Goal: Task Accomplishment & Management: Manage account settings

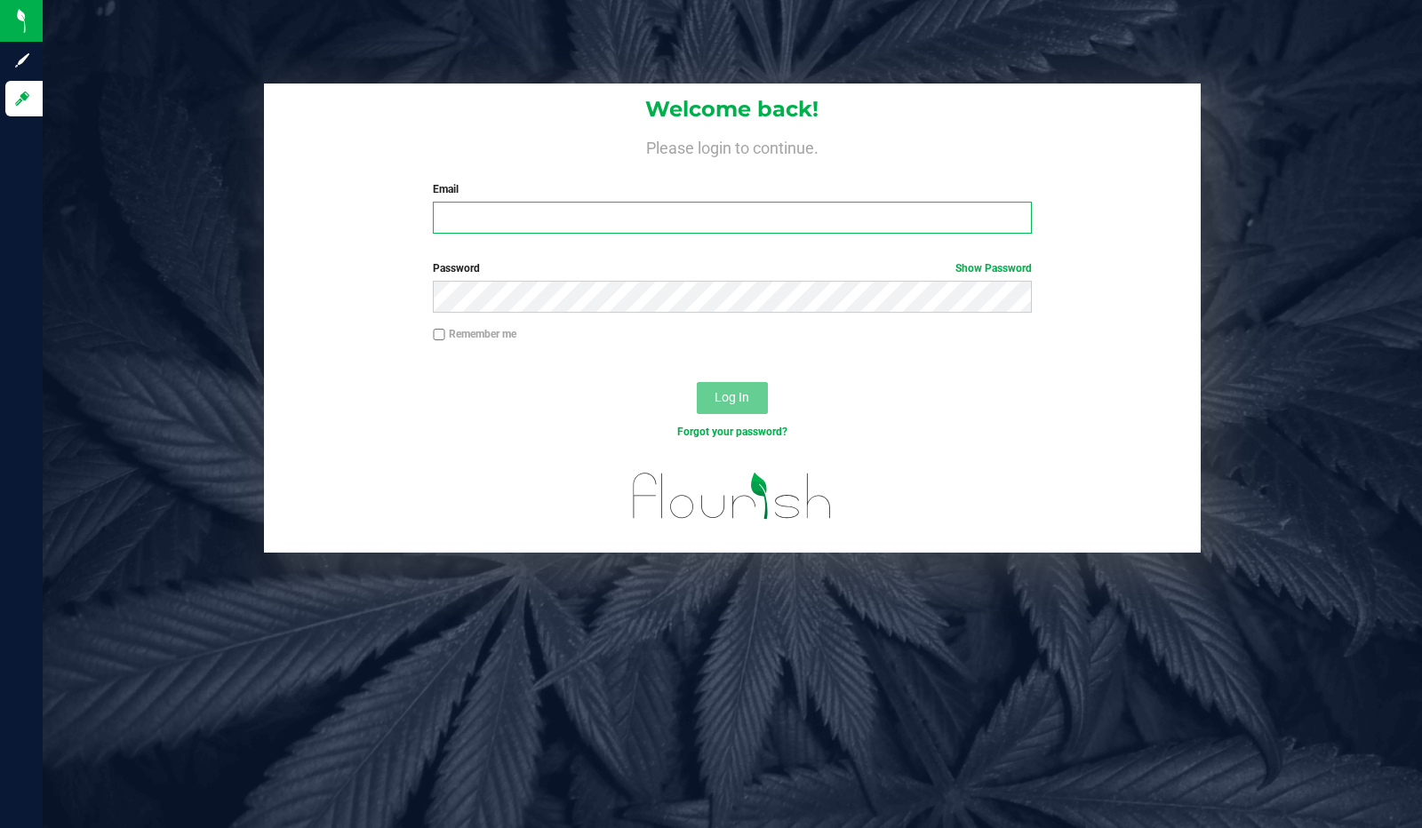
type input "[EMAIL_ADDRESS][DOMAIN_NAME]"
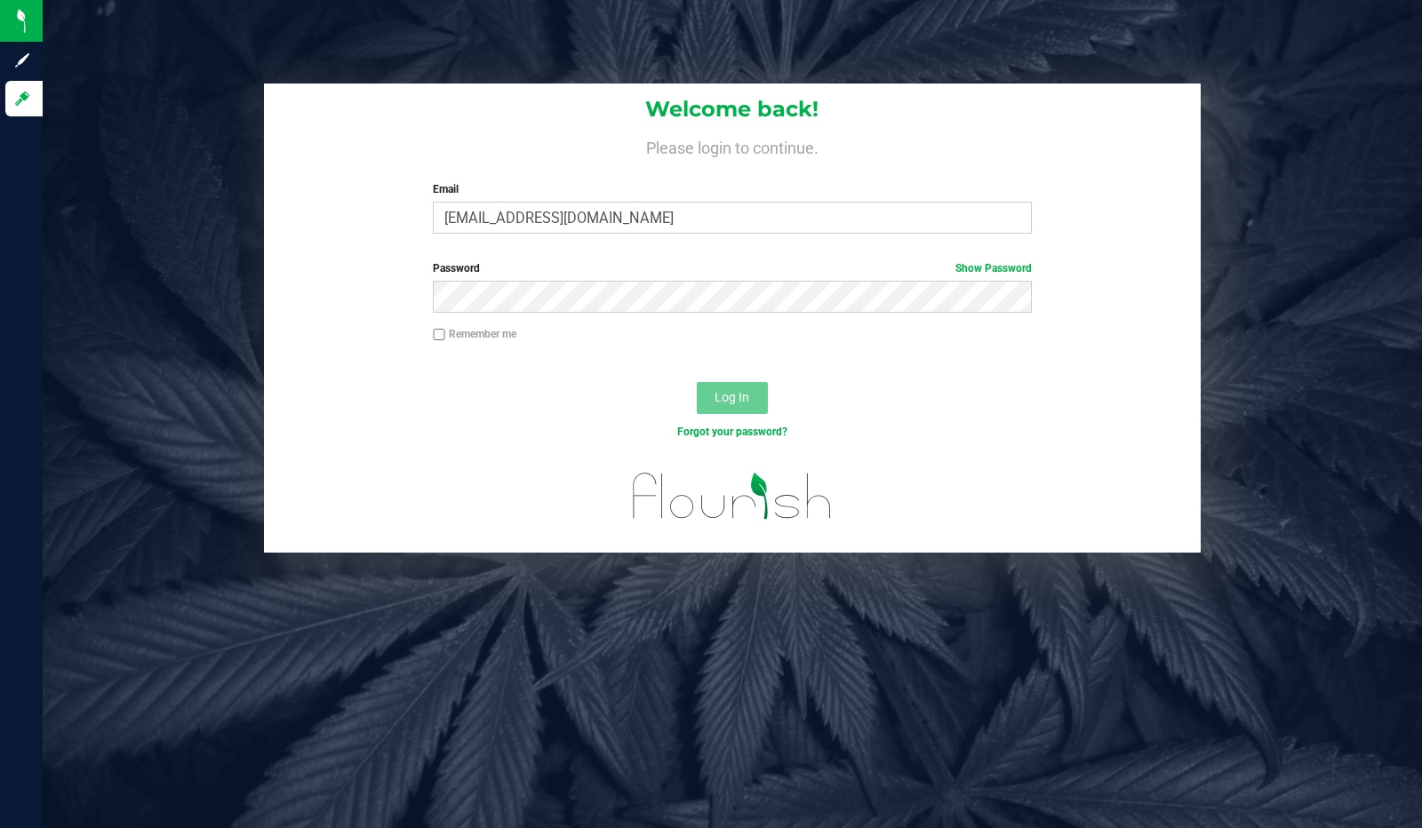
click at [451, 333] on label "Remember me" at bounding box center [475, 334] width 84 height 16
click at [445, 333] on input "Remember me" at bounding box center [439, 335] width 12 height 12
checkbox input "true"
click at [734, 400] on span "Log In" at bounding box center [731, 397] width 35 height 14
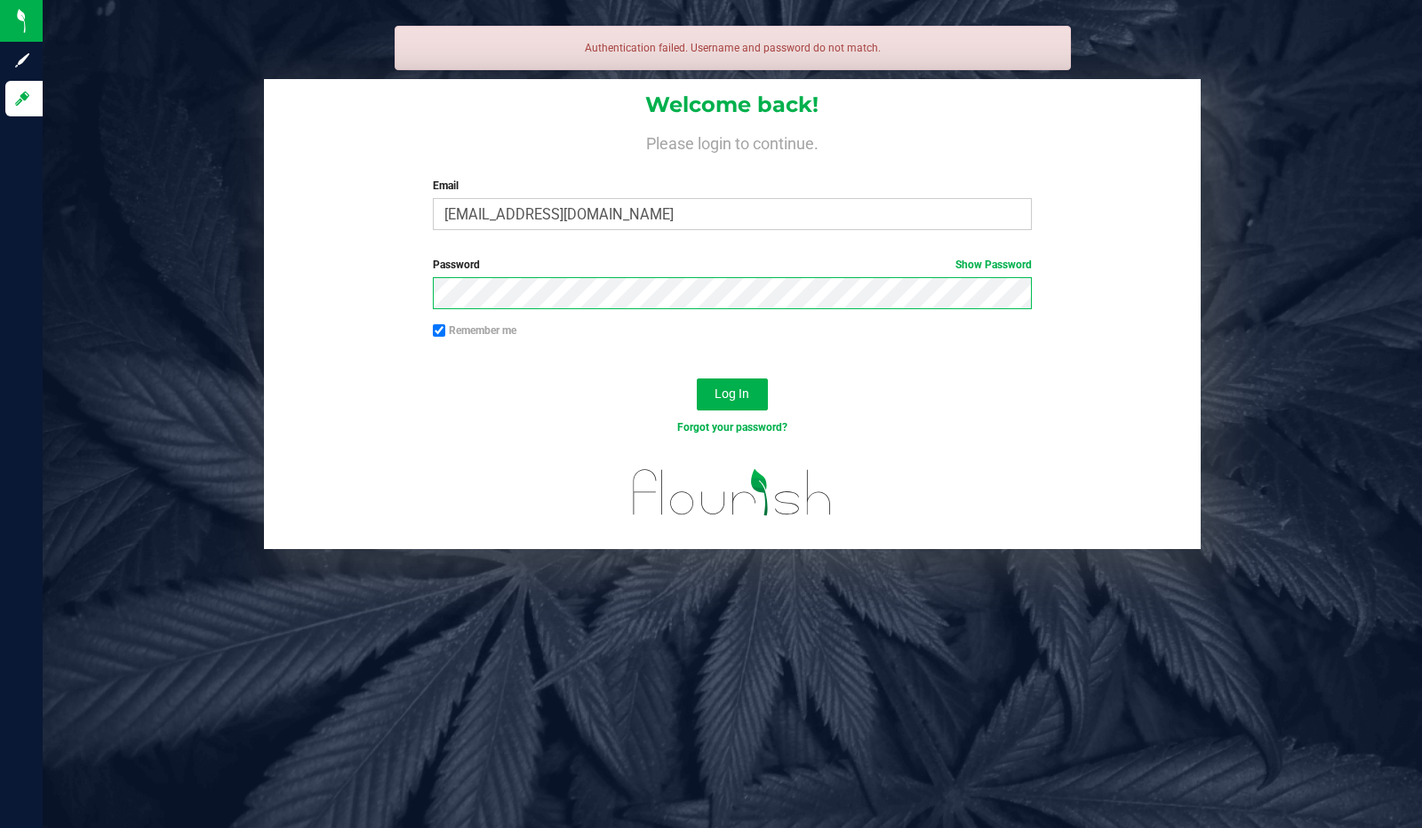
click at [697, 378] on button "Log In" at bounding box center [732, 394] width 71 height 32
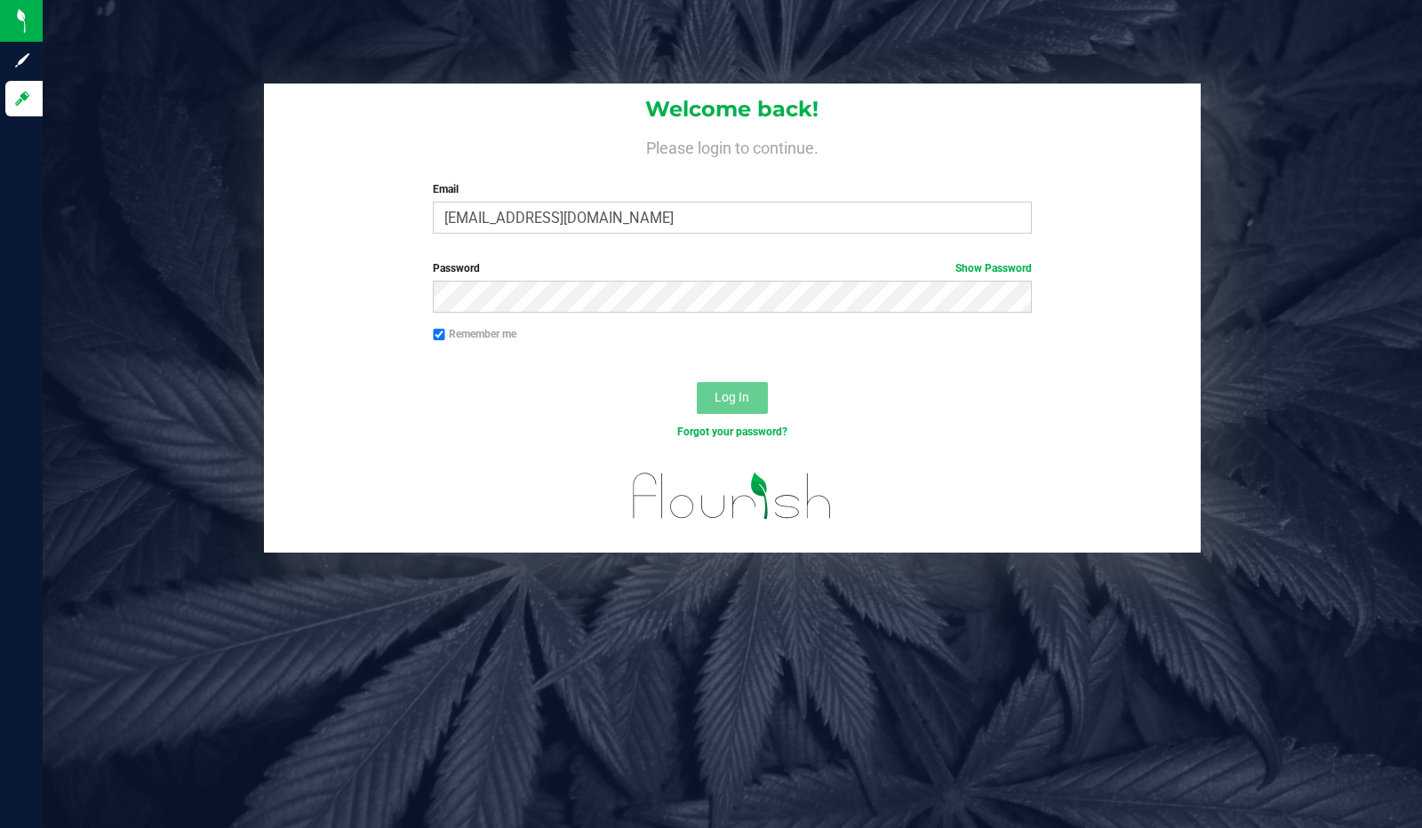
click at [876, 323] on div "Password Show Password" at bounding box center [732, 293] width 937 height 66
click at [995, 266] on link "Show Password" at bounding box center [993, 268] width 76 height 12
click at [809, 314] on div "Password Hide Password" at bounding box center [732, 293] width 937 height 66
click at [697, 382] on button "Log In" at bounding box center [732, 398] width 71 height 32
click at [1013, 265] on link "Hide Password" at bounding box center [995, 268] width 71 height 12
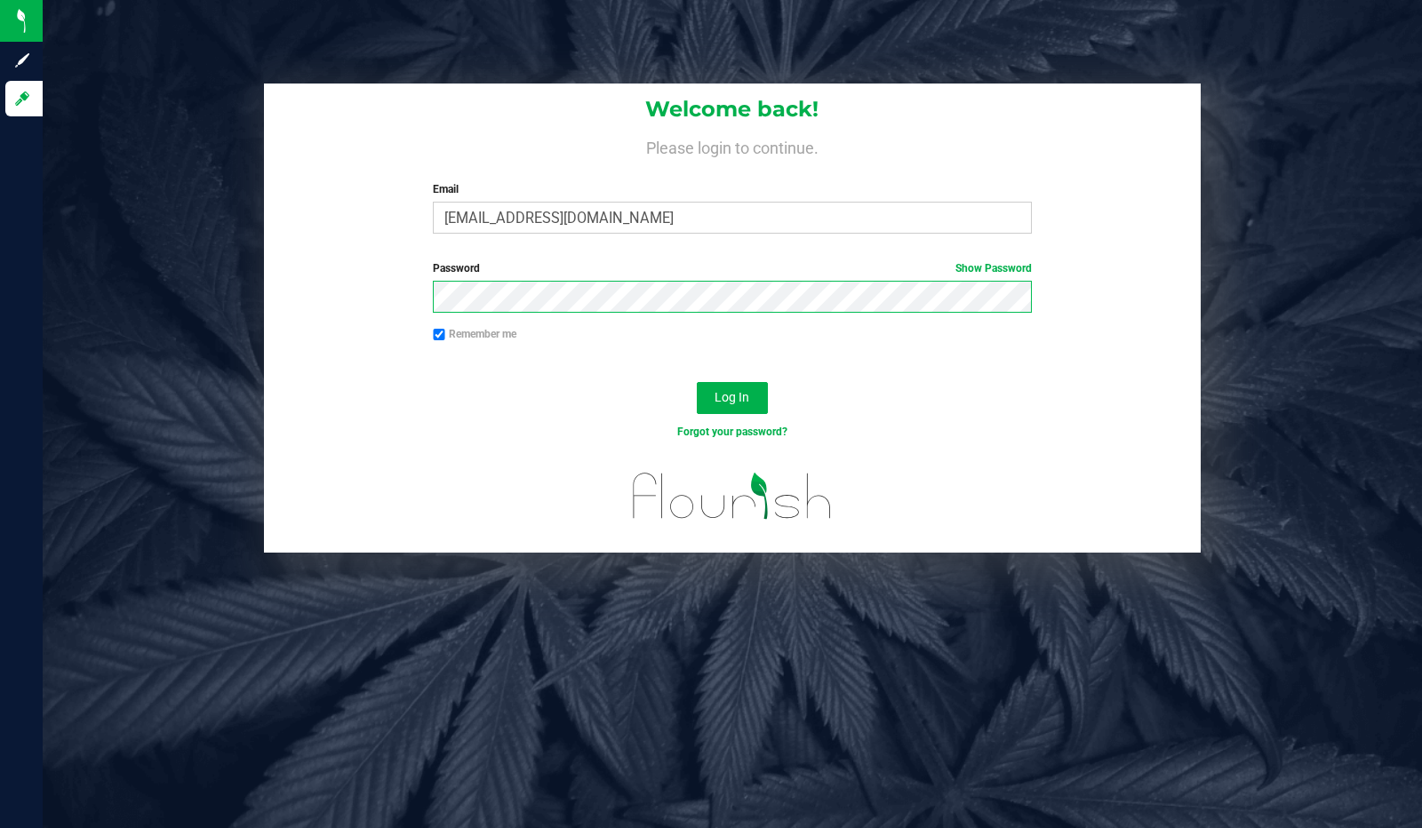
click at [697, 382] on button "Log In" at bounding box center [732, 398] width 71 height 32
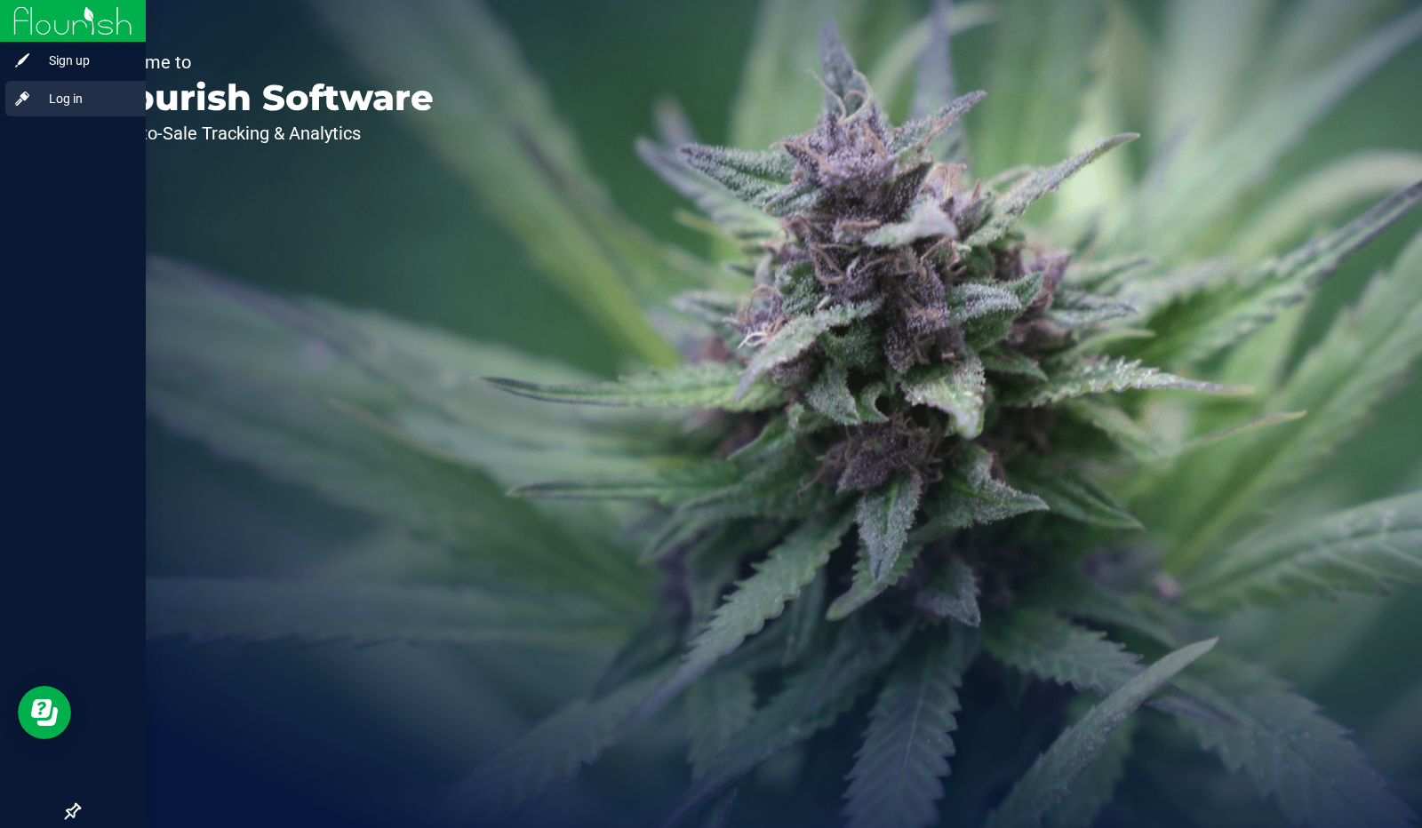
click at [84, 100] on span "Log in" at bounding box center [84, 98] width 107 height 21
click at [61, 109] on div "Log in" at bounding box center [75, 99] width 140 height 36
click at [69, 109] on div "Log in" at bounding box center [75, 99] width 140 height 36
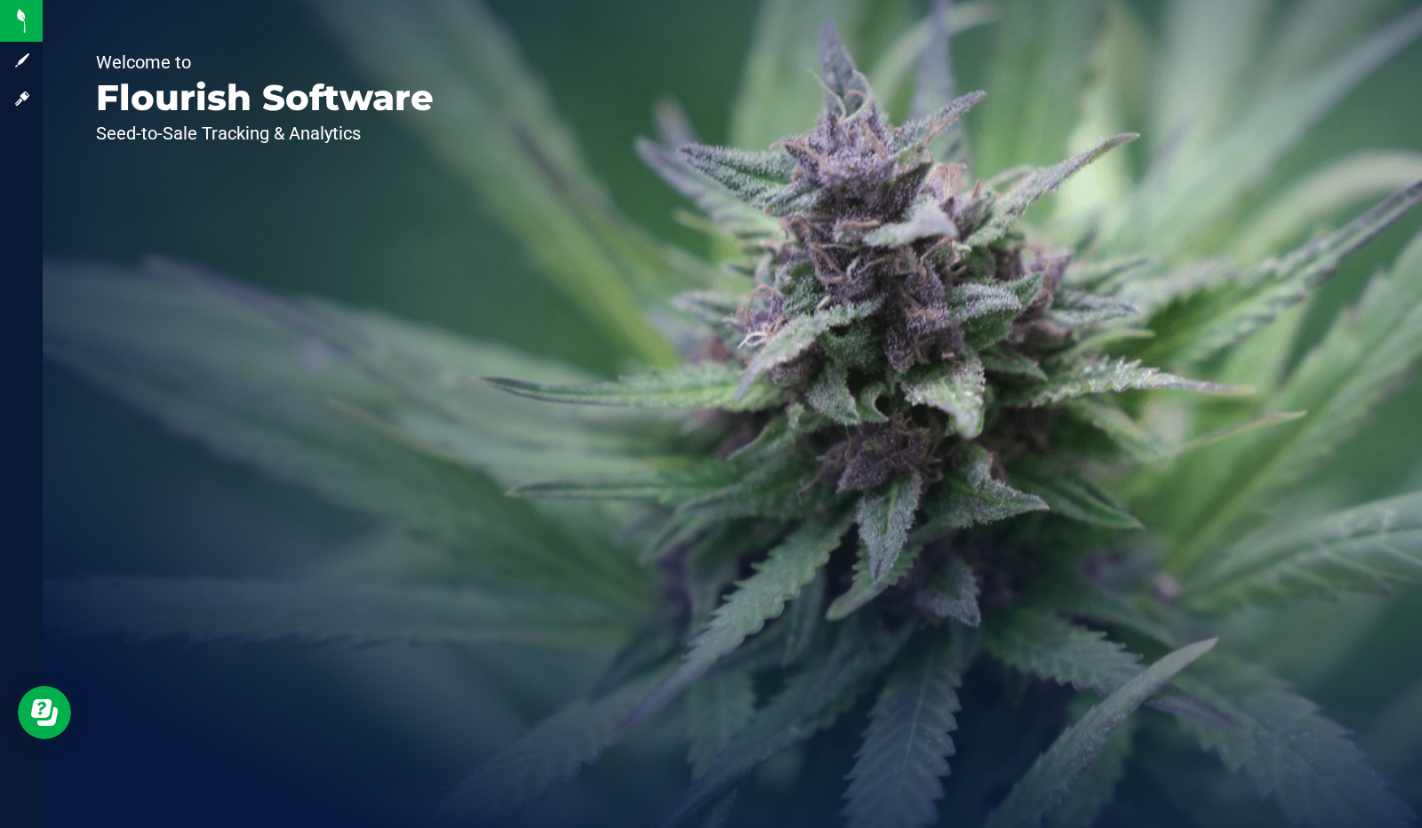
click at [410, 181] on div "Welcome to Flourish Software Seed-to-Sale Tracking & Analytics" at bounding box center [265, 414] width 444 height 828
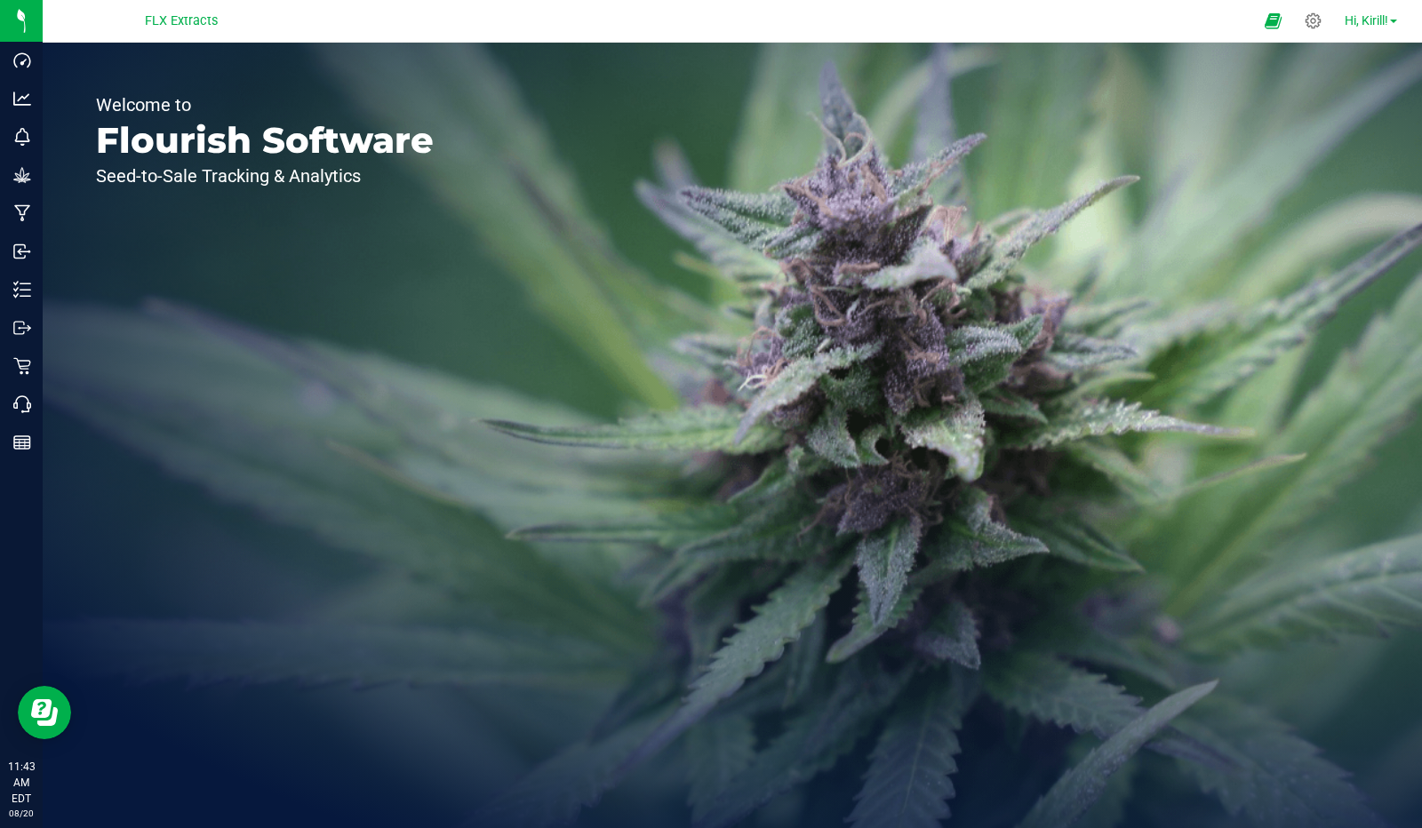
click at [1371, 25] on span "Hi, Kirill!" at bounding box center [1366, 20] width 44 height 14
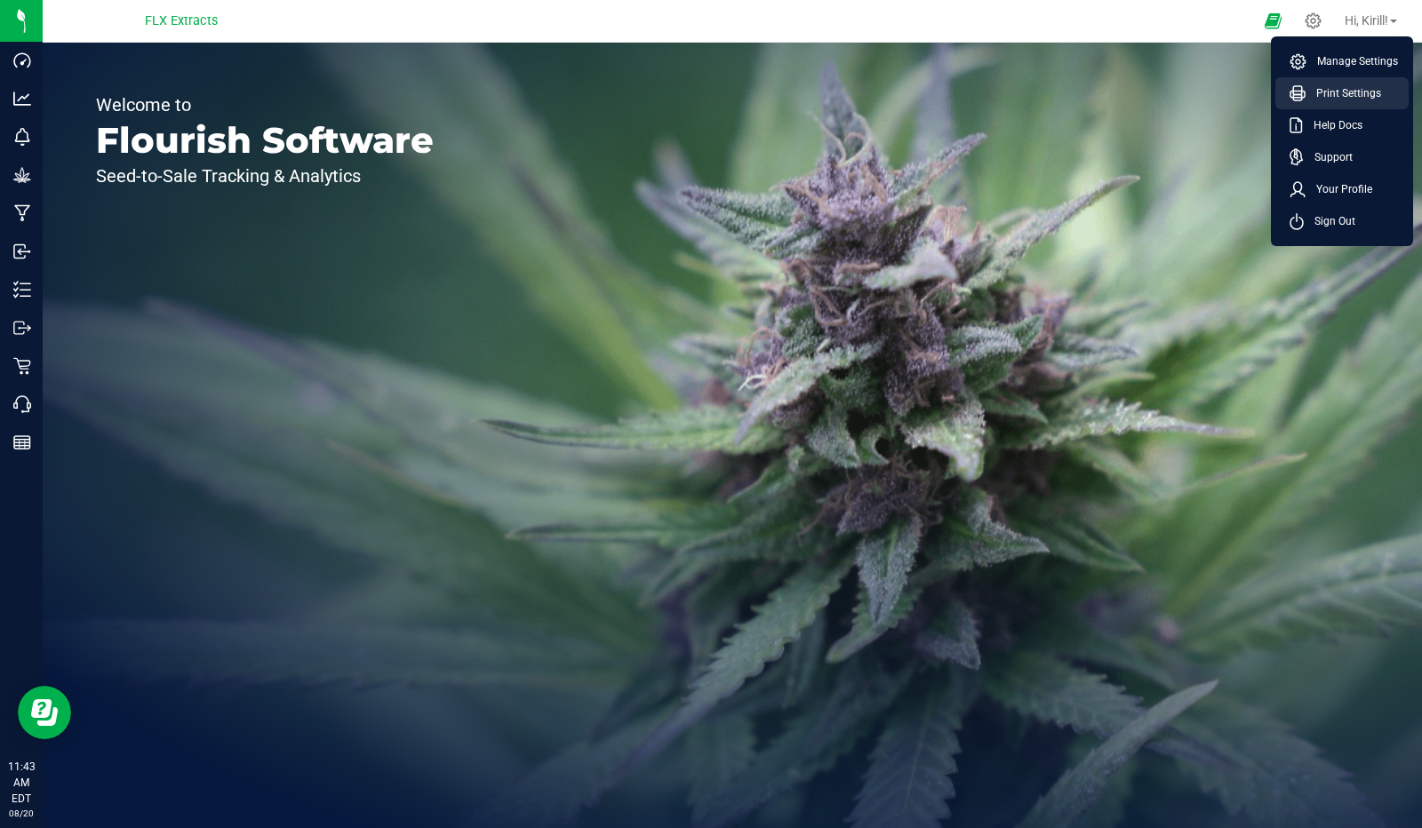
click at [1374, 101] on span "Print Settings" at bounding box center [1343, 93] width 76 height 18
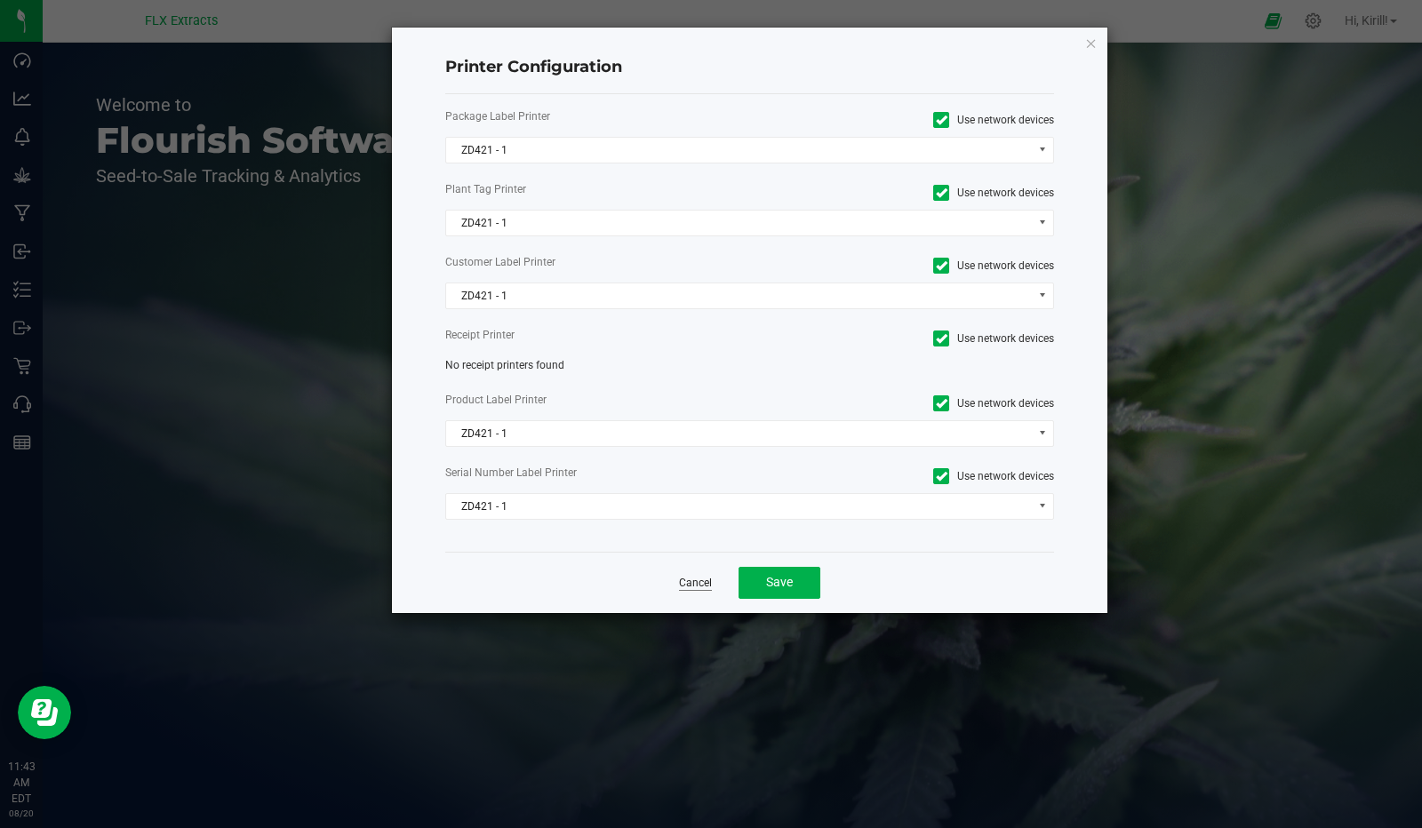
click at [697, 580] on link "Cancel" at bounding box center [695, 583] width 33 height 15
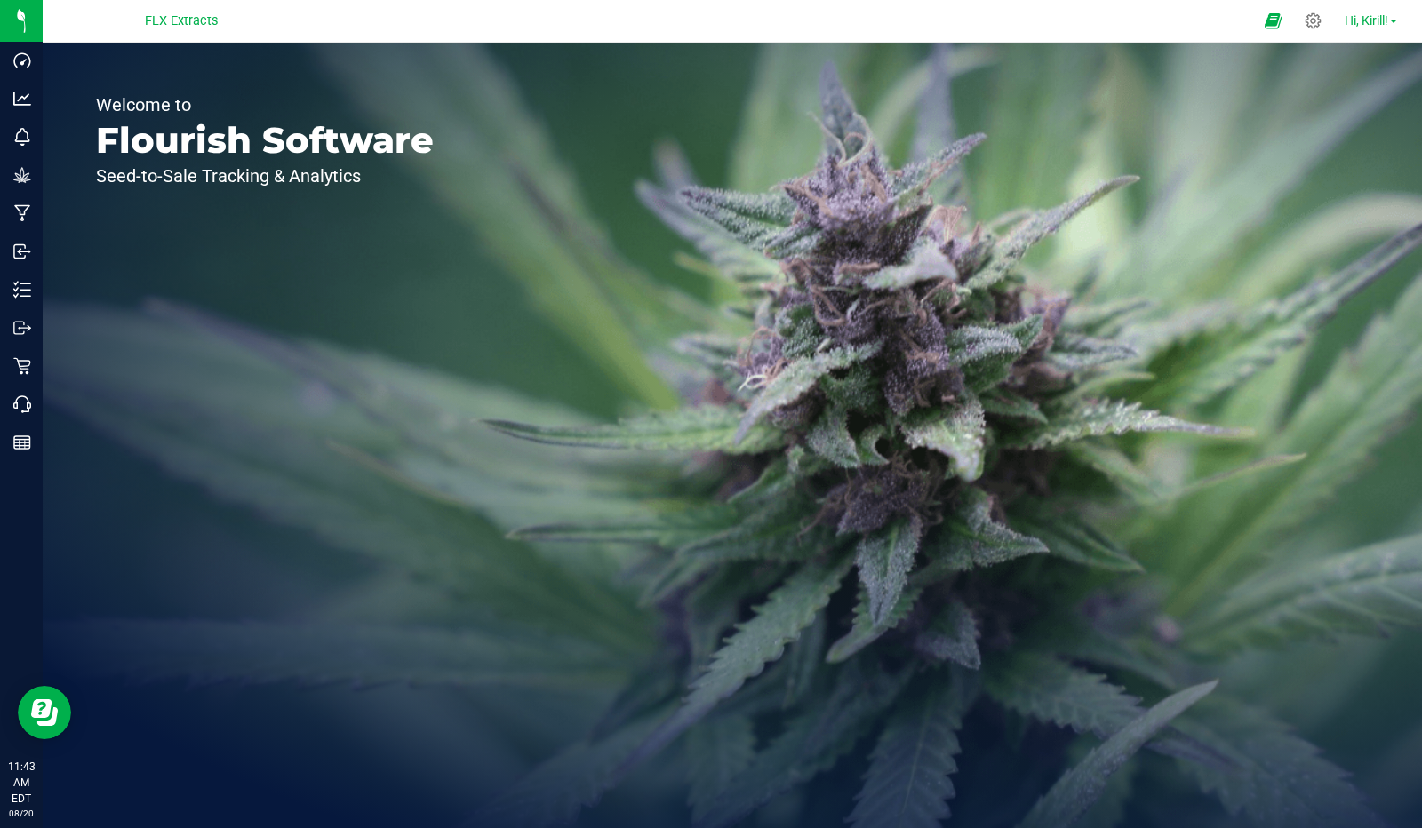
click at [1382, 24] on span "Hi, Kirill!" at bounding box center [1366, 20] width 44 height 14
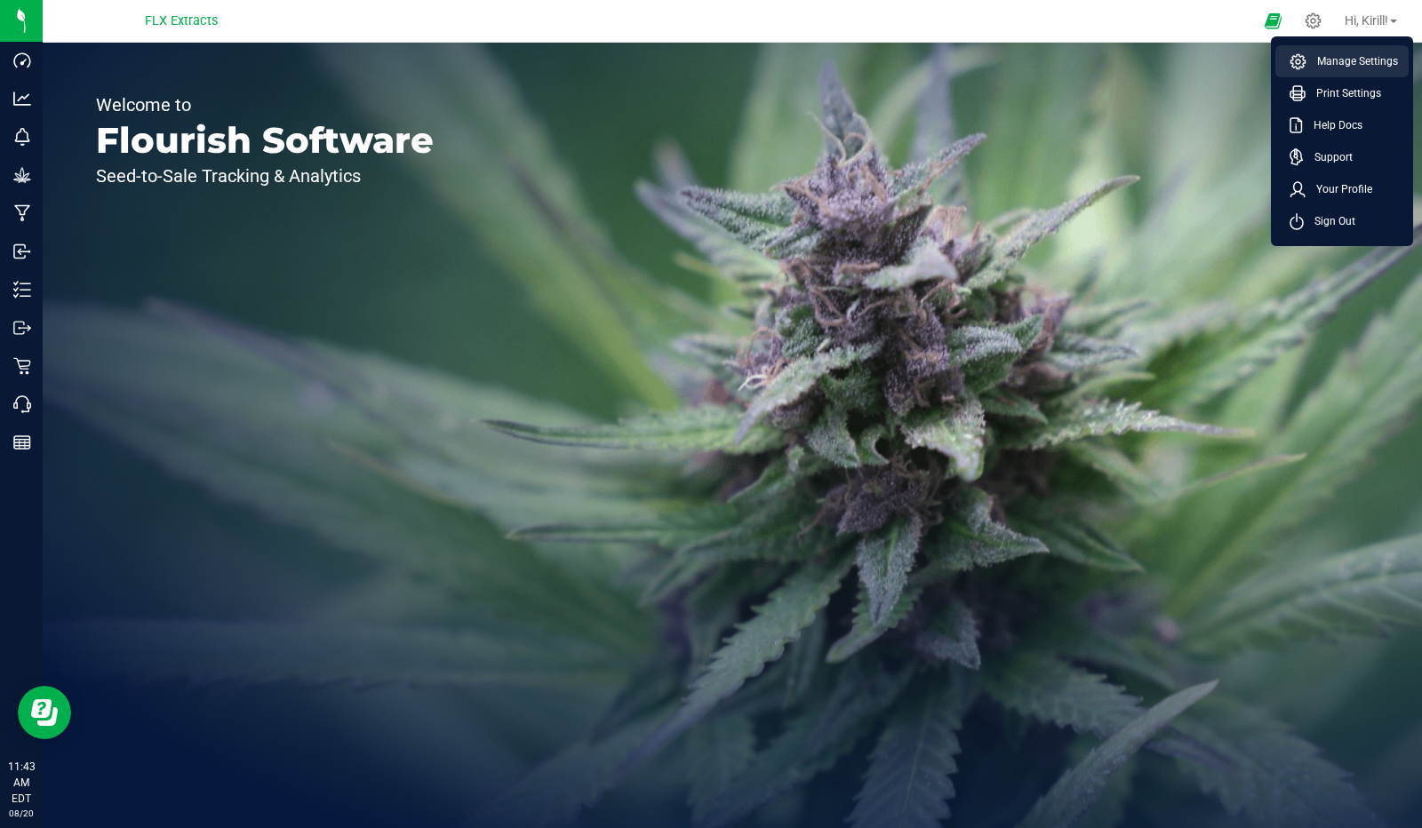
click at [1376, 60] on span "Manage Settings" at bounding box center [1352, 61] width 92 height 18
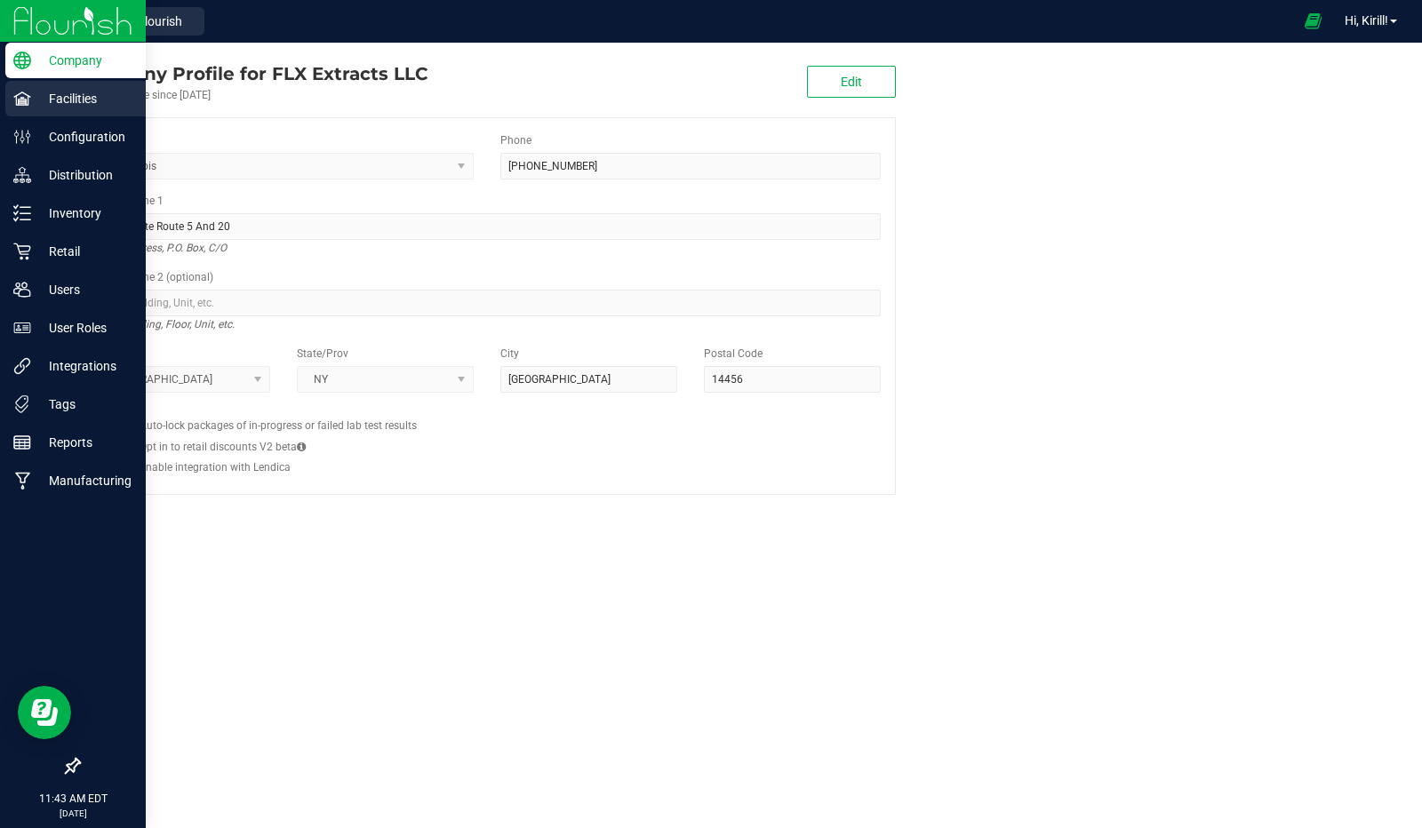
click at [107, 100] on p "Facilities" at bounding box center [84, 98] width 107 height 21
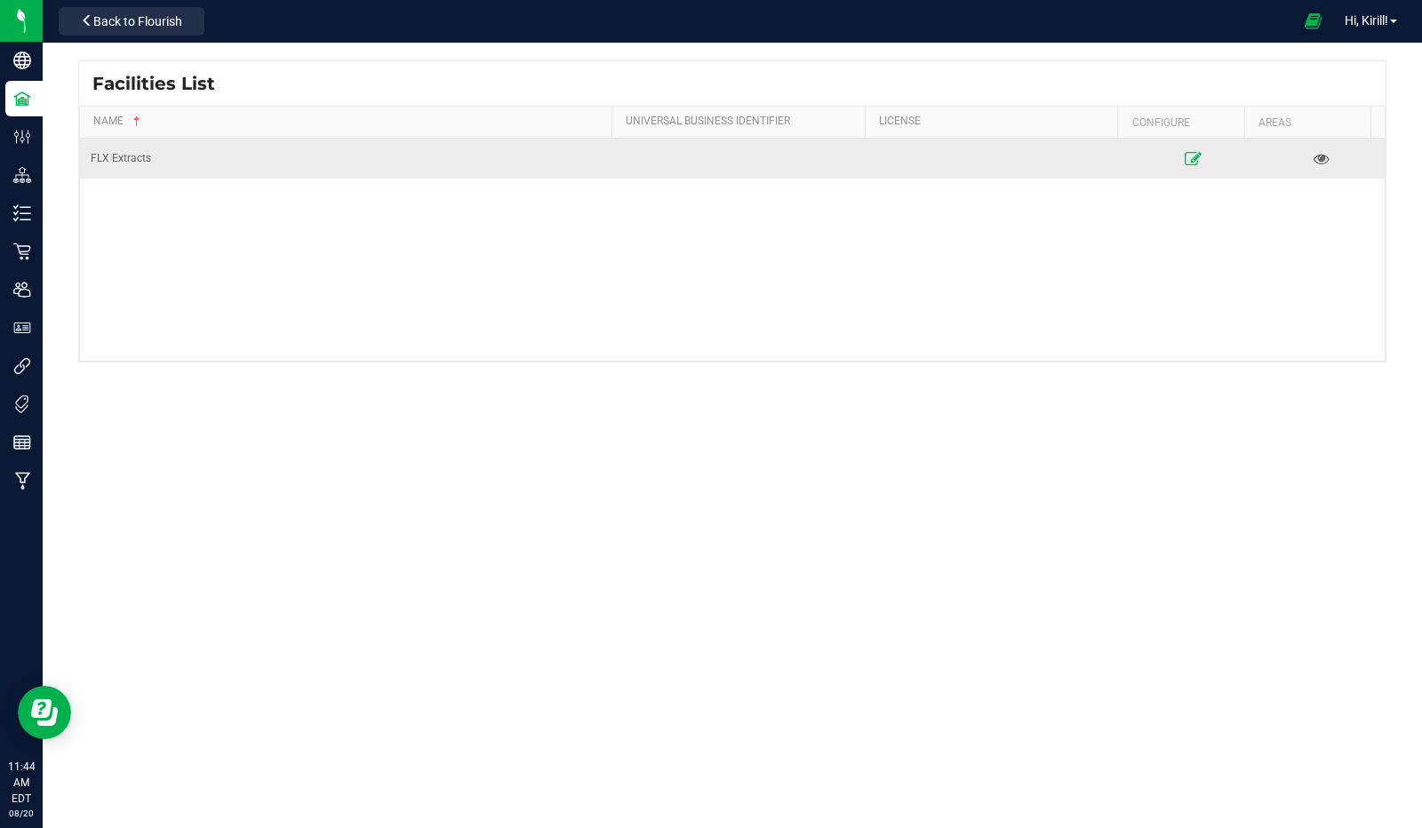
click at [1187, 164] on link at bounding box center [1192, 158] width 117 height 28
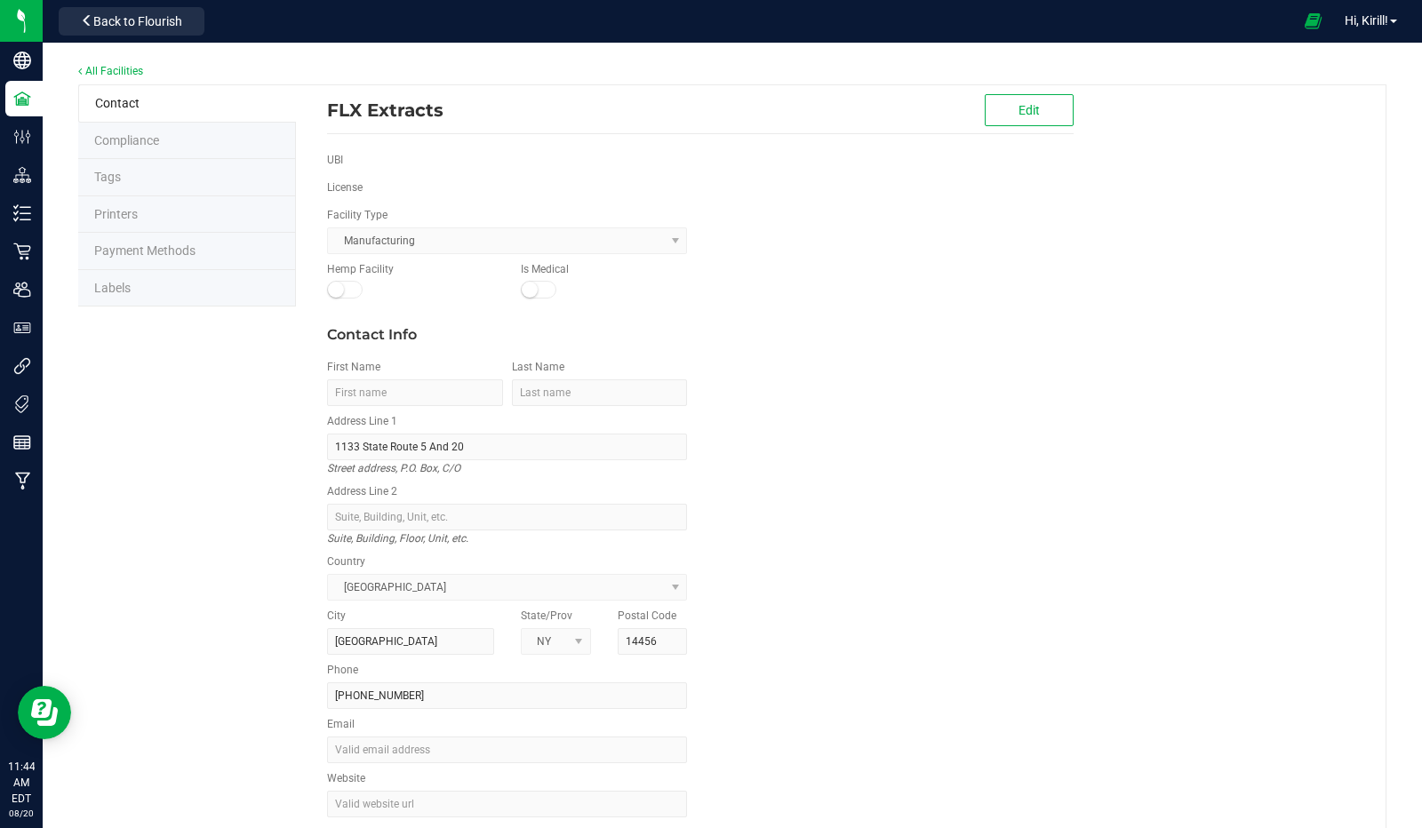
click at [156, 205] on li "Printers" at bounding box center [187, 214] width 218 height 37
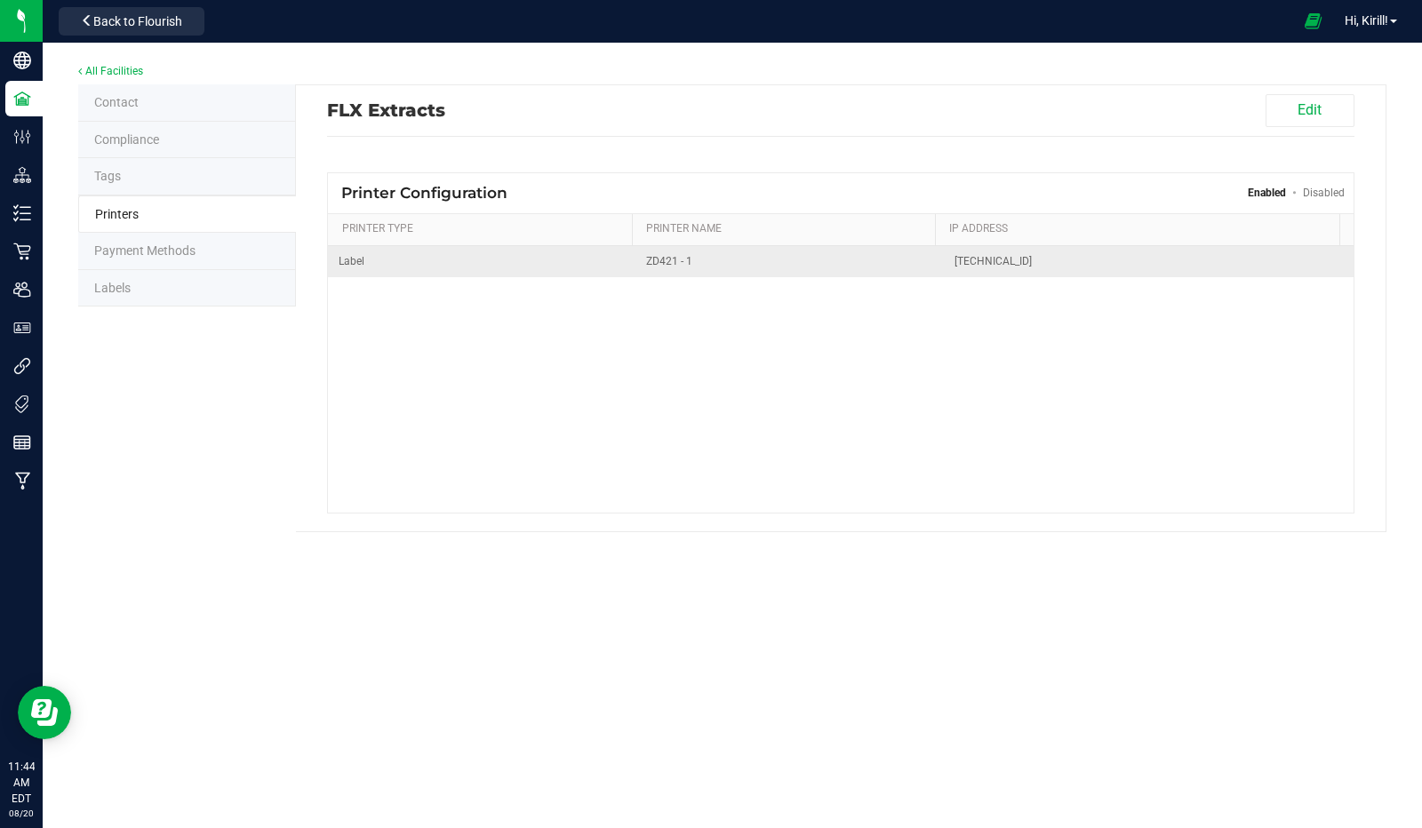
click at [830, 267] on span "ZD421 - 1" at bounding box center [789, 261] width 286 height 17
click at [984, 257] on span "[TECHNICAL_ID]" at bounding box center [1148, 261] width 388 height 17
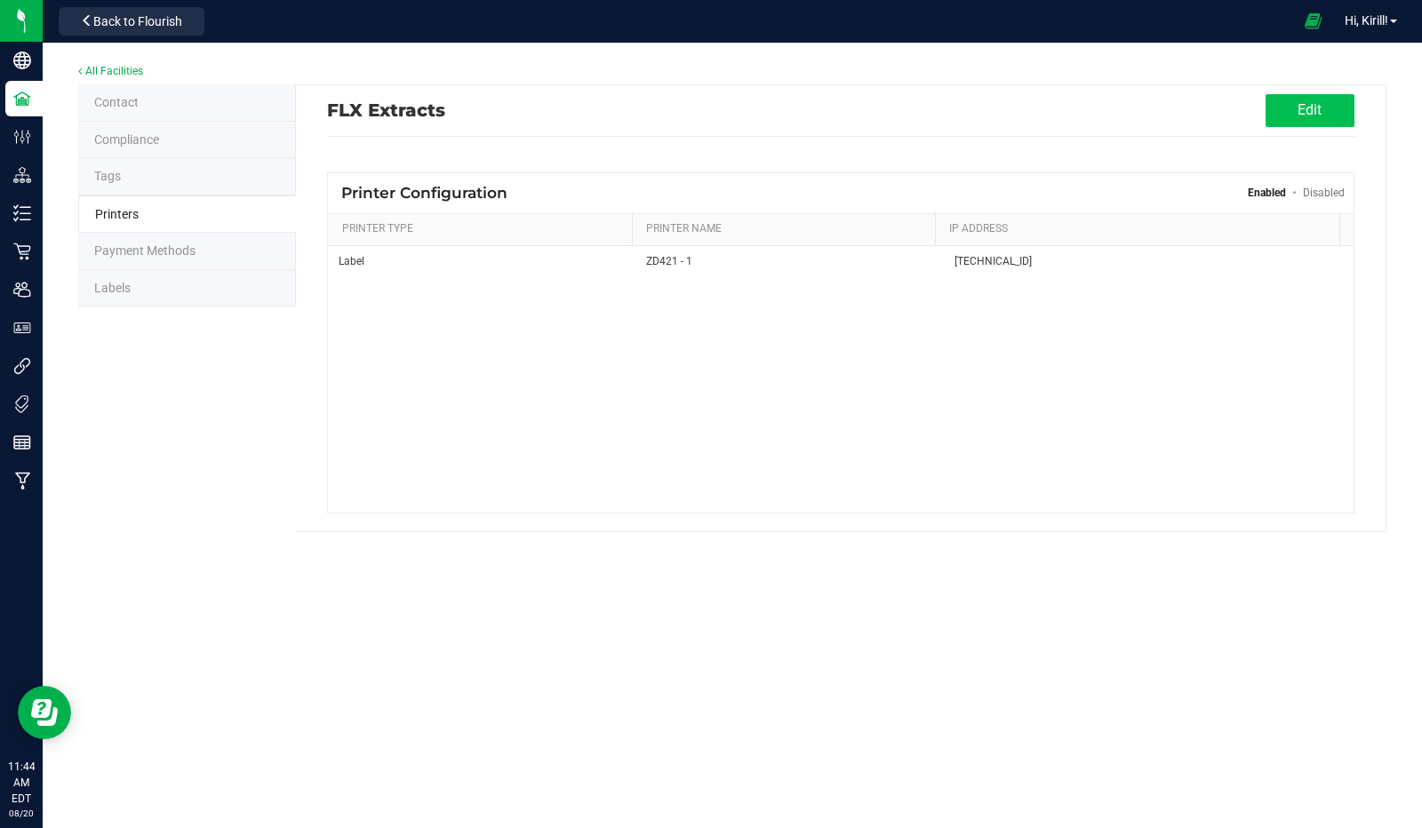
click at [1284, 118] on button "Edit" at bounding box center [1309, 110] width 89 height 33
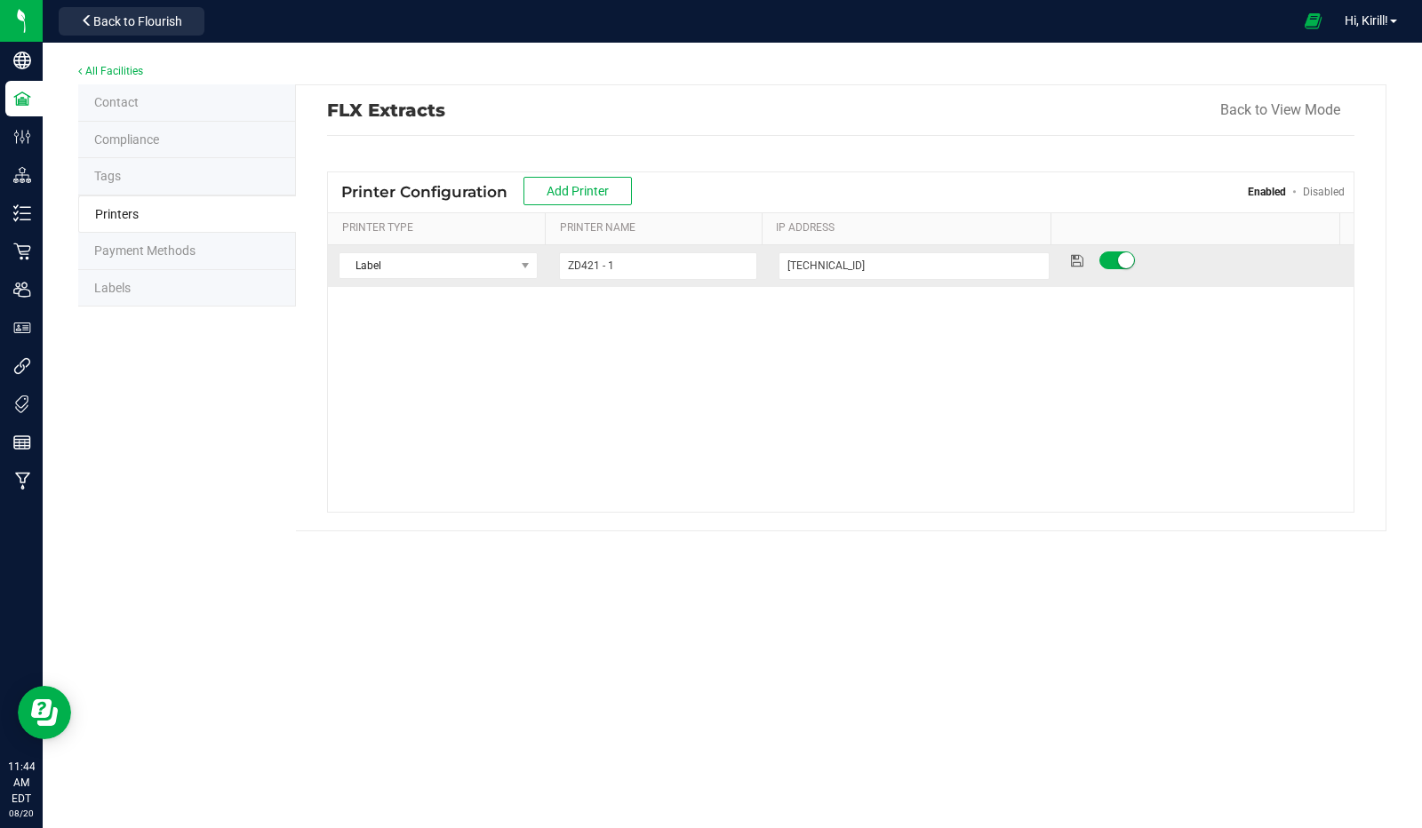
click at [867, 247] on td "[TECHNICAL_ID]" at bounding box center [914, 266] width 293 height 42
click at [1118, 257] on small at bounding box center [1126, 260] width 16 height 16
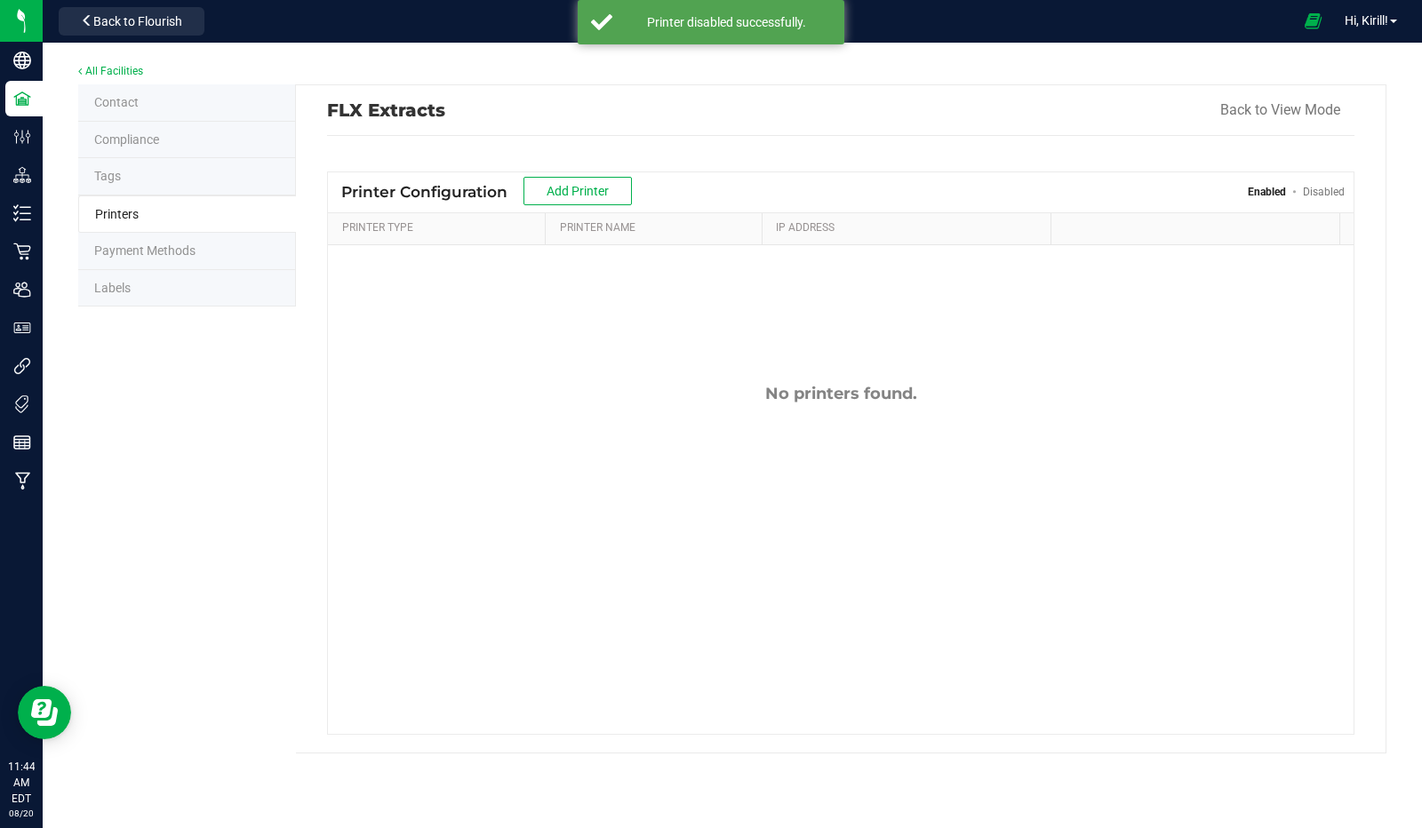
click at [756, 193] on div "Printer Configuration Add Printer Enabled Disabled" at bounding box center [840, 192] width 1025 height 40
click at [562, 189] on span "Add Printer" at bounding box center [577, 191] width 62 height 14
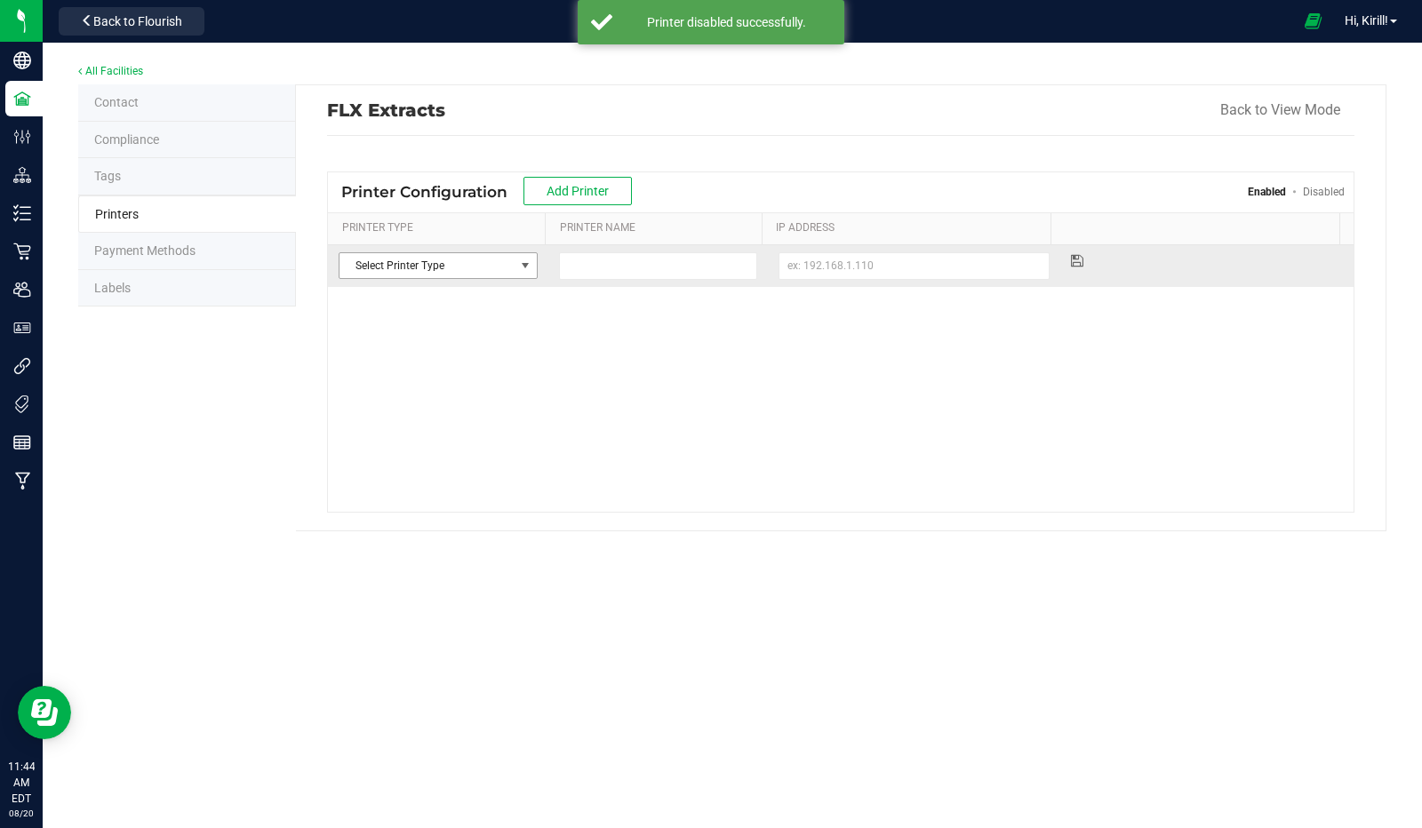
click at [474, 265] on span "Select Printer Type" at bounding box center [426, 265] width 174 height 25
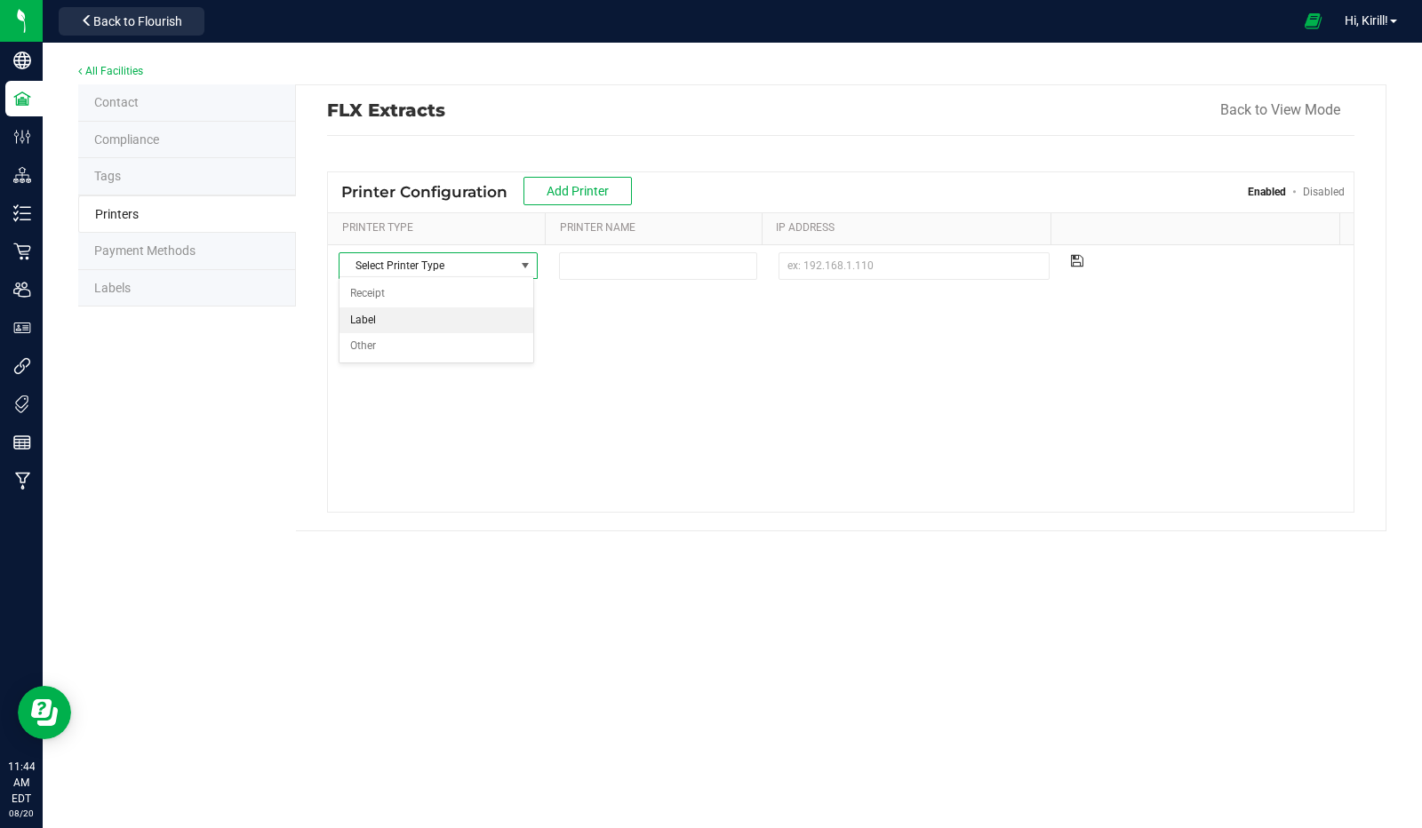
click at [468, 315] on li "Label" at bounding box center [436, 320] width 194 height 27
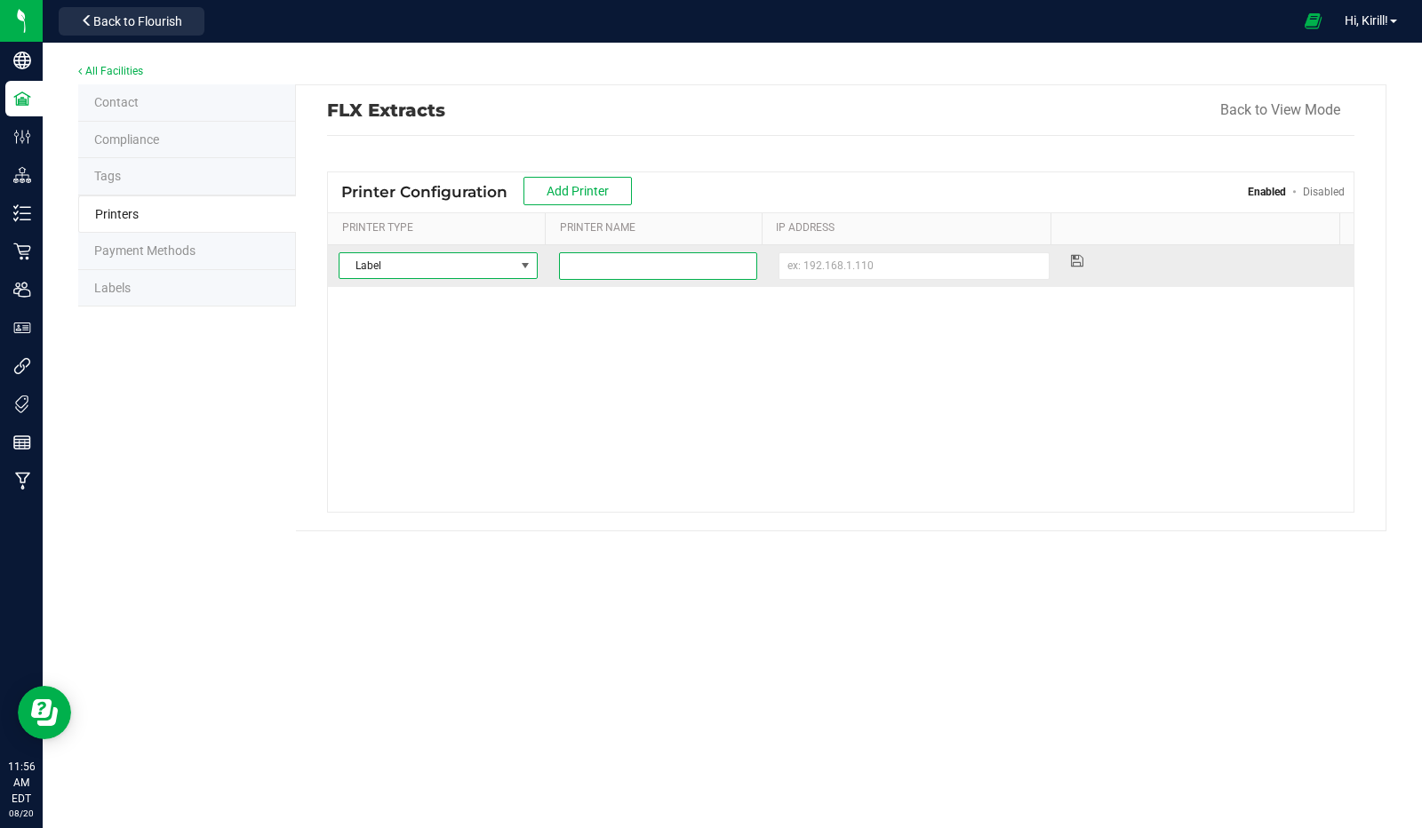
click at [675, 260] on input at bounding box center [658, 266] width 198 height 28
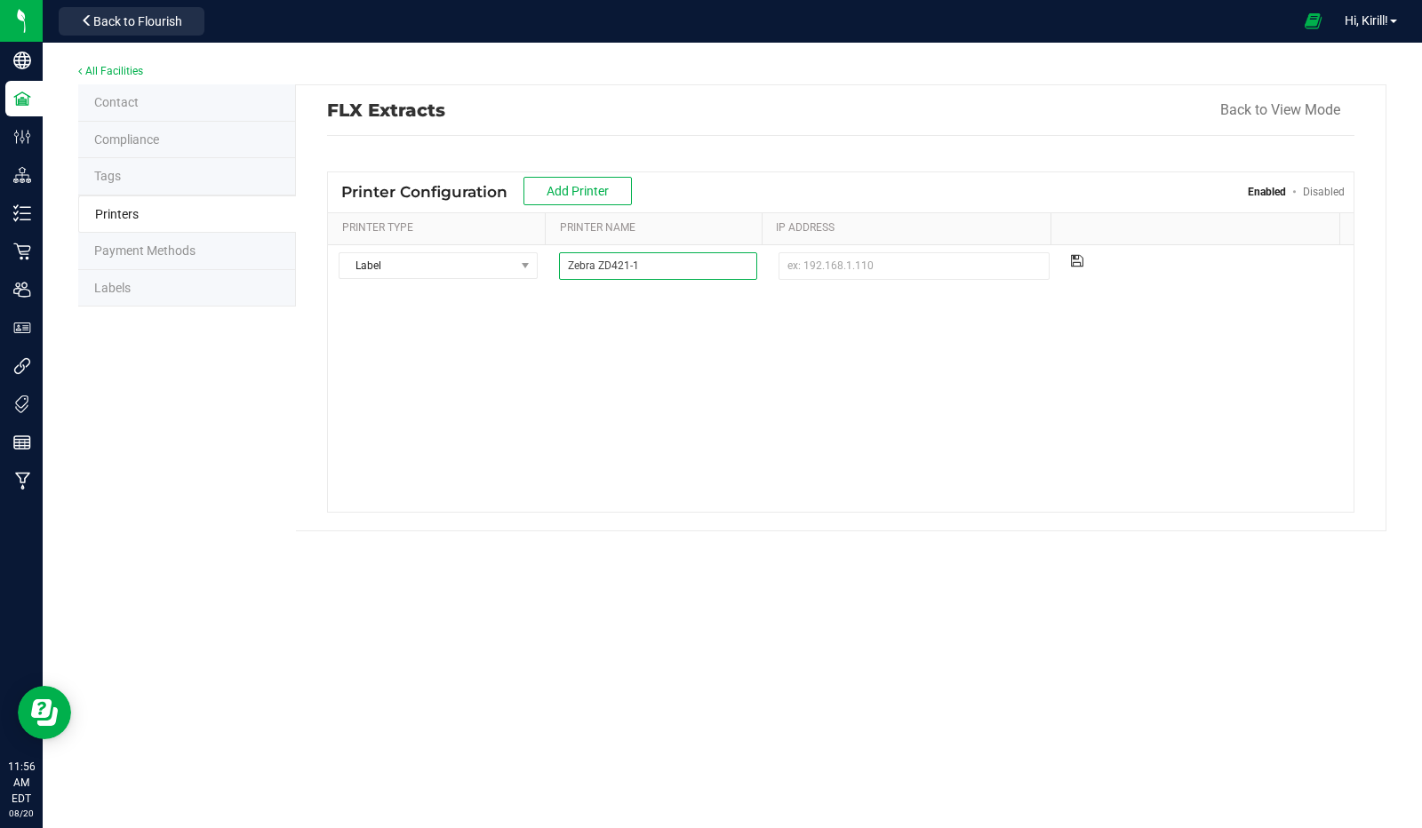
type input "Zebra ZD421-1"
paste input "[TECHNICAL_ID]"
type input "[TECHNICAL_ID]"
click at [1071, 257] on icon at bounding box center [1077, 260] width 12 height 11
click at [1396, 21] on span at bounding box center [1393, 22] width 7 height 4
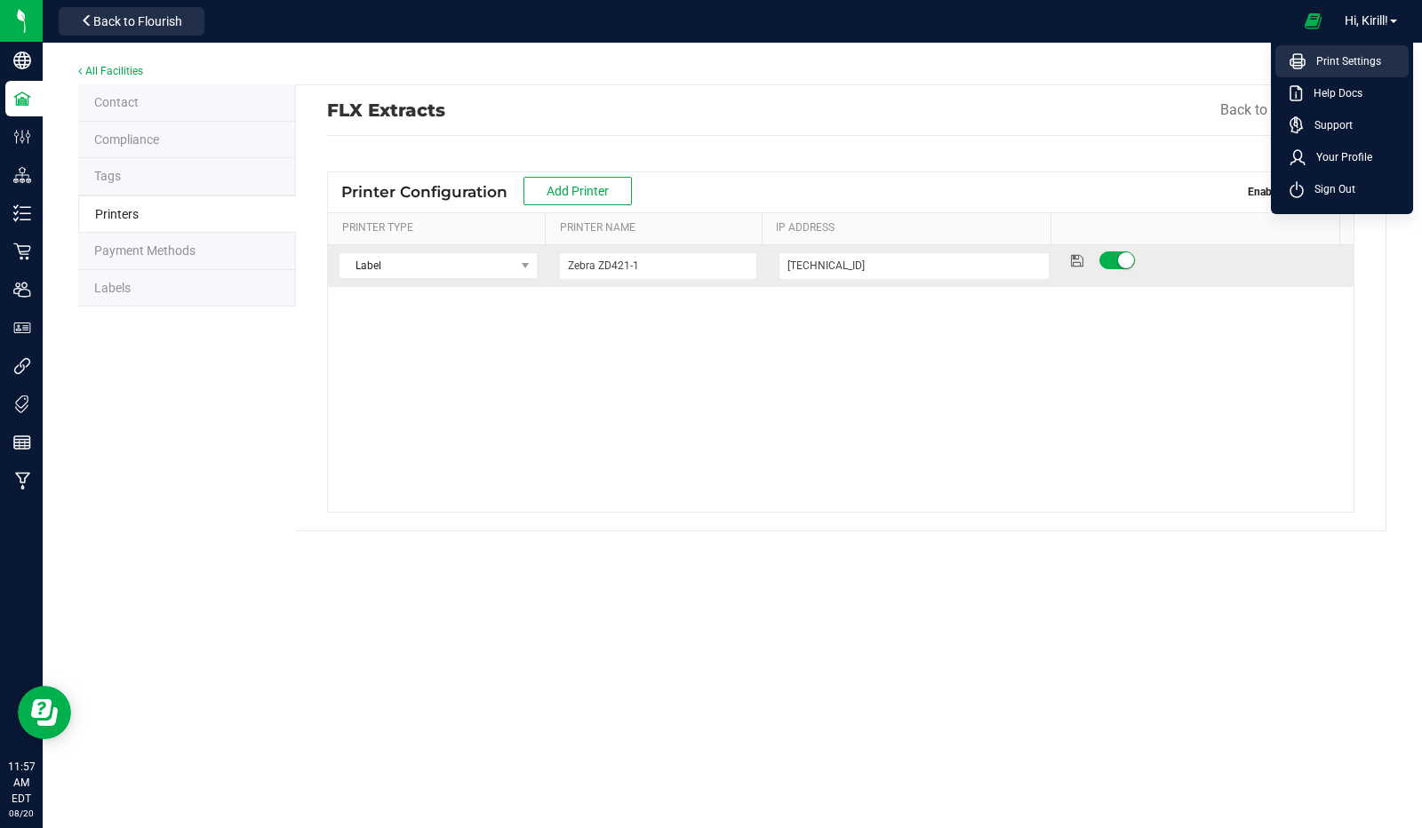
click at [1349, 72] on li "Print Settings" at bounding box center [1341, 61] width 133 height 32
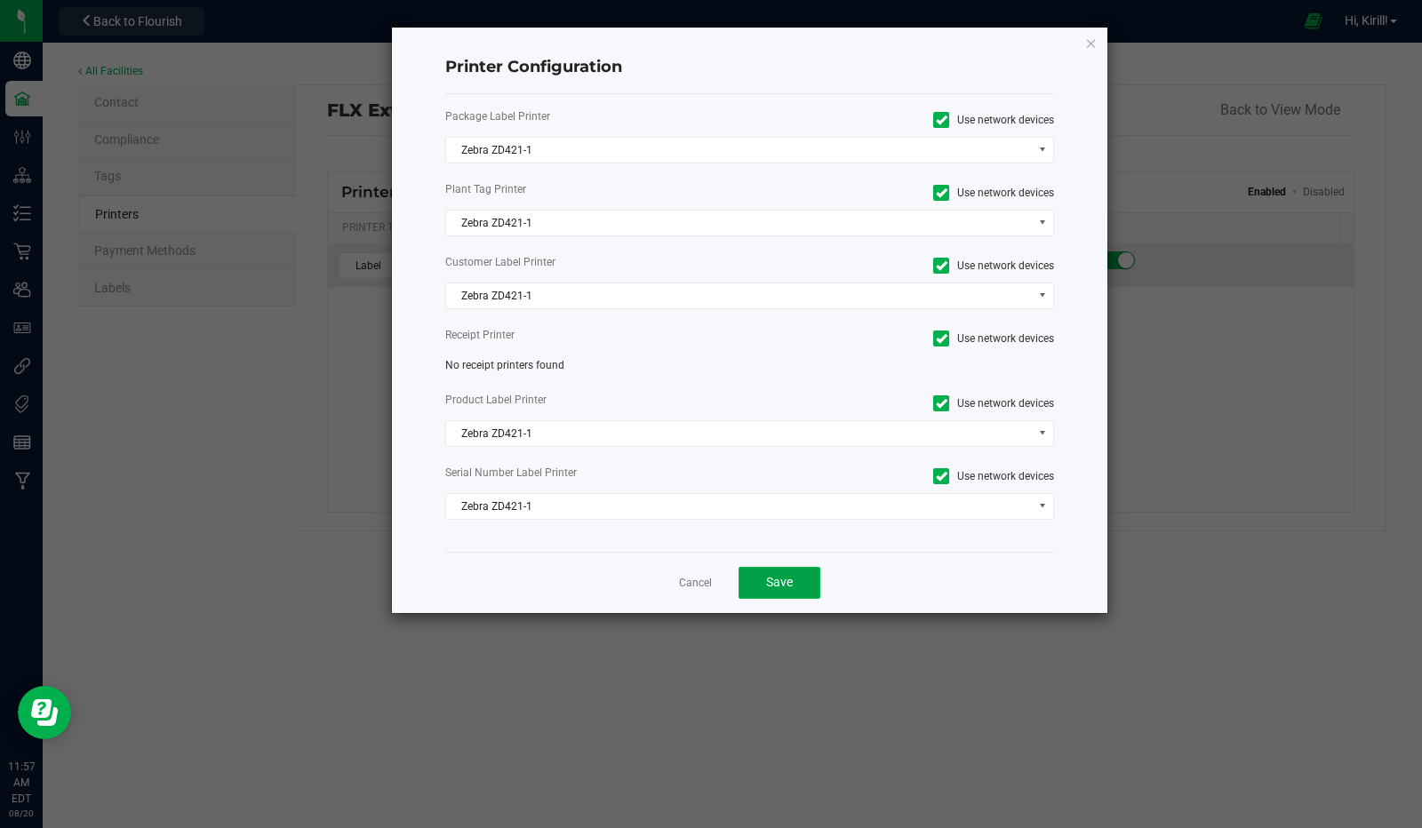
click at [766, 569] on button "Save" at bounding box center [779, 583] width 82 height 32
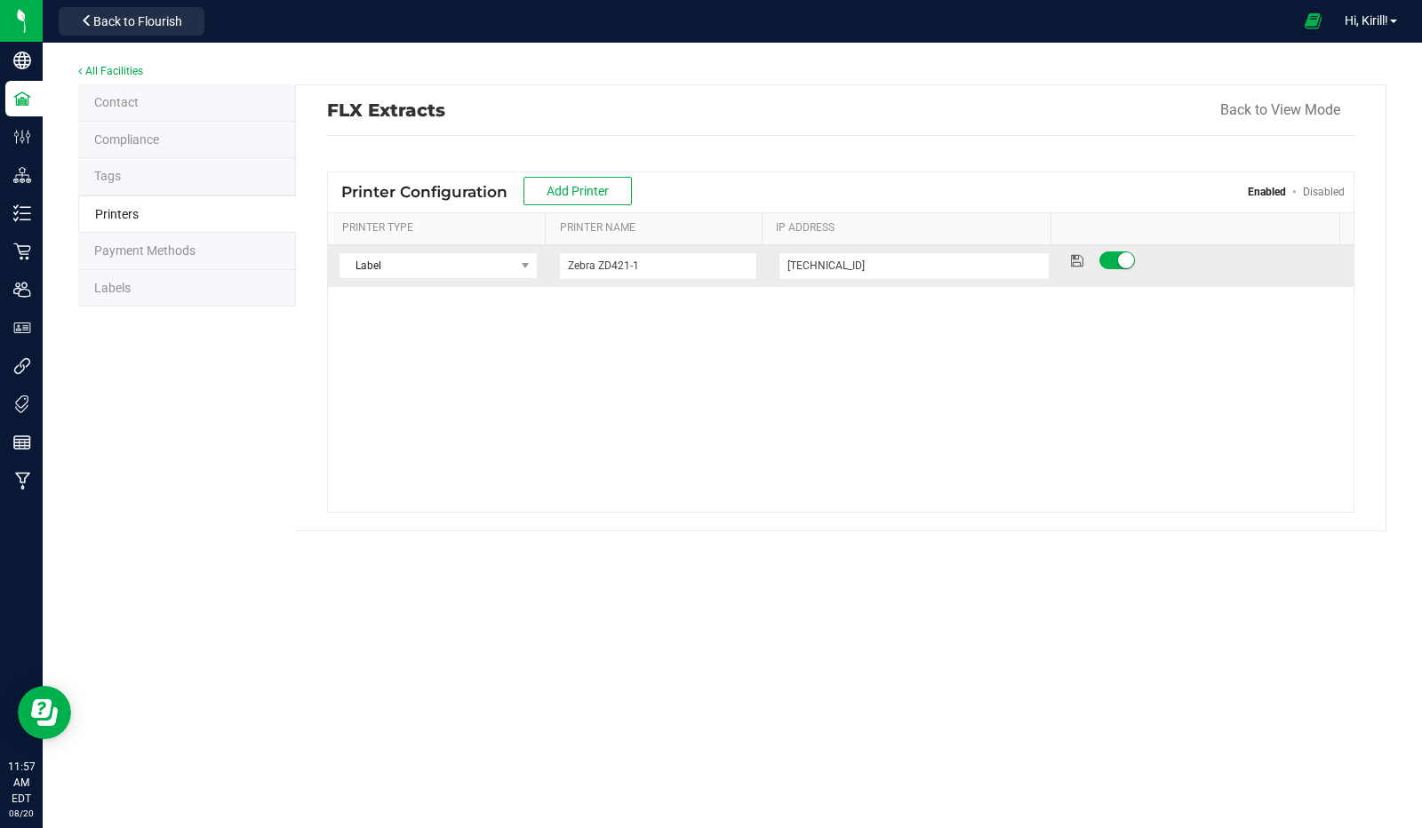
click at [586, 431] on div "Label Select Printer Type Receipt Label Other Zebra ZD421-1 [TECHNICAL_ID]" at bounding box center [840, 378] width 1025 height 267
click at [1392, 28] on link "Hi, Kirill!" at bounding box center [1370, 21] width 67 height 19
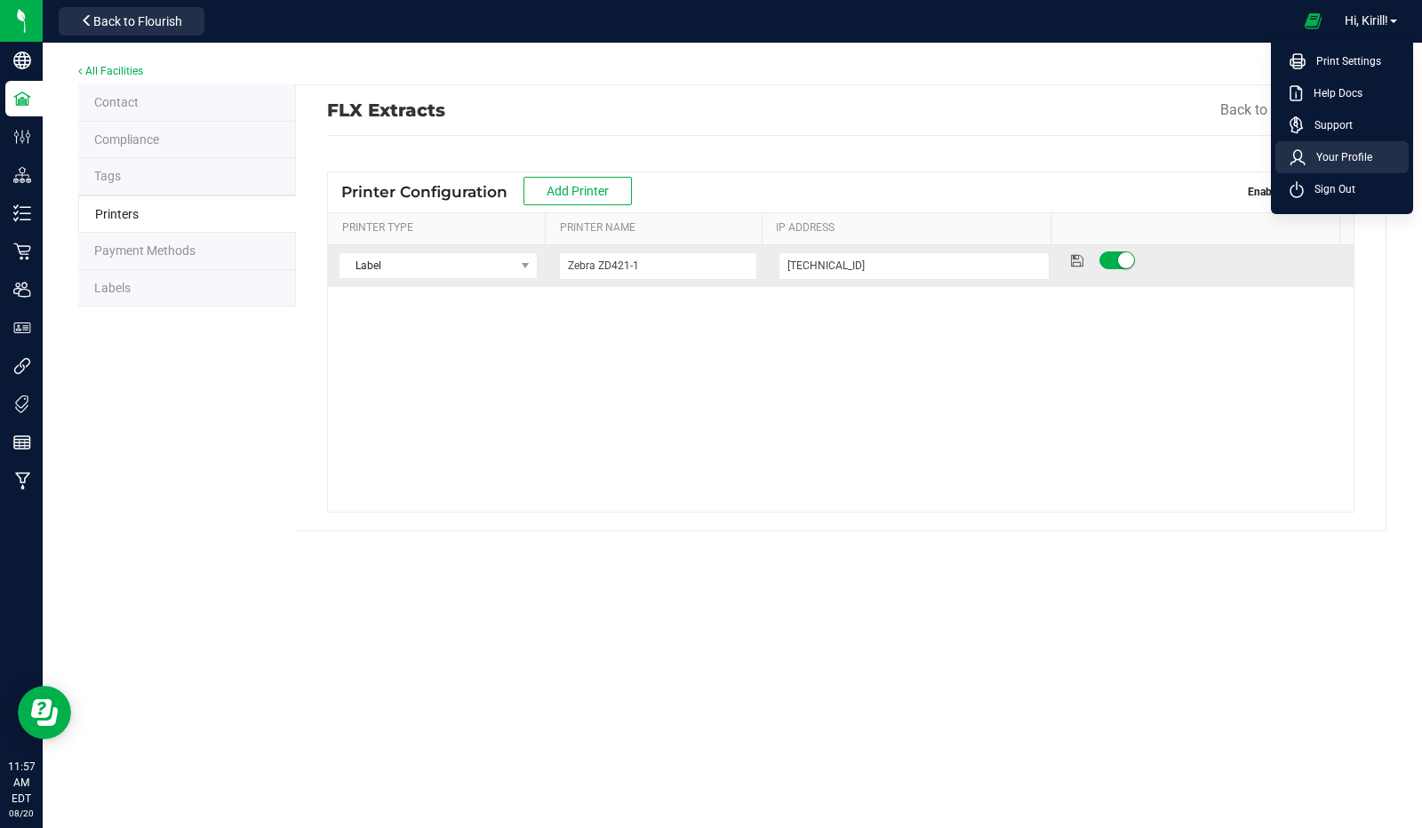
click at [1365, 152] on span "Your Profile" at bounding box center [1338, 157] width 67 height 18
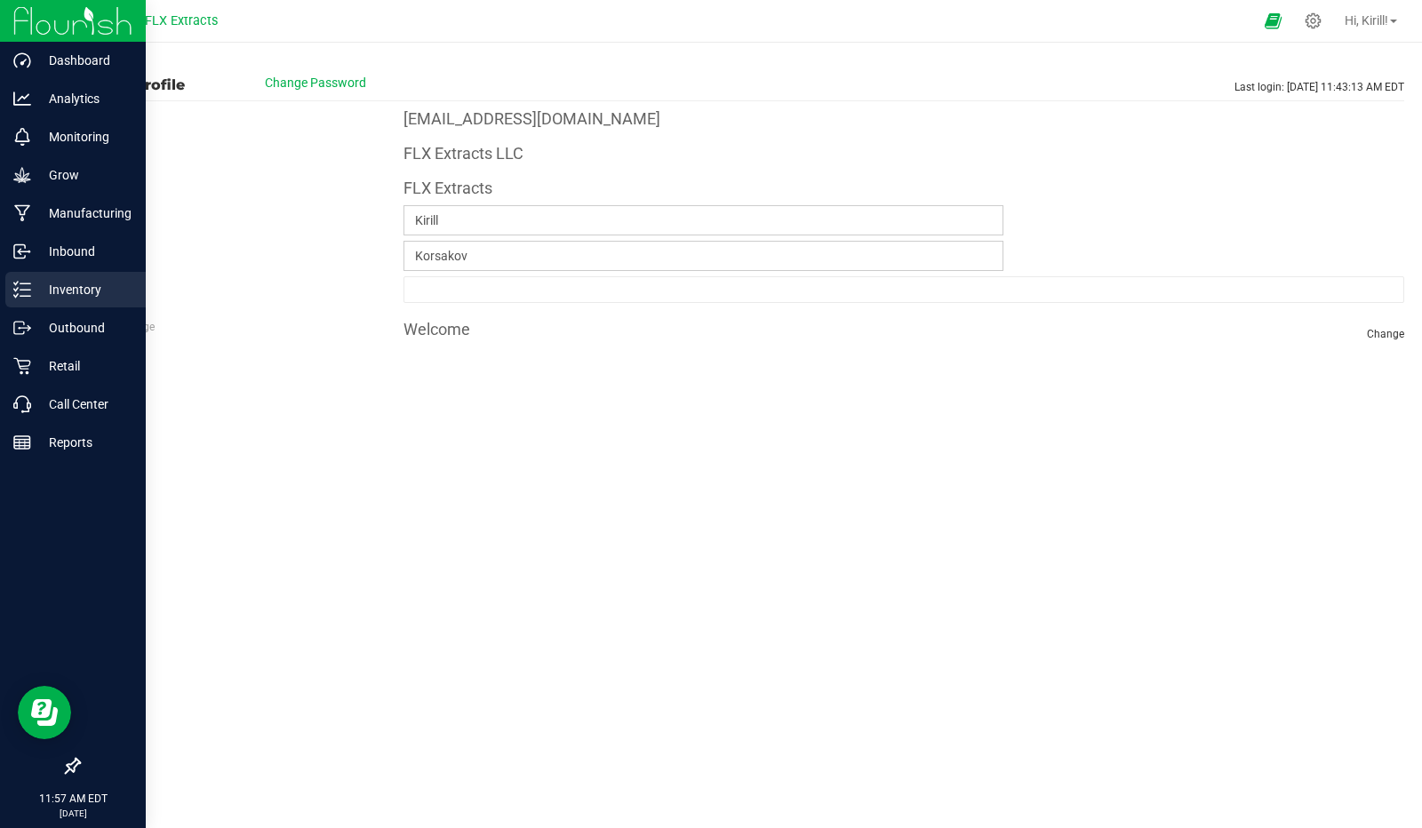
click at [88, 283] on p "Inventory" at bounding box center [84, 289] width 107 height 21
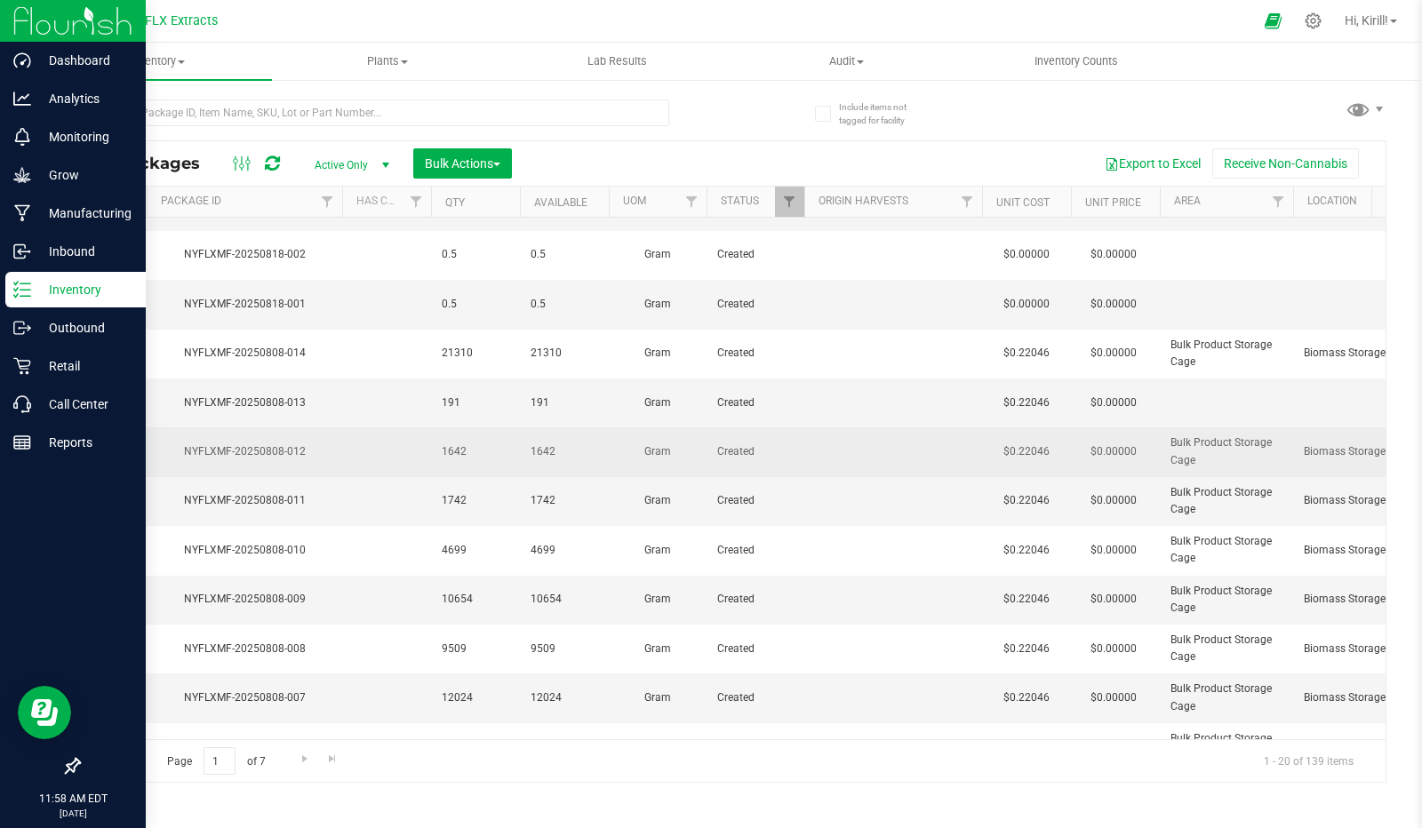
scroll to position [0, 329]
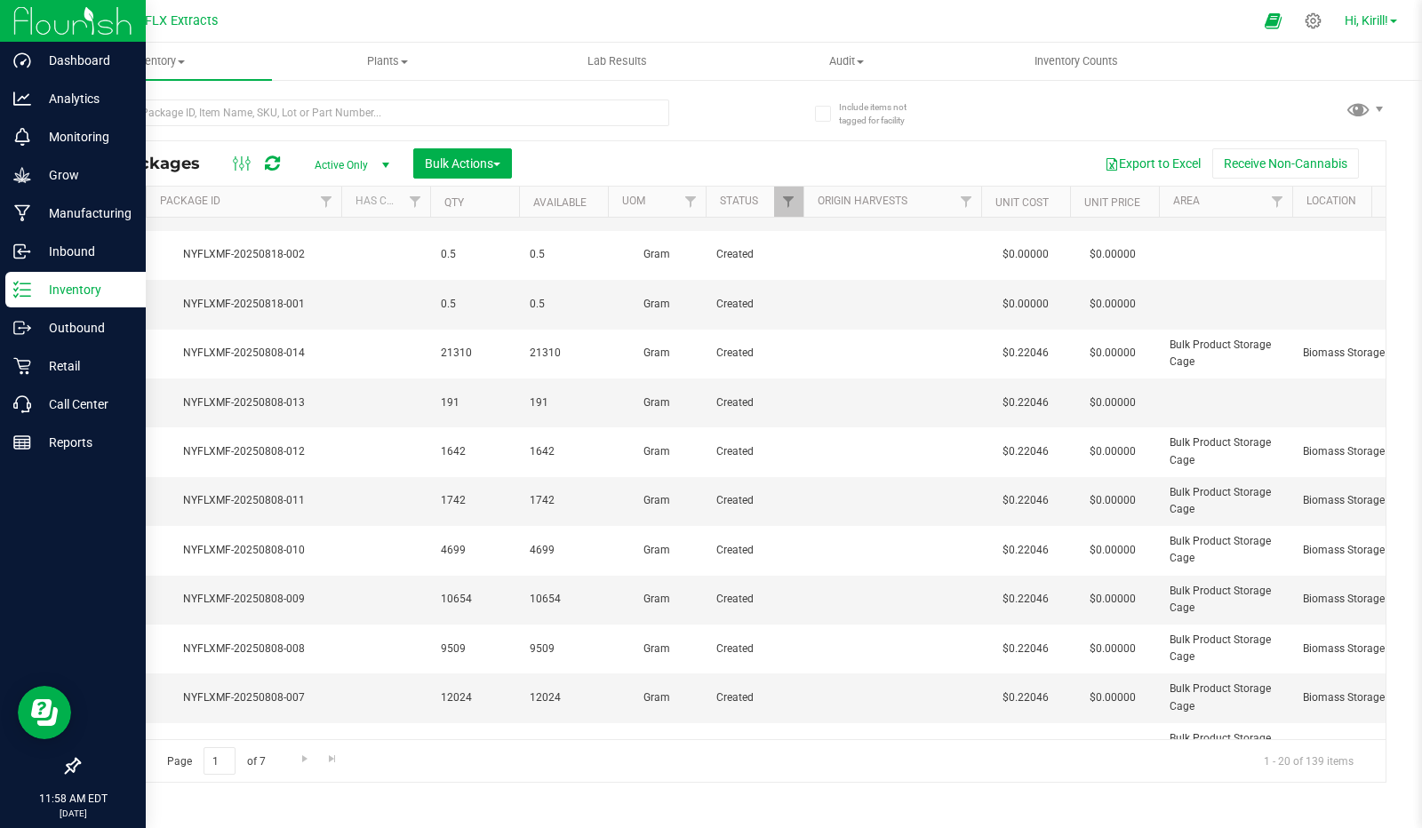
click at [1361, 17] on span "Hi, Kirill!" at bounding box center [1366, 20] width 44 height 14
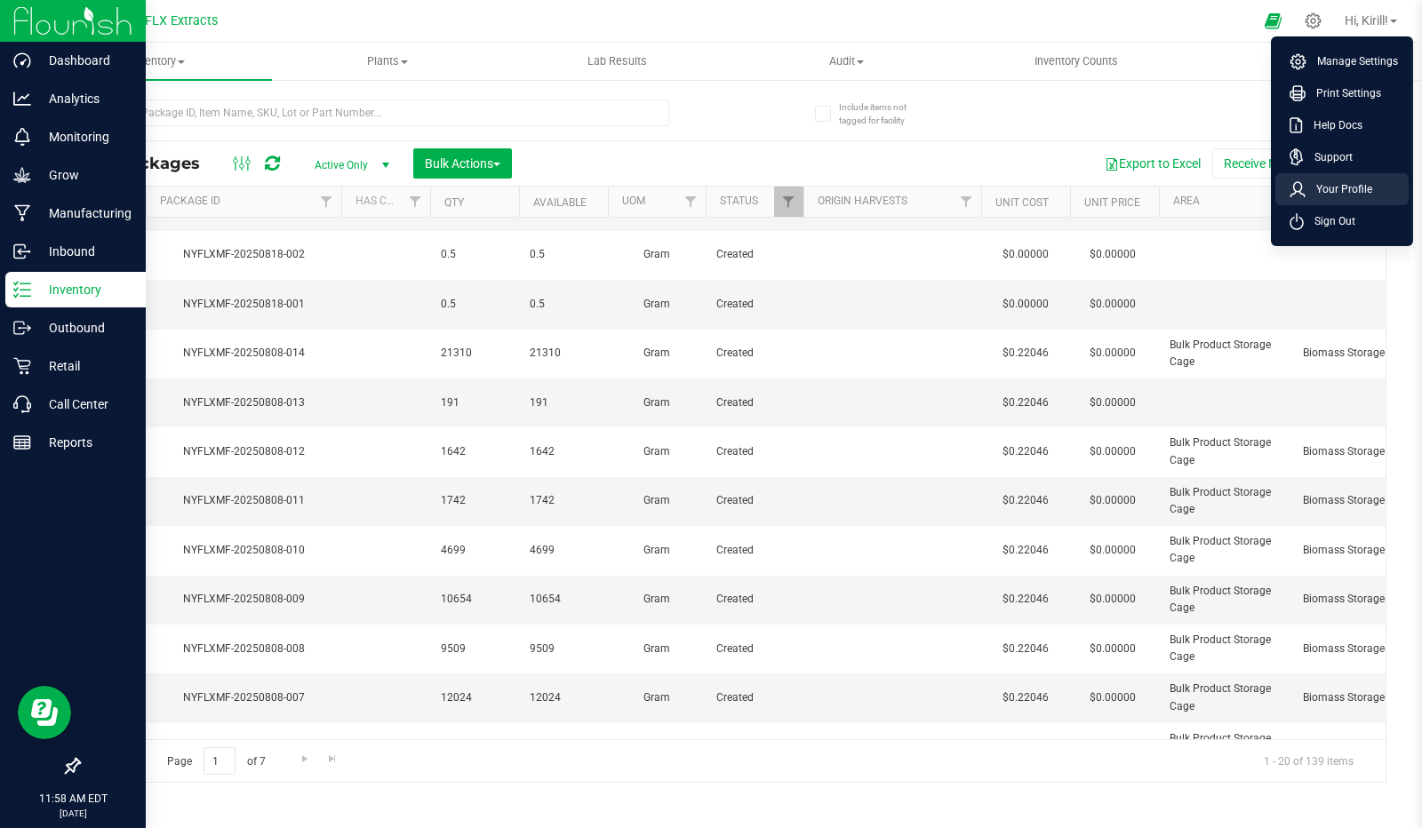
click at [1351, 182] on span "Your Profile" at bounding box center [1338, 189] width 67 height 18
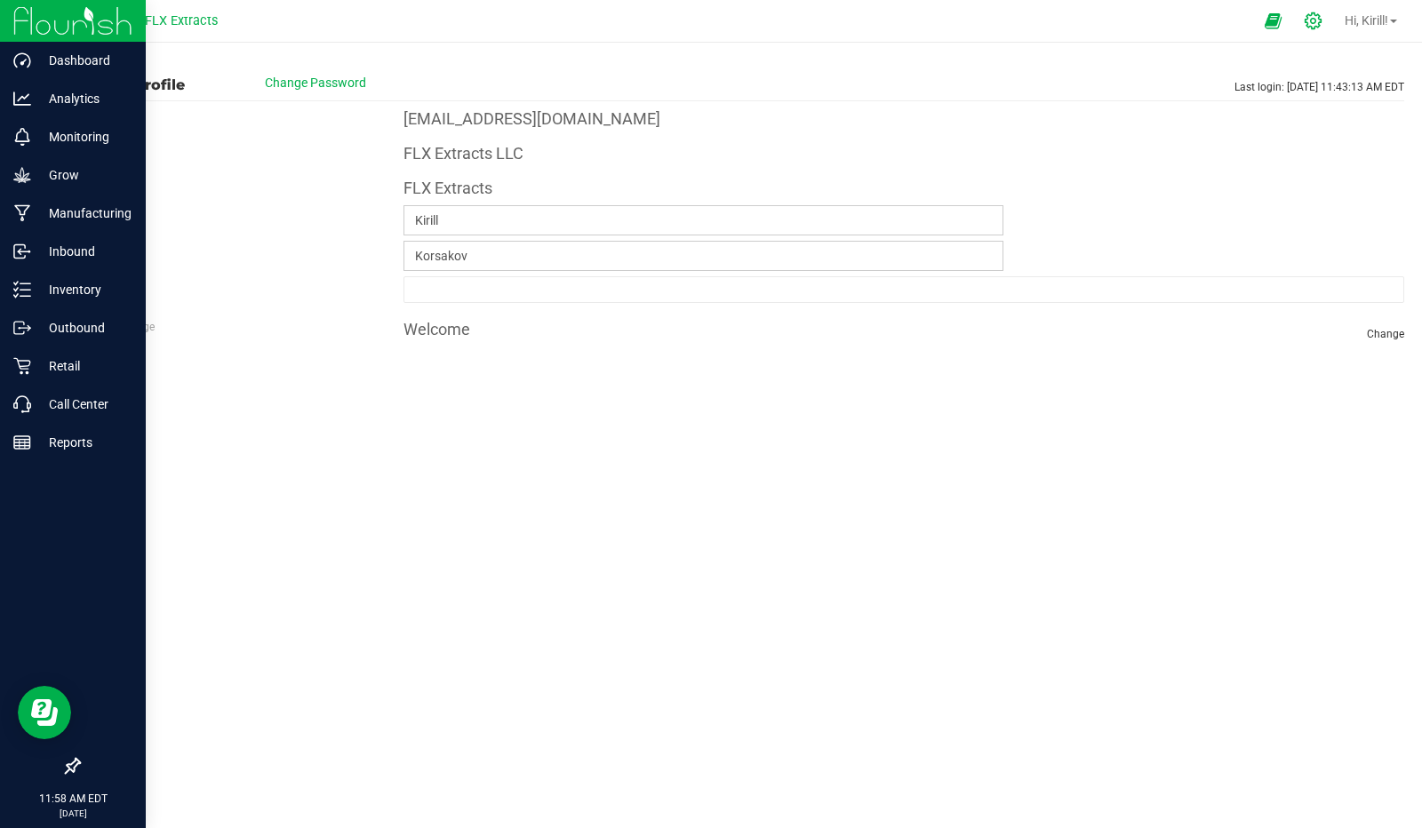
click at [1295, 22] on div at bounding box center [1313, 21] width 44 height 38
click at [1303, 24] on icon at bounding box center [1312, 21] width 19 height 19
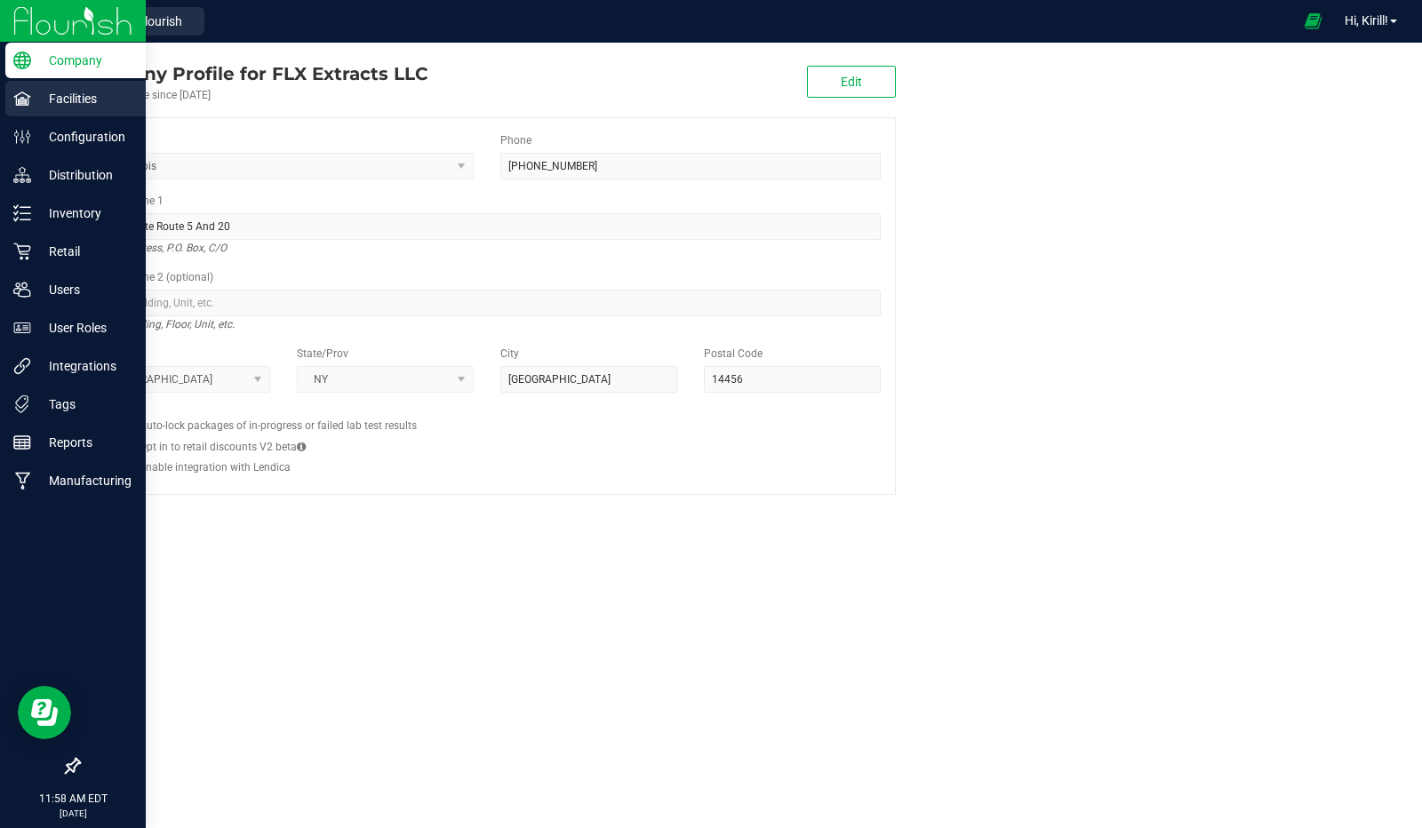
click at [87, 111] on div "Facilities" at bounding box center [75, 99] width 140 height 36
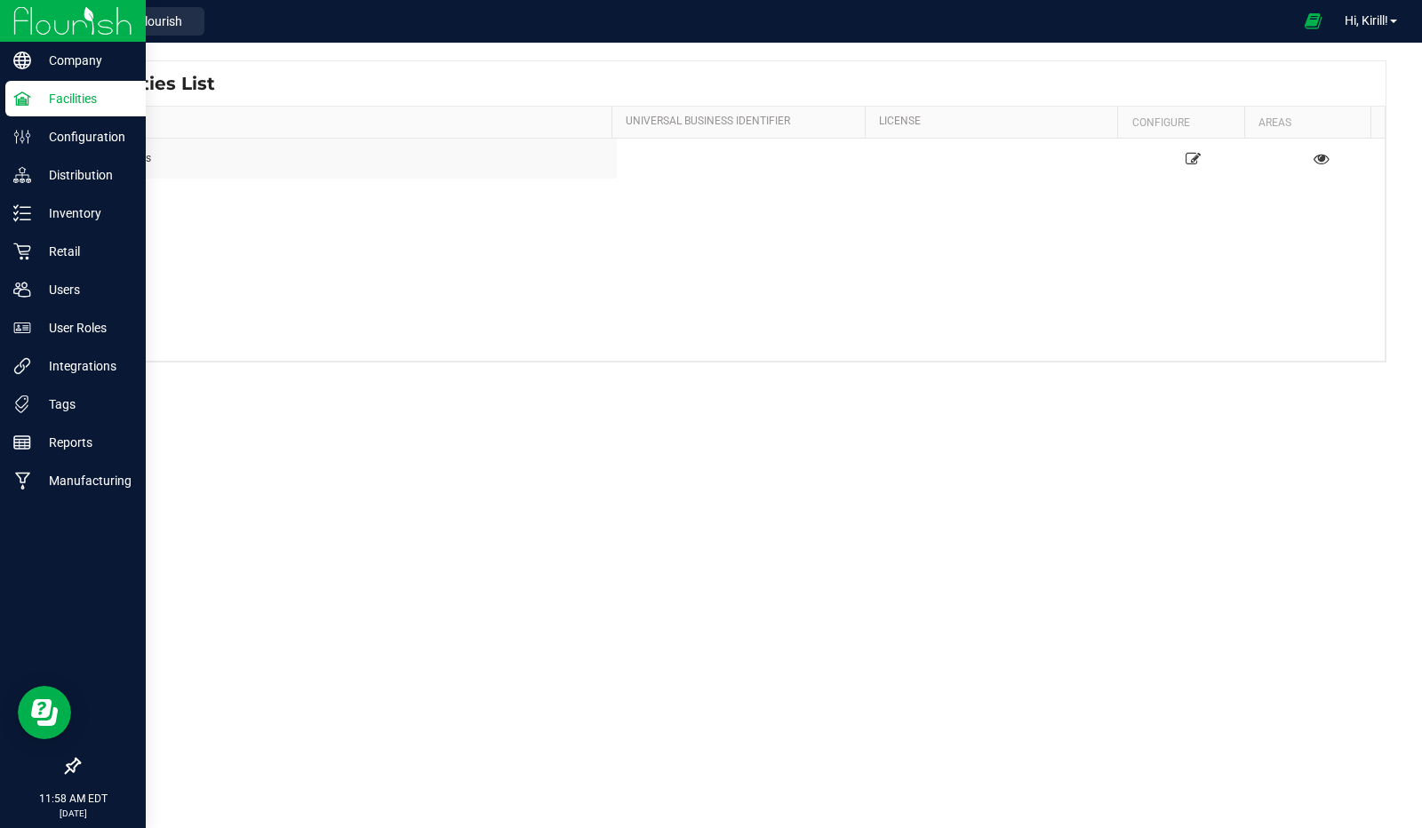
click at [60, 96] on p "Facilities" at bounding box center [84, 98] width 107 height 21
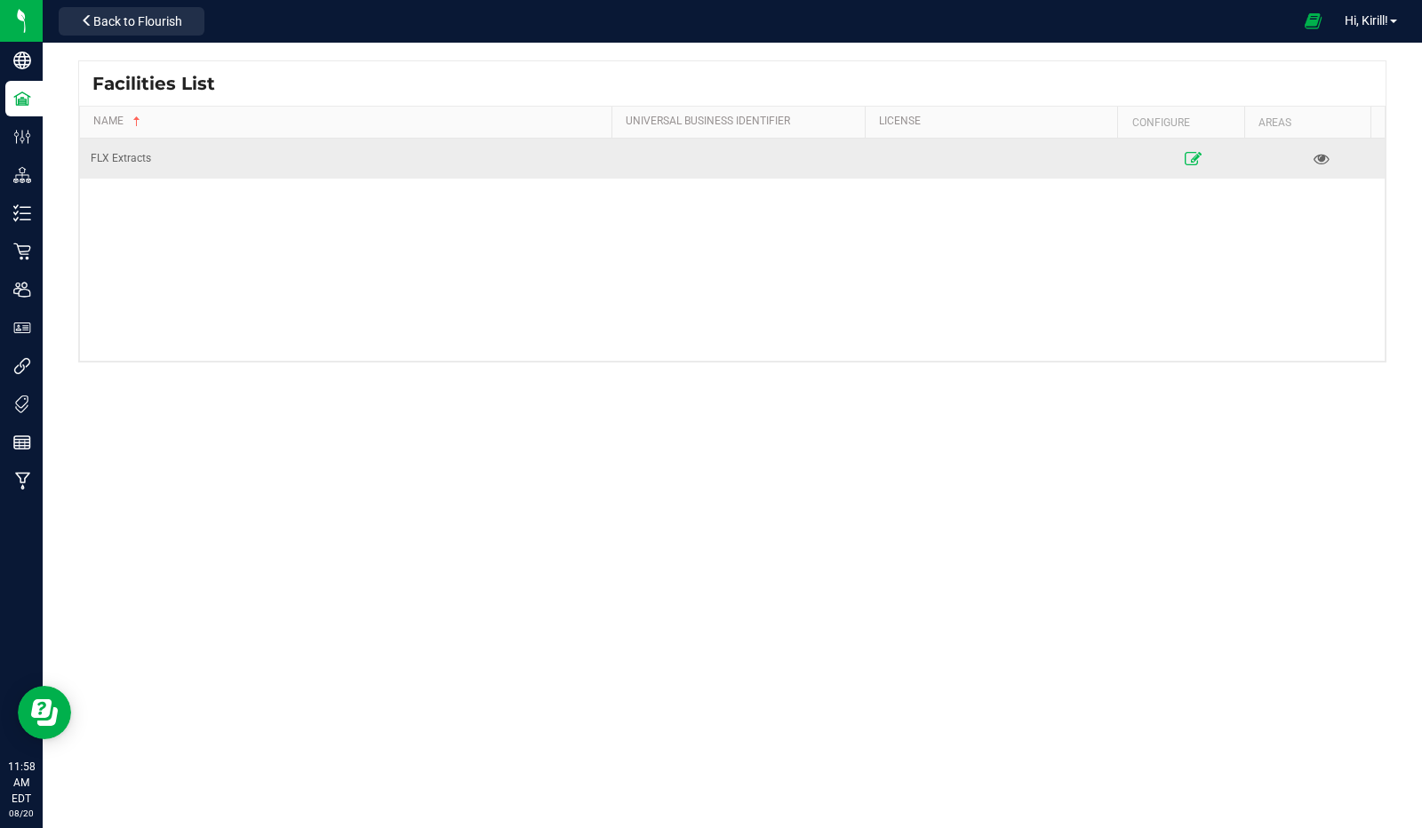
click at [1180, 148] on link at bounding box center [1192, 158] width 117 height 28
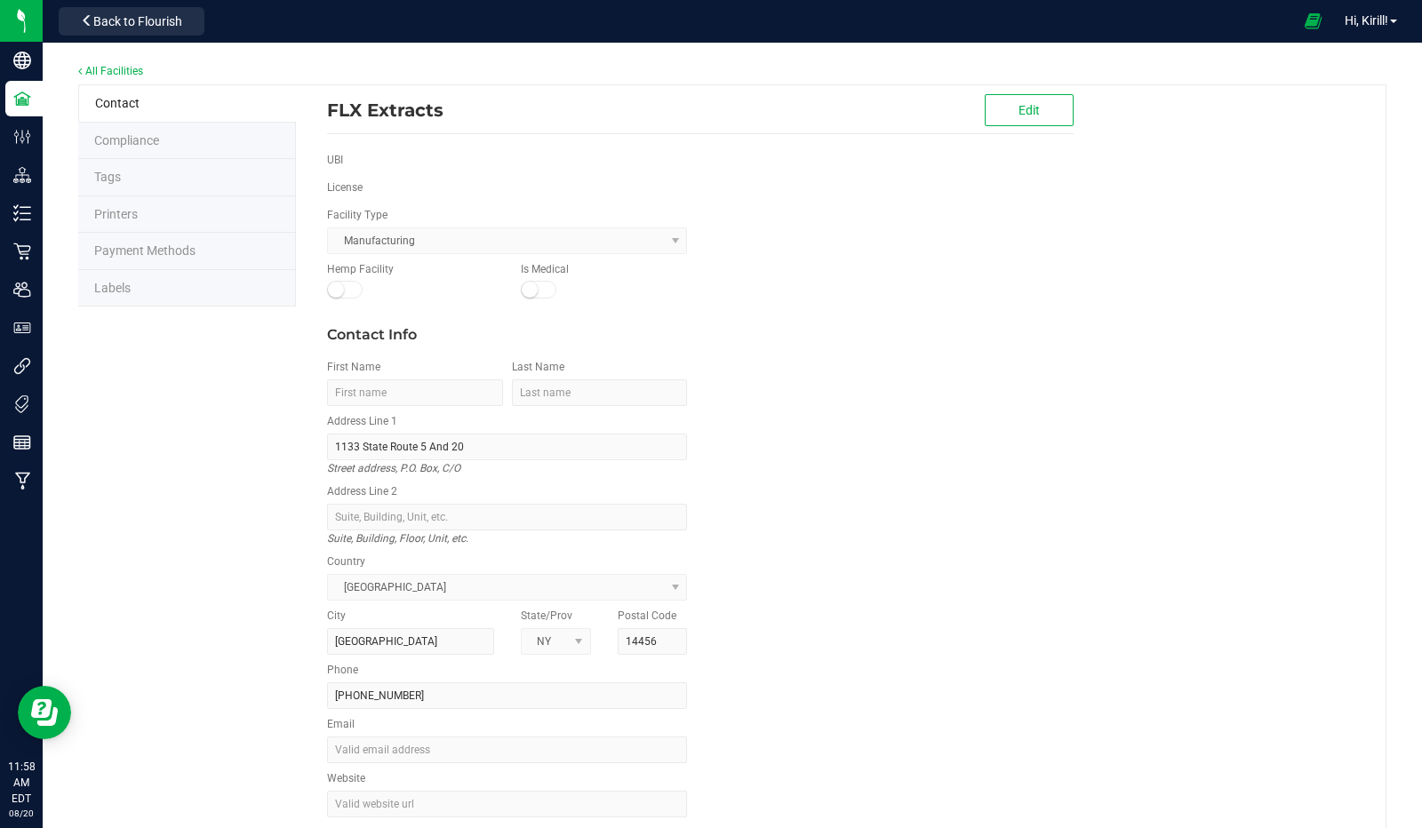
click at [166, 288] on li "Labels" at bounding box center [187, 288] width 218 height 37
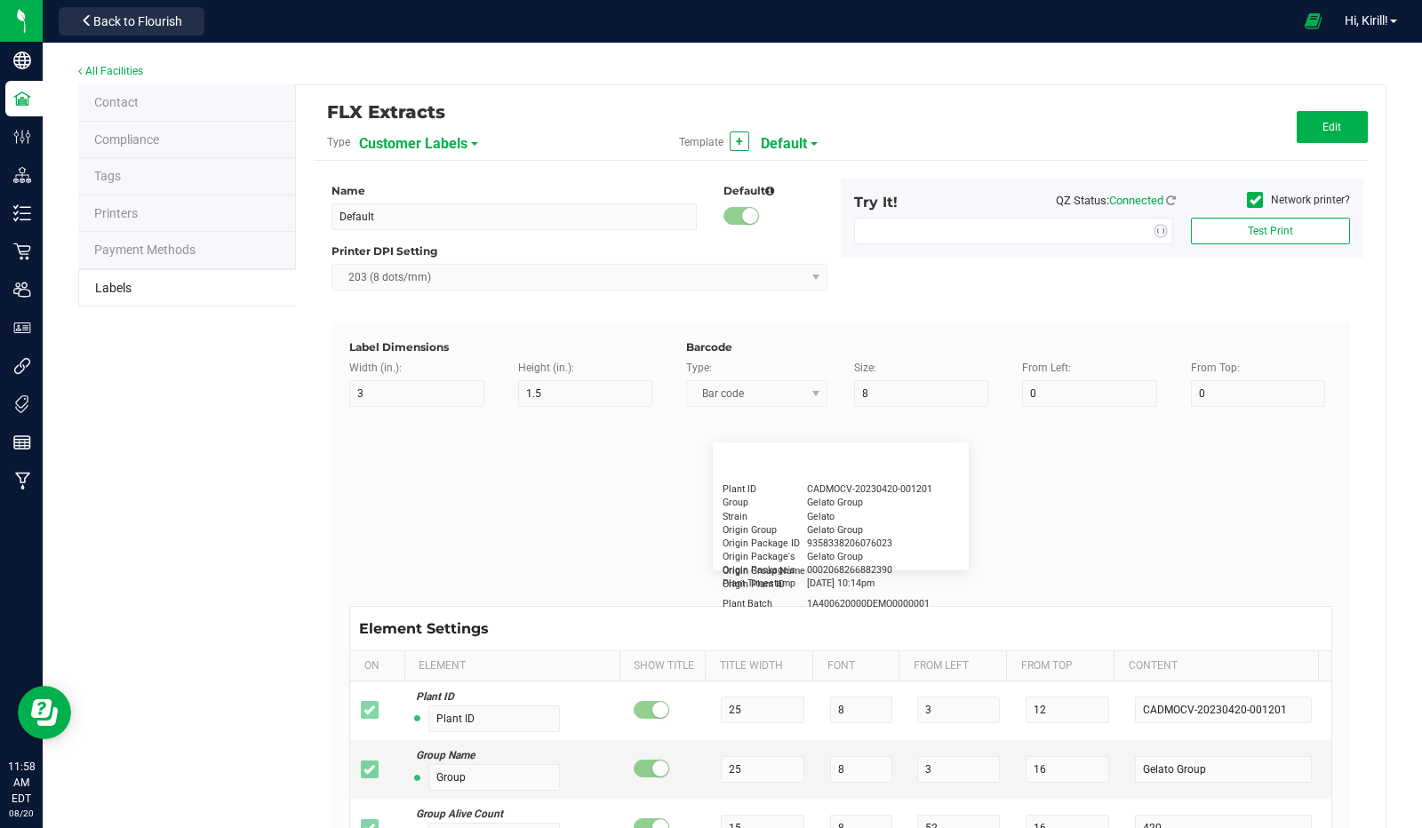
type input "2.25"
type input "1.25"
type input "20"
type input "5"
type input "Customer"
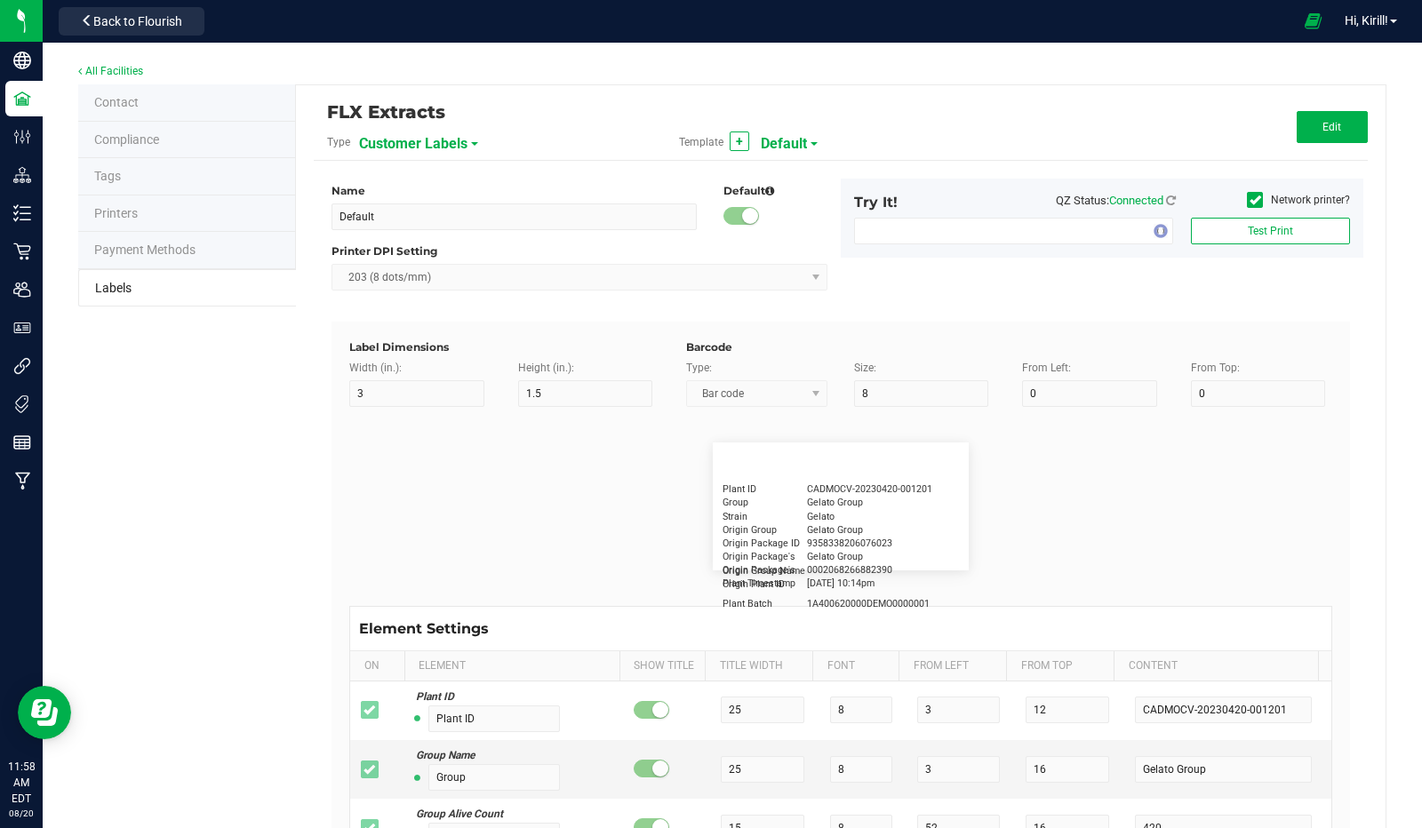
type input "15"
type input "5"
type input "[PERSON_NAME]"
type input "Product"
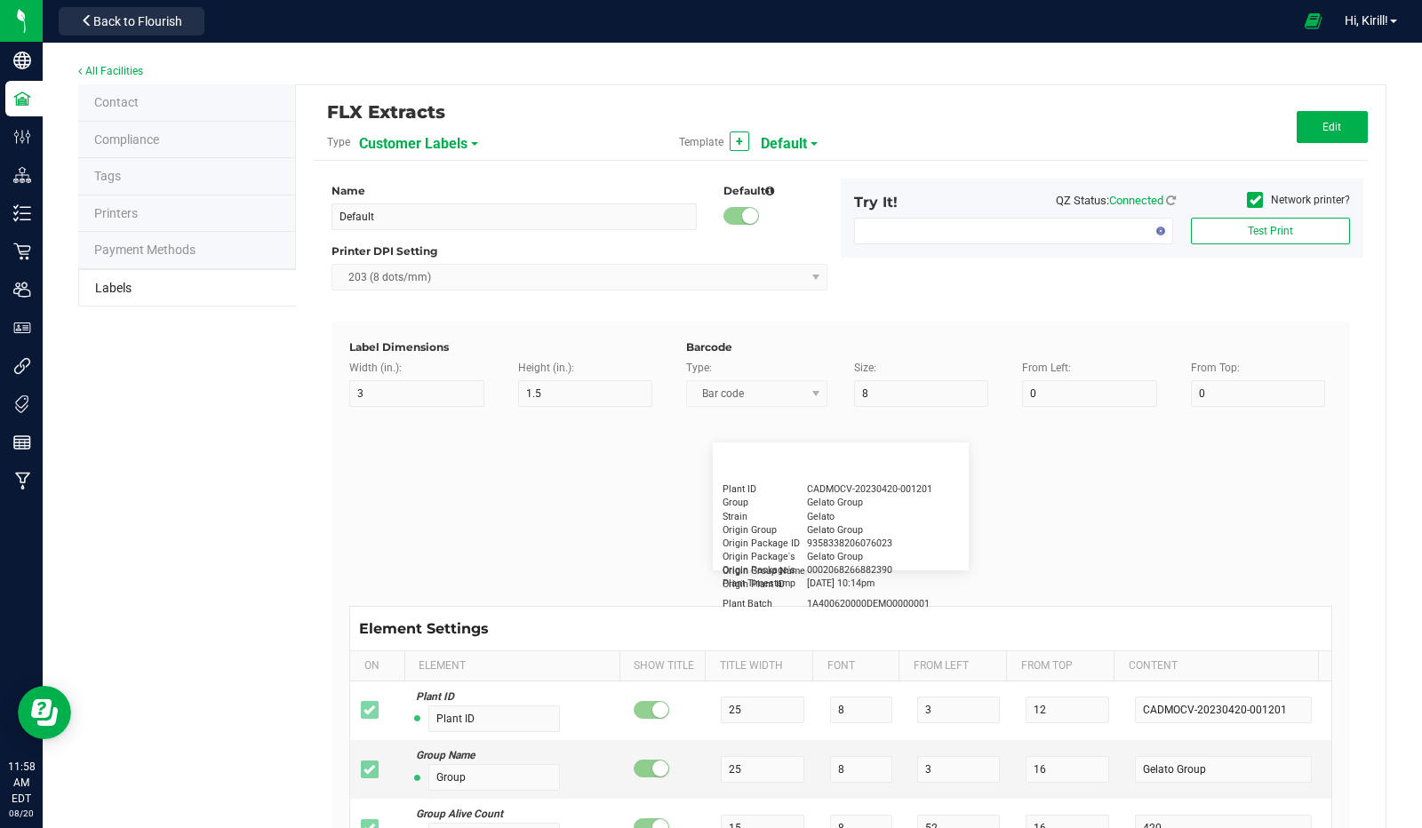
type input "15"
type input "5"
type input "10"
type input "GSC Oil Tincture"
type input "Qty"
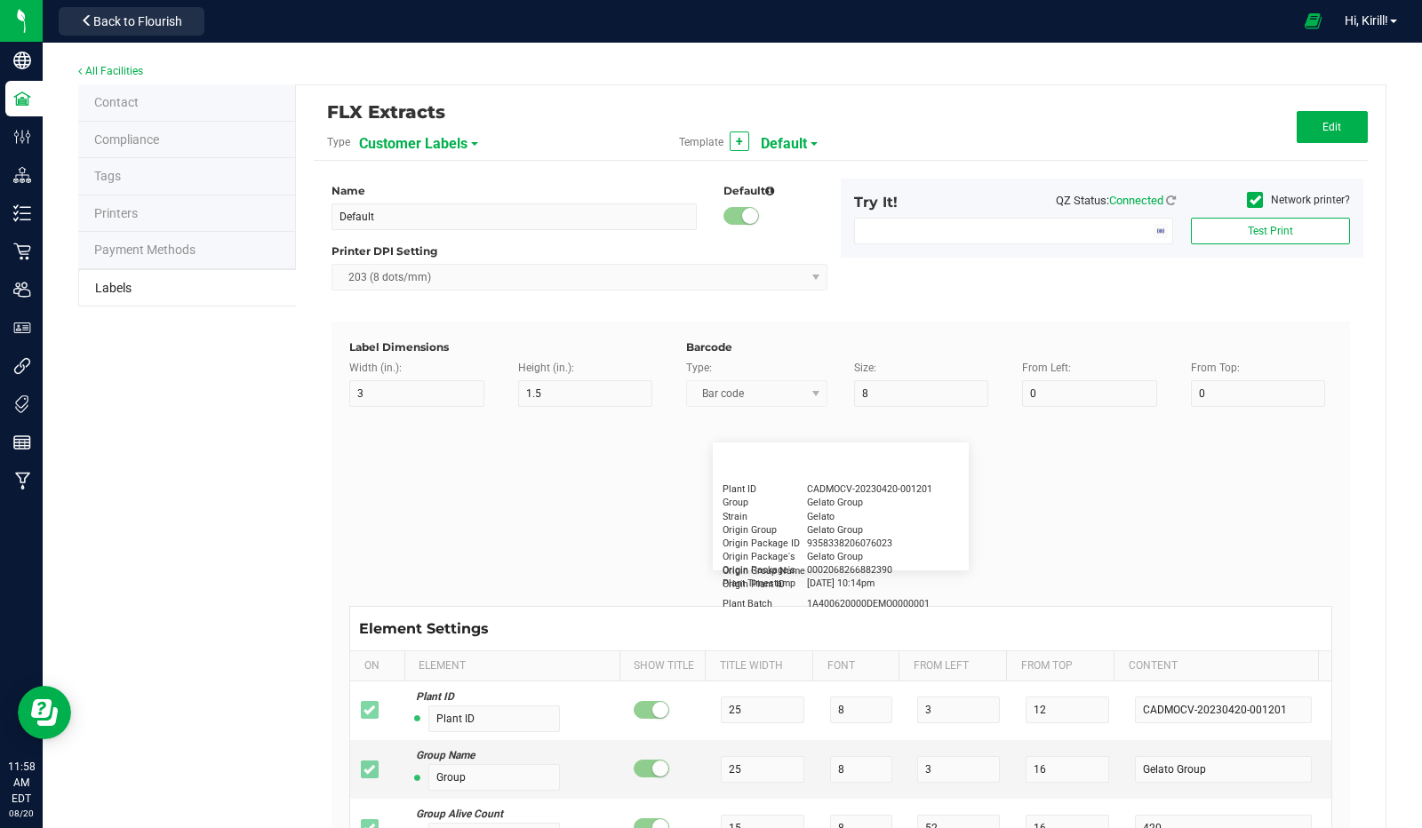
type input "5"
type input "15"
type input "3 ea"
type input "Physician"
type input "15"
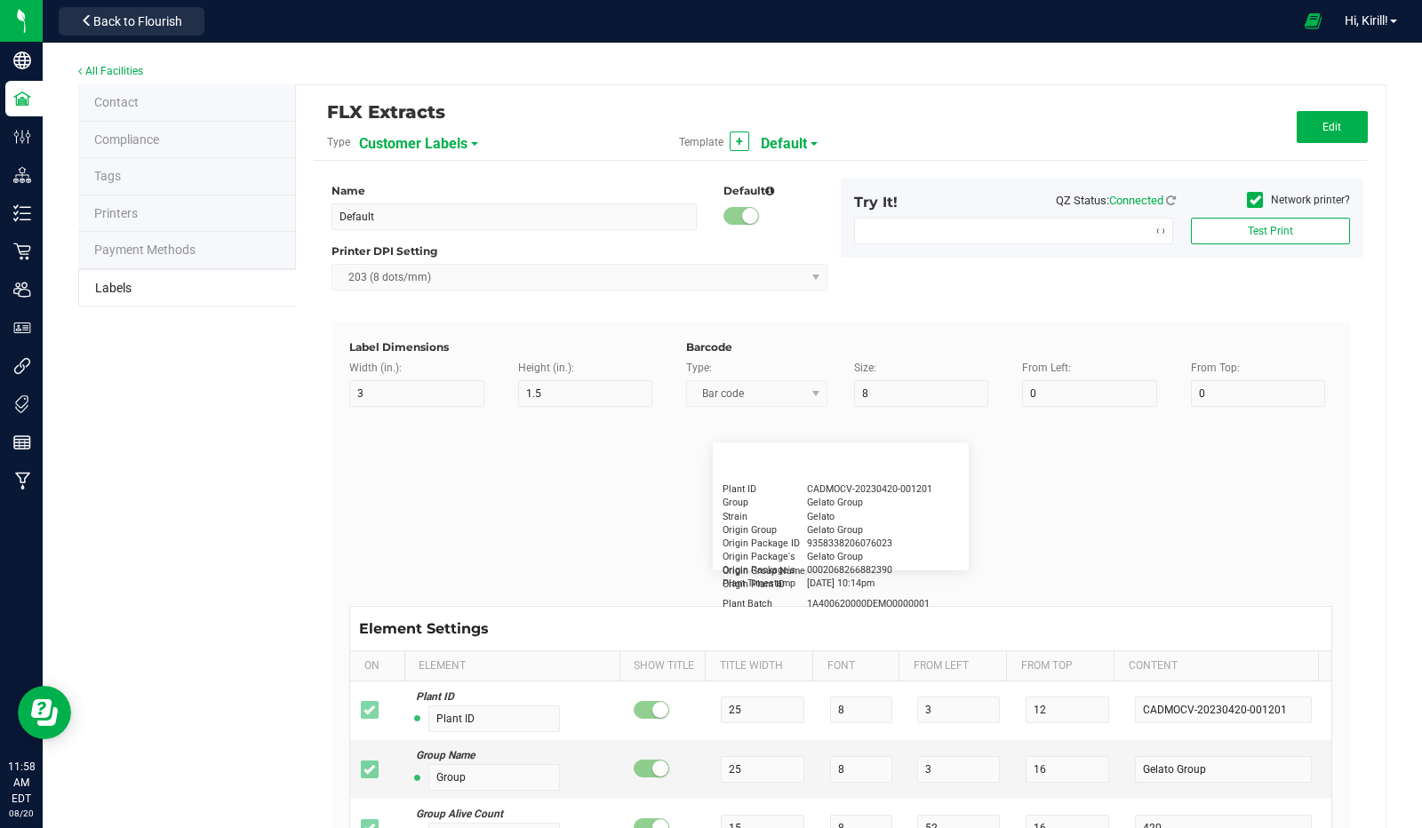
type input "5"
type input "Docfirst Doclast, MD."
type input "Order Date"
type input "15"
type input "5"
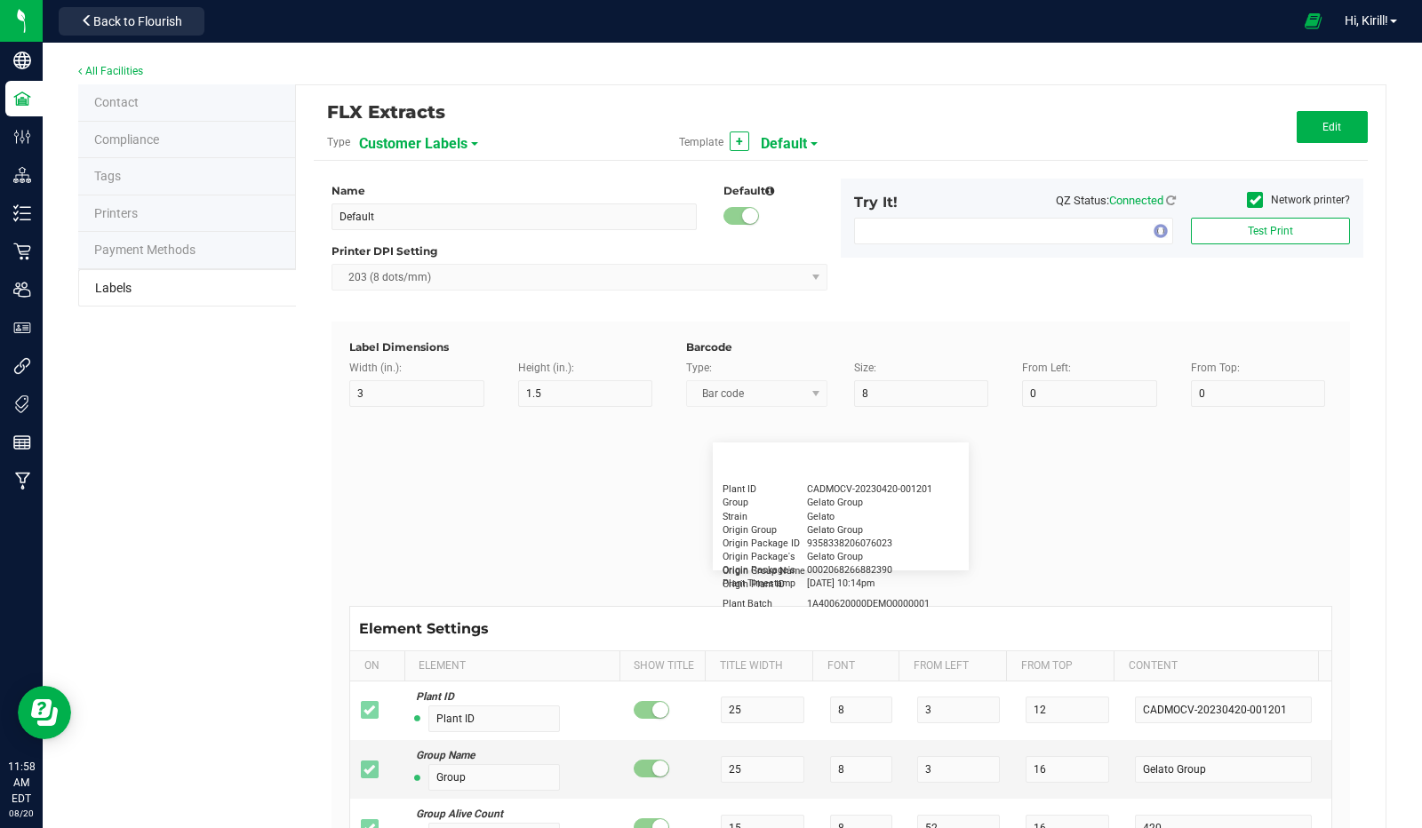
type input "25"
type input "[DATE] 1:17 pm"
type input "Package ID"
type input "15"
type input "5"
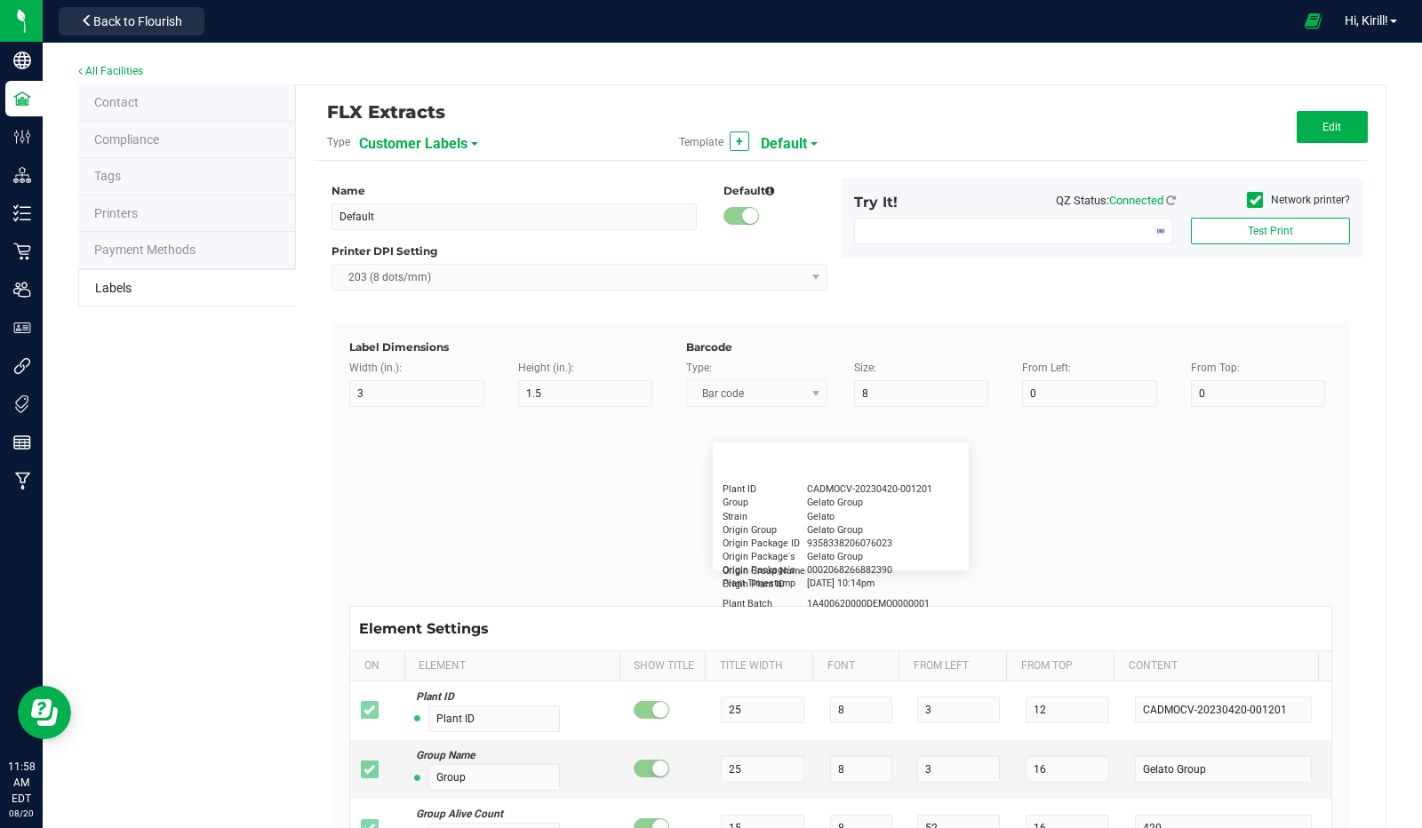
type input "10"
type input "CADMODS-20230420-096"
type input "Lot Number"
type input "15"
type input "5"
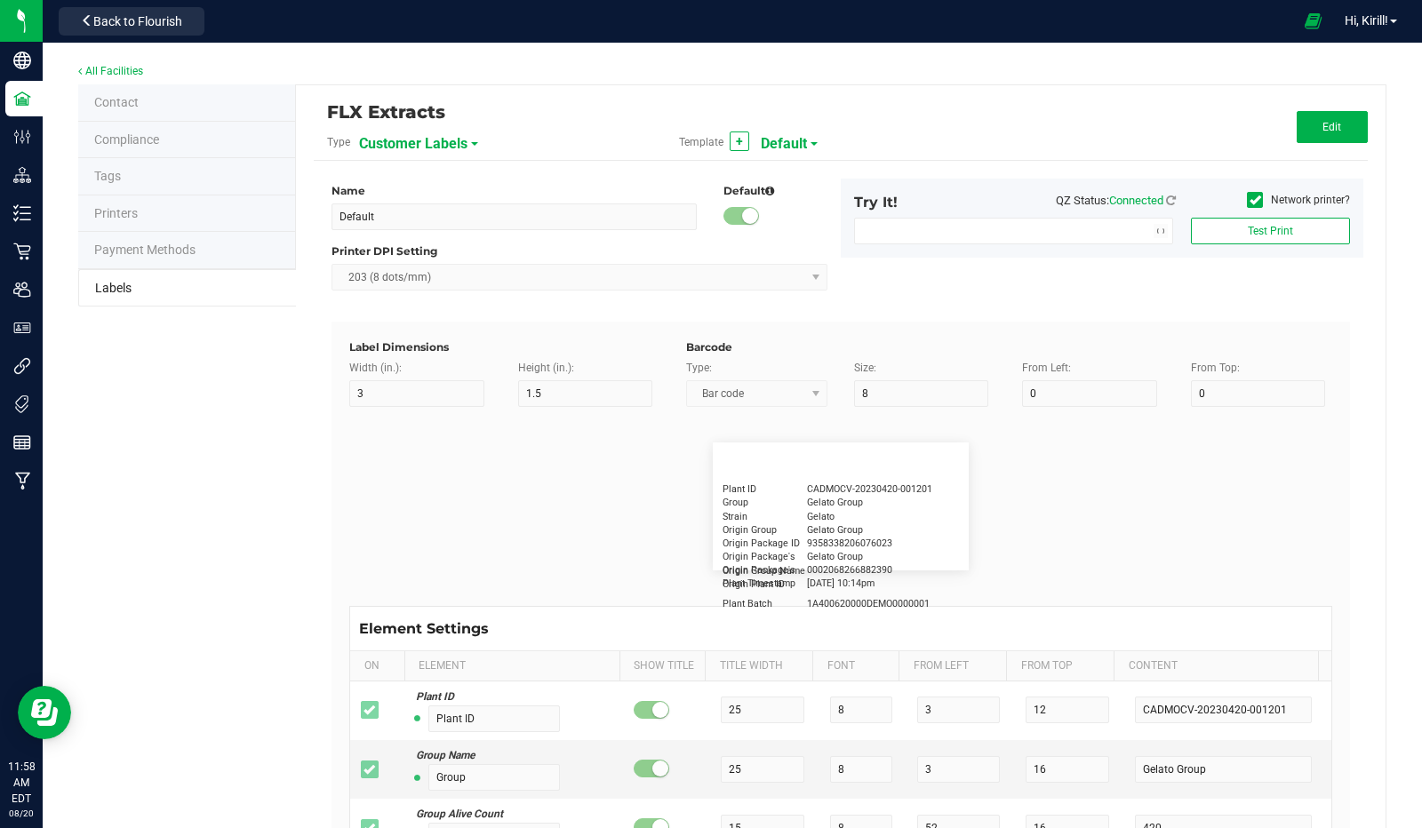
type input "10"
type input "LOTPXGDP-0912"
type input "Warning"
type input "15"
type input "5"
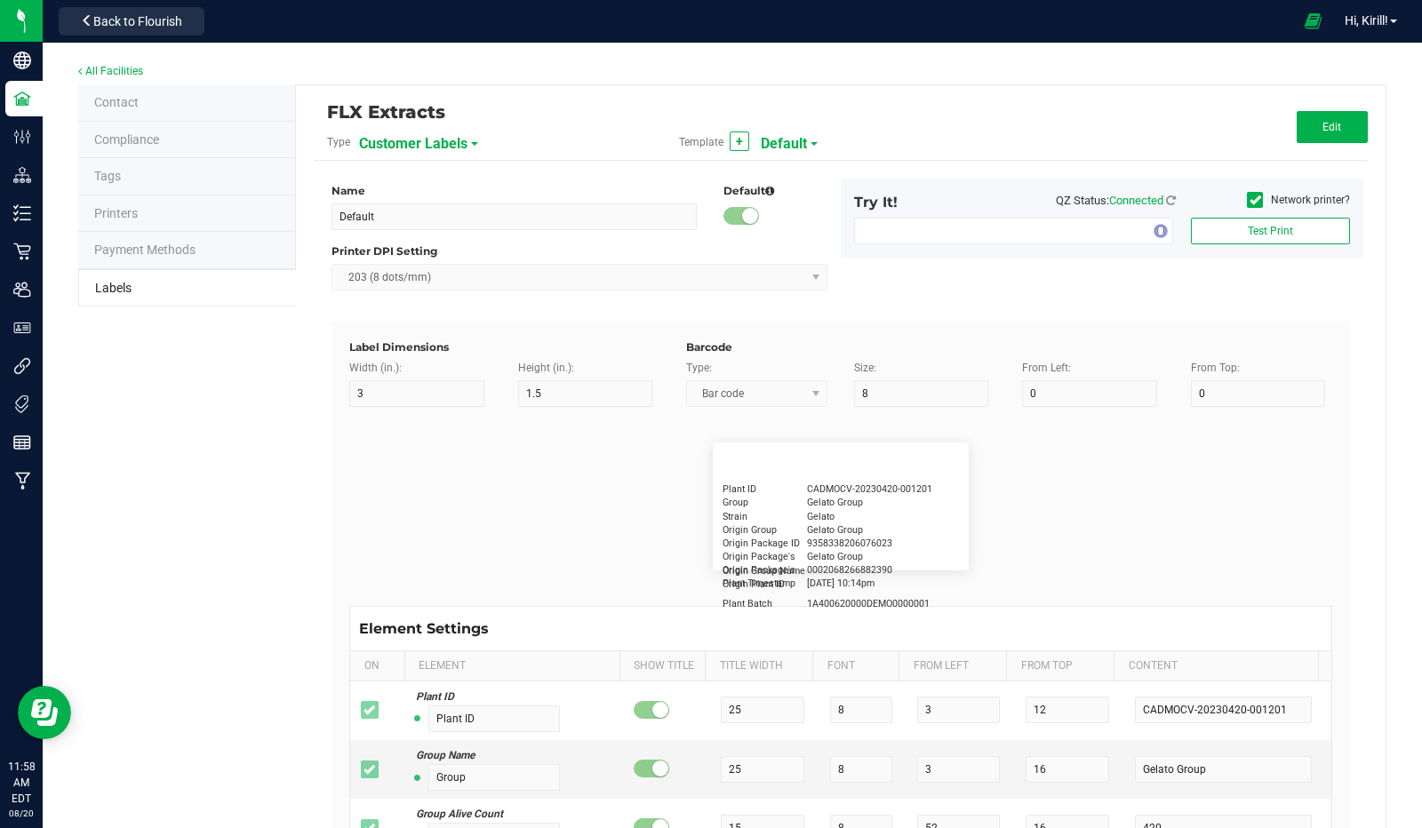
type input "30"
type input "Type Warning Here"
type input "Brand"
type input "15"
type input "5"
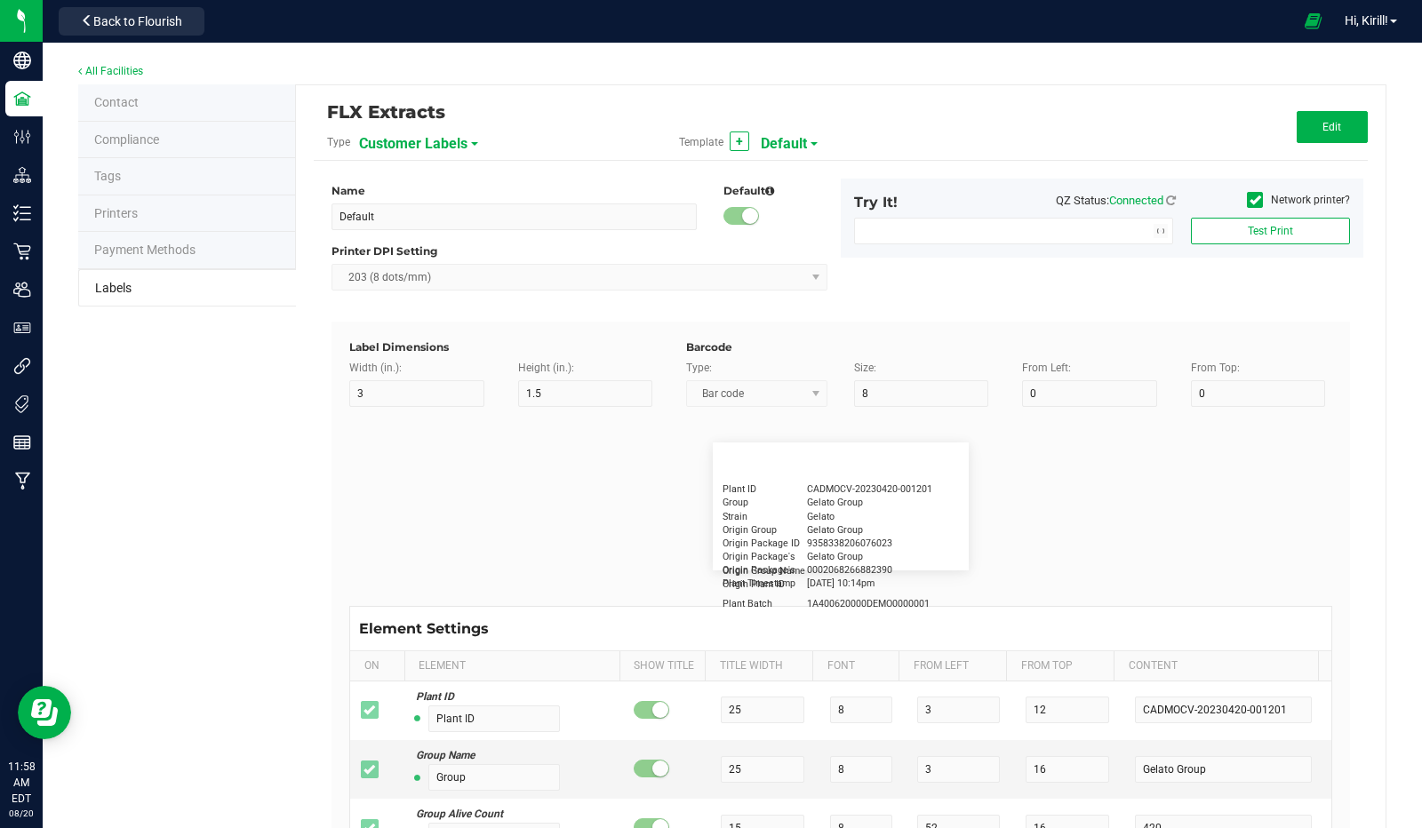
type input "30"
type input "Cannabis Co."
type input "NDC Number"
type input "15"
type input "5"
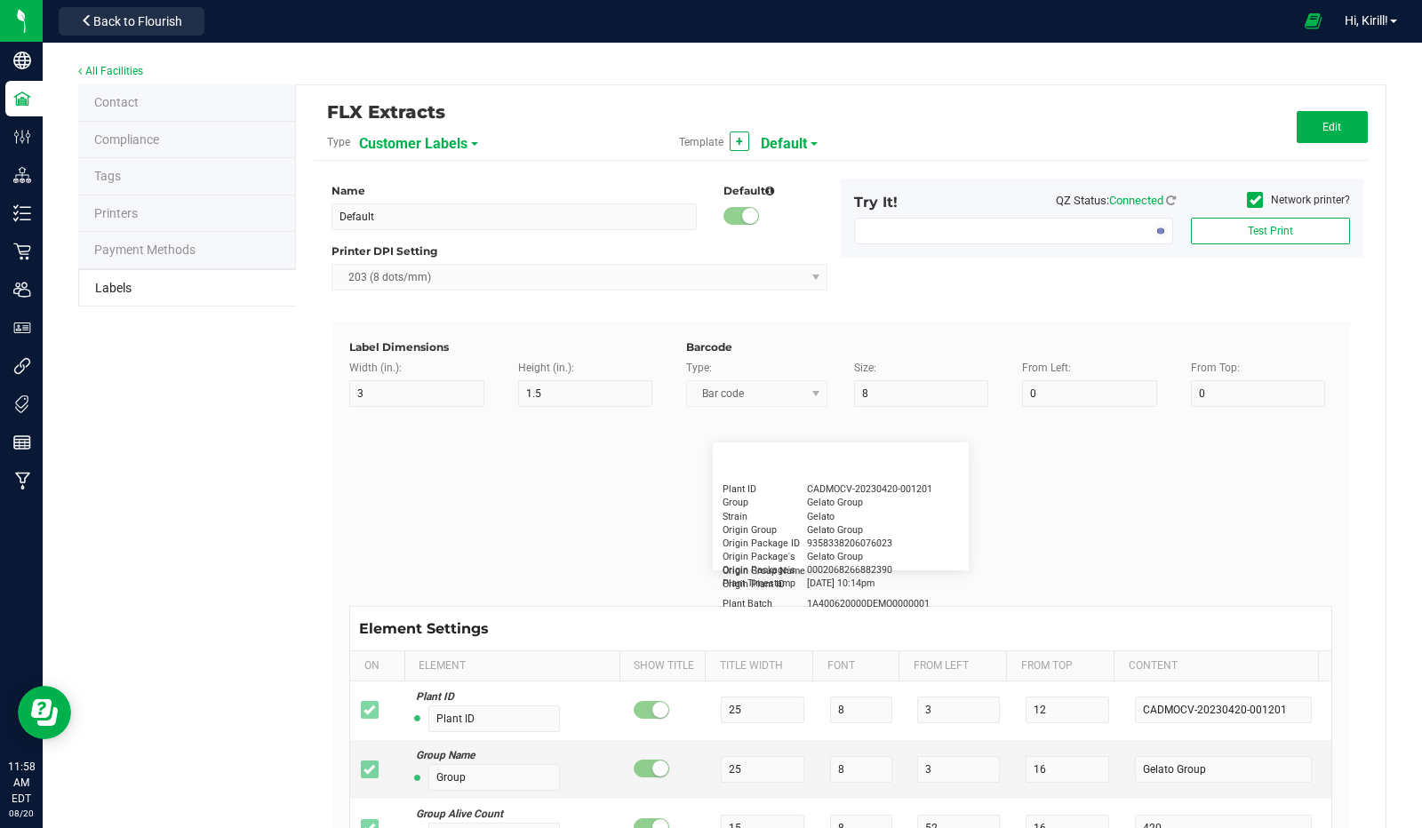
type input "30"
type input "[PHONE_NUMBER]"
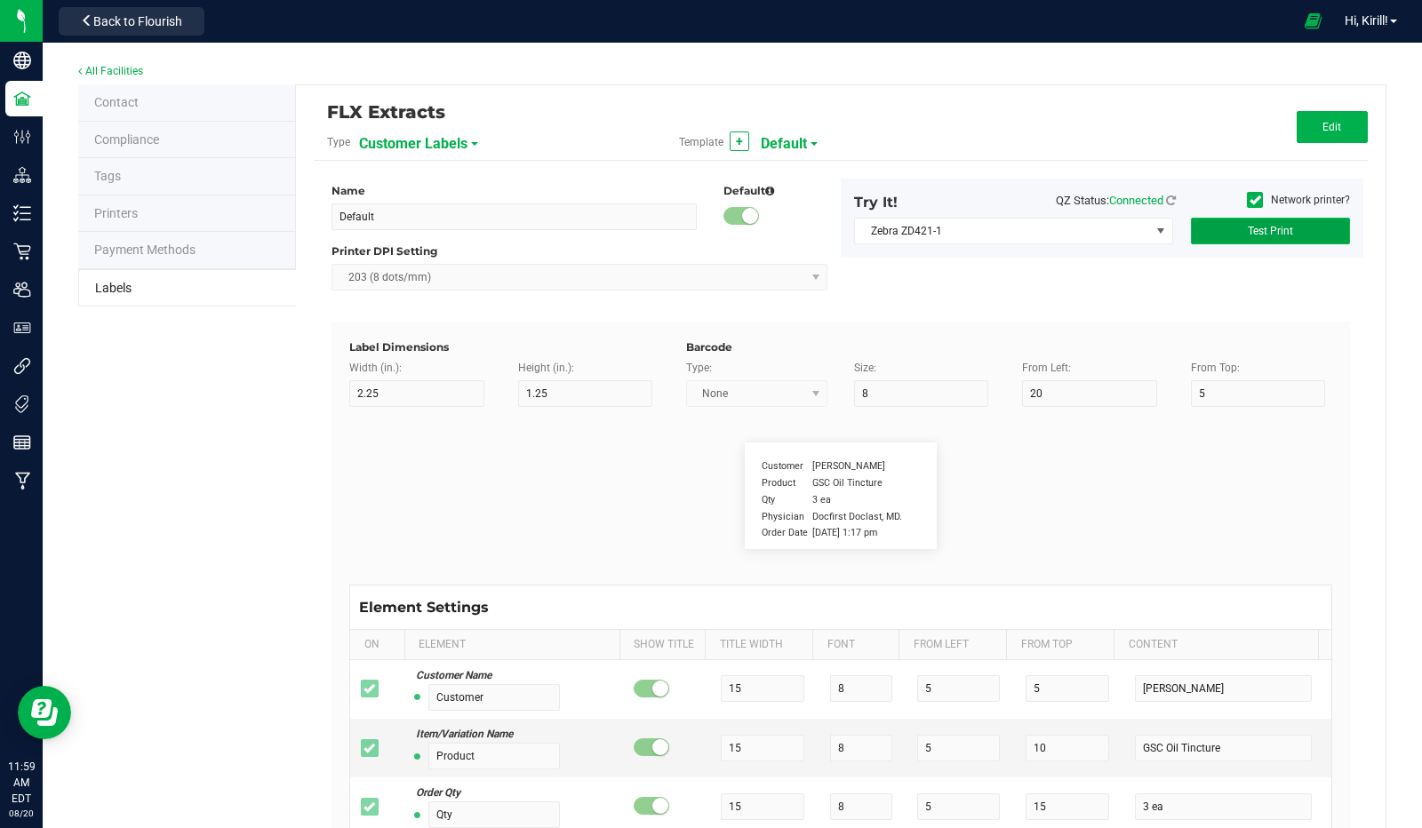
click at [1231, 223] on button "Test Print" at bounding box center [1270, 231] width 159 height 27
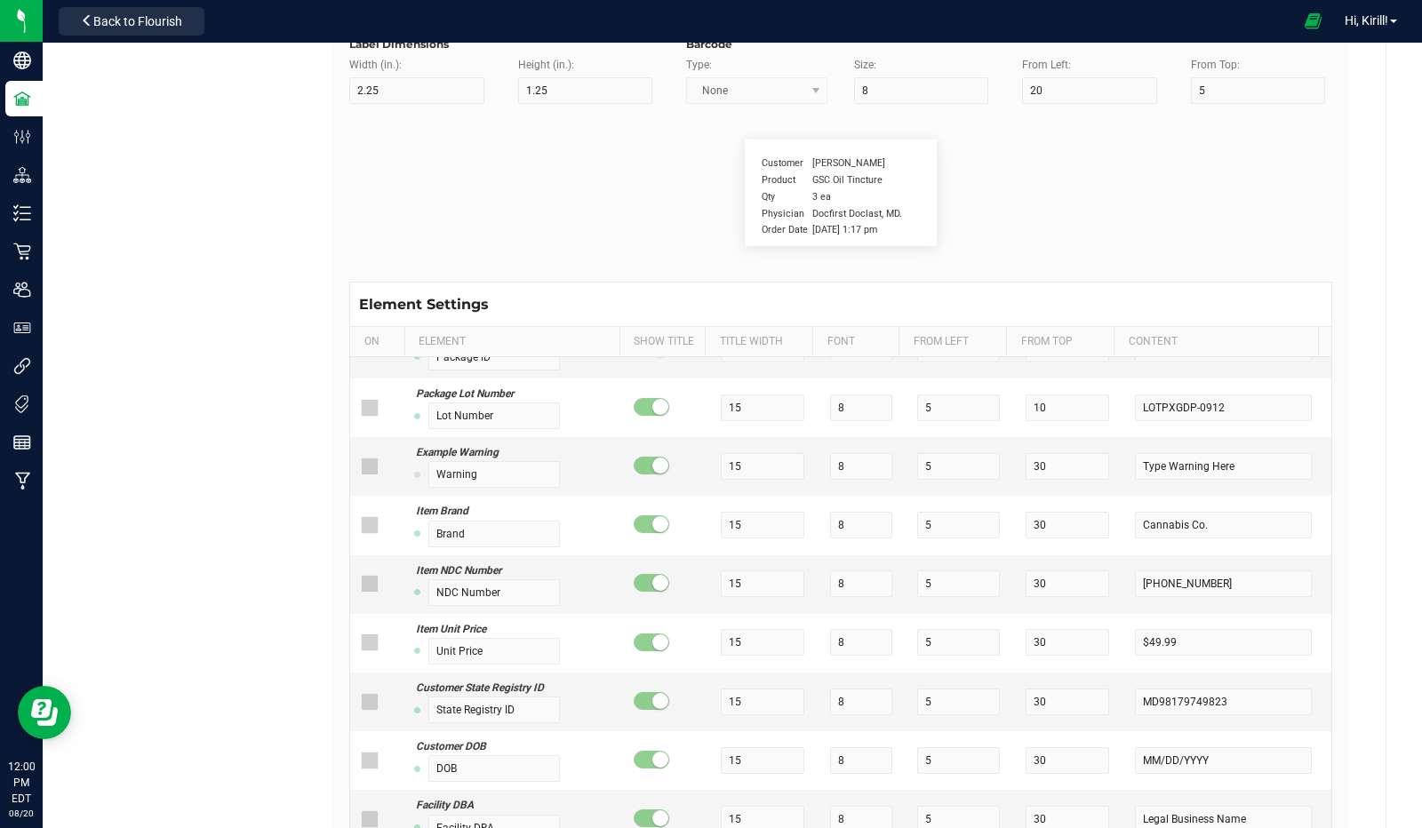
scroll to position [165, 0]
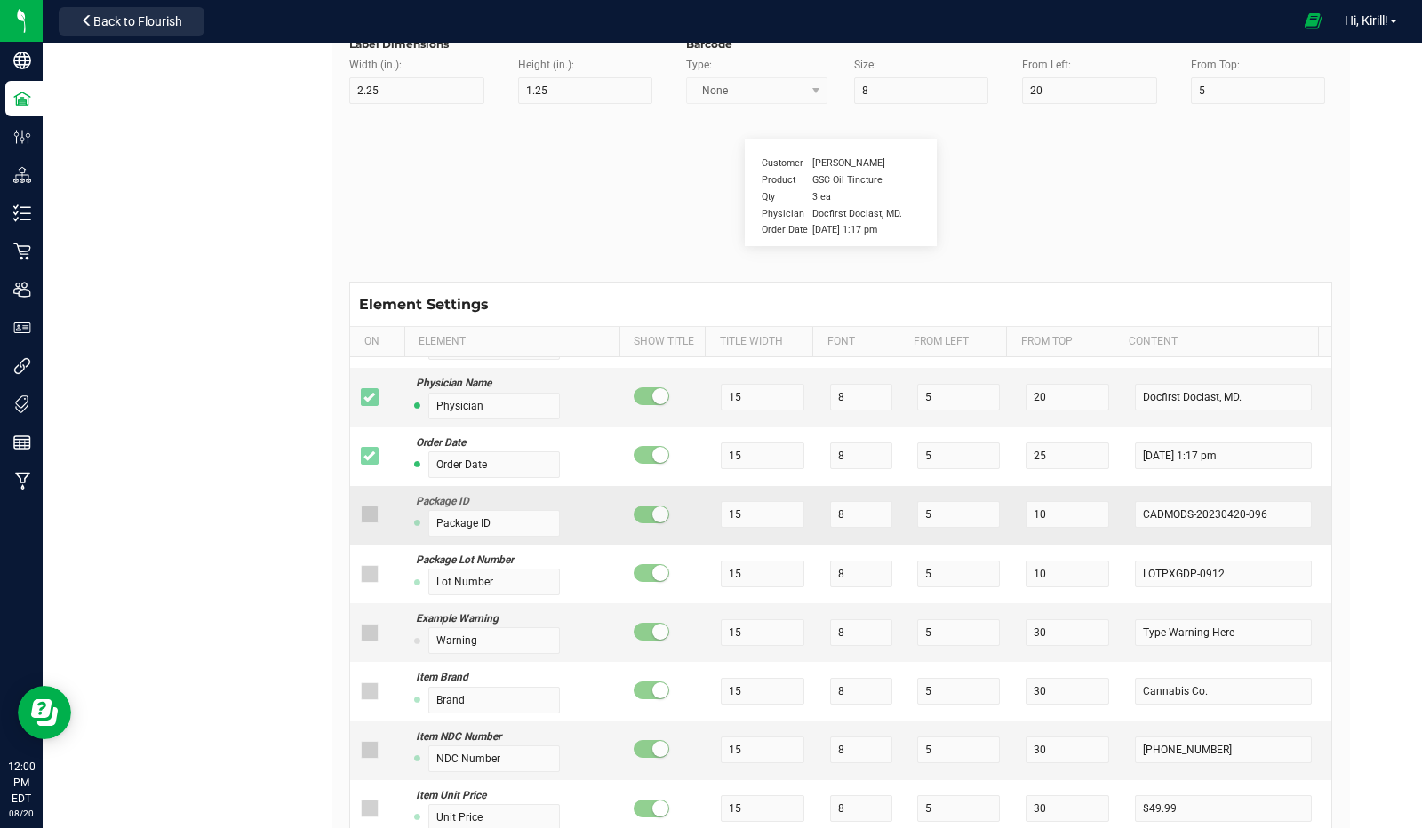
click at [361, 522] on td at bounding box center [377, 515] width 54 height 59
click at [362, 521] on td at bounding box center [377, 515] width 54 height 59
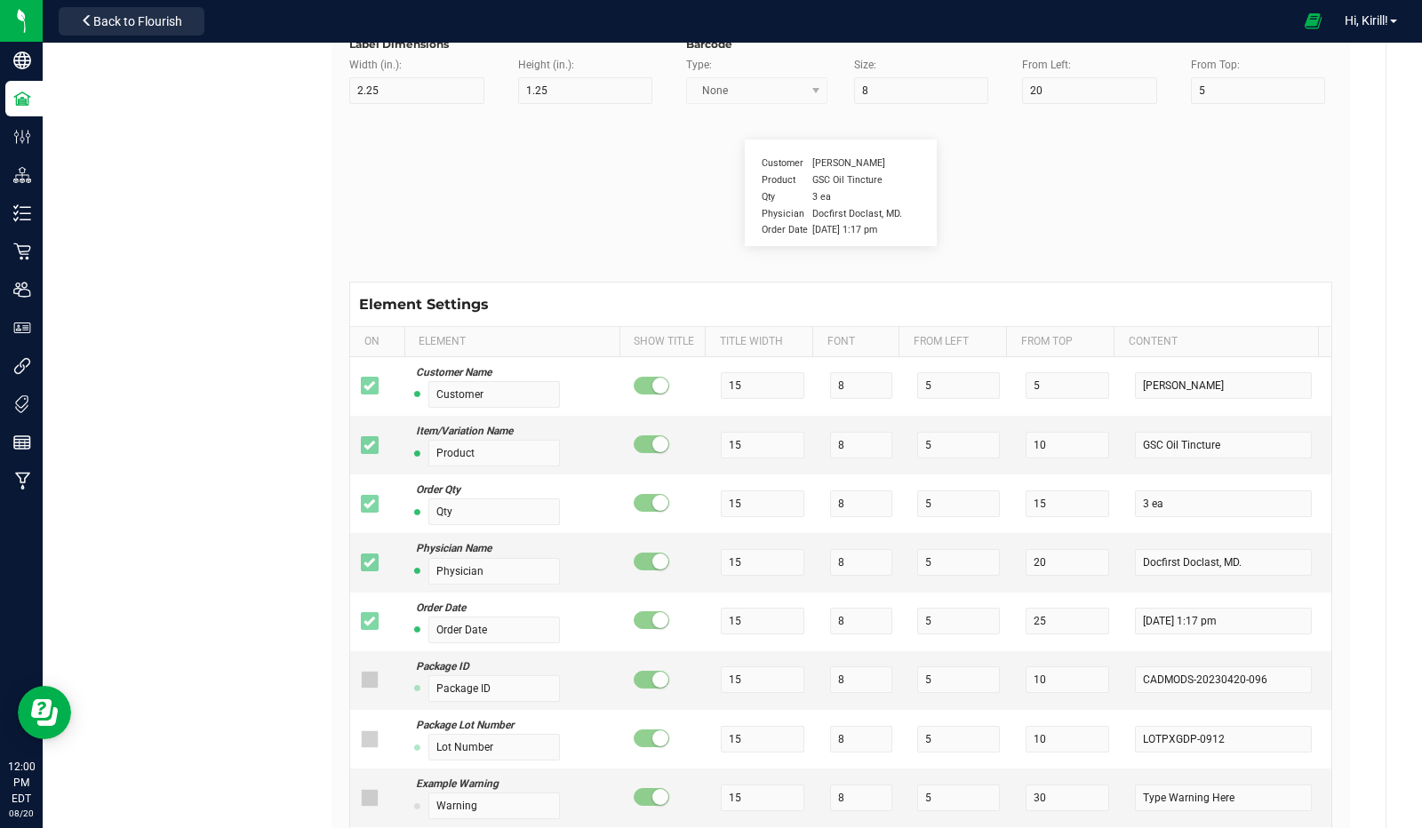
scroll to position [0, 0]
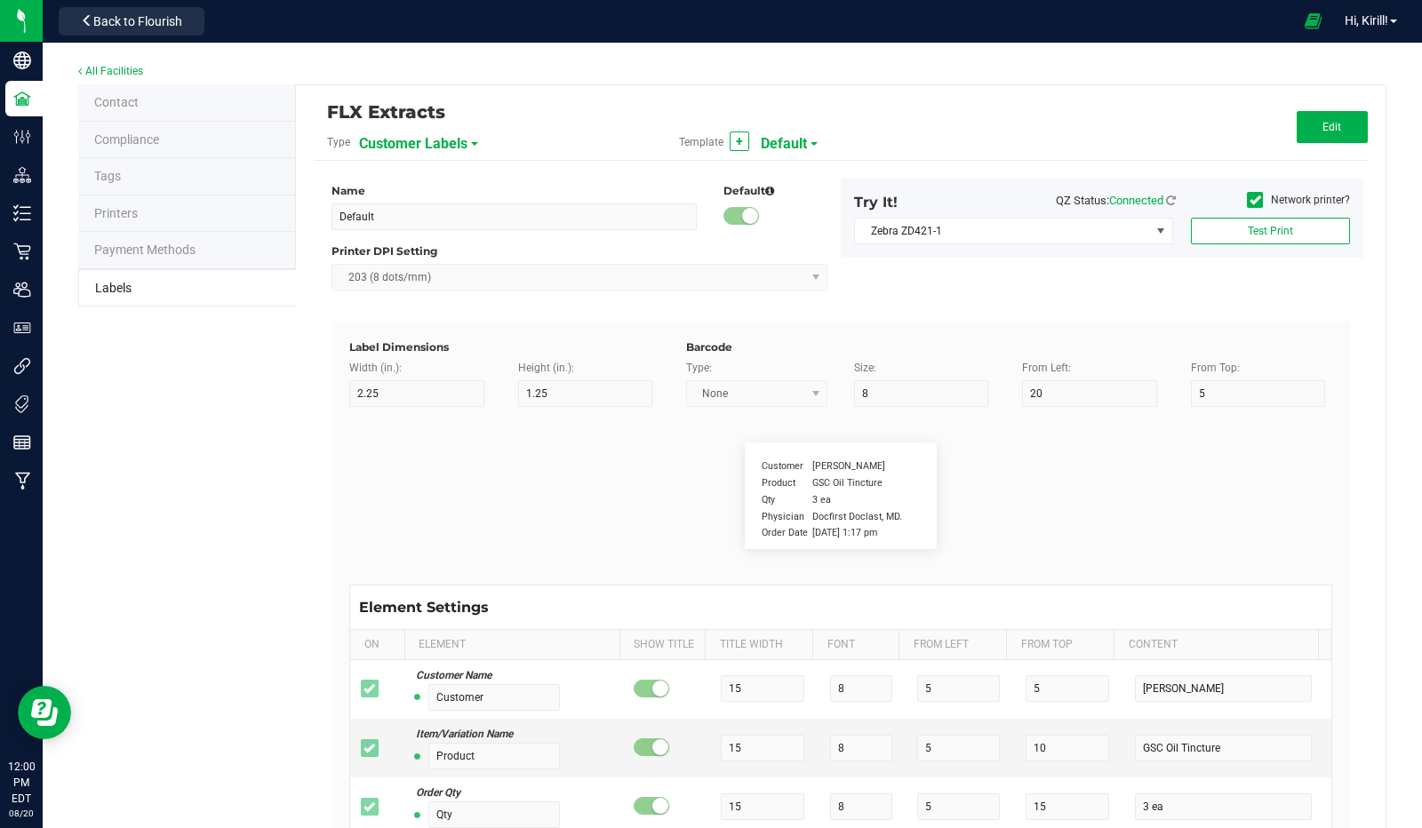
click at [453, 134] on span "Customer Labels" at bounding box center [413, 144] width 108 height 30
click at [470, 221] on li "Harvest Package Labels" at bounding box center [445, 216] width 176 height 32
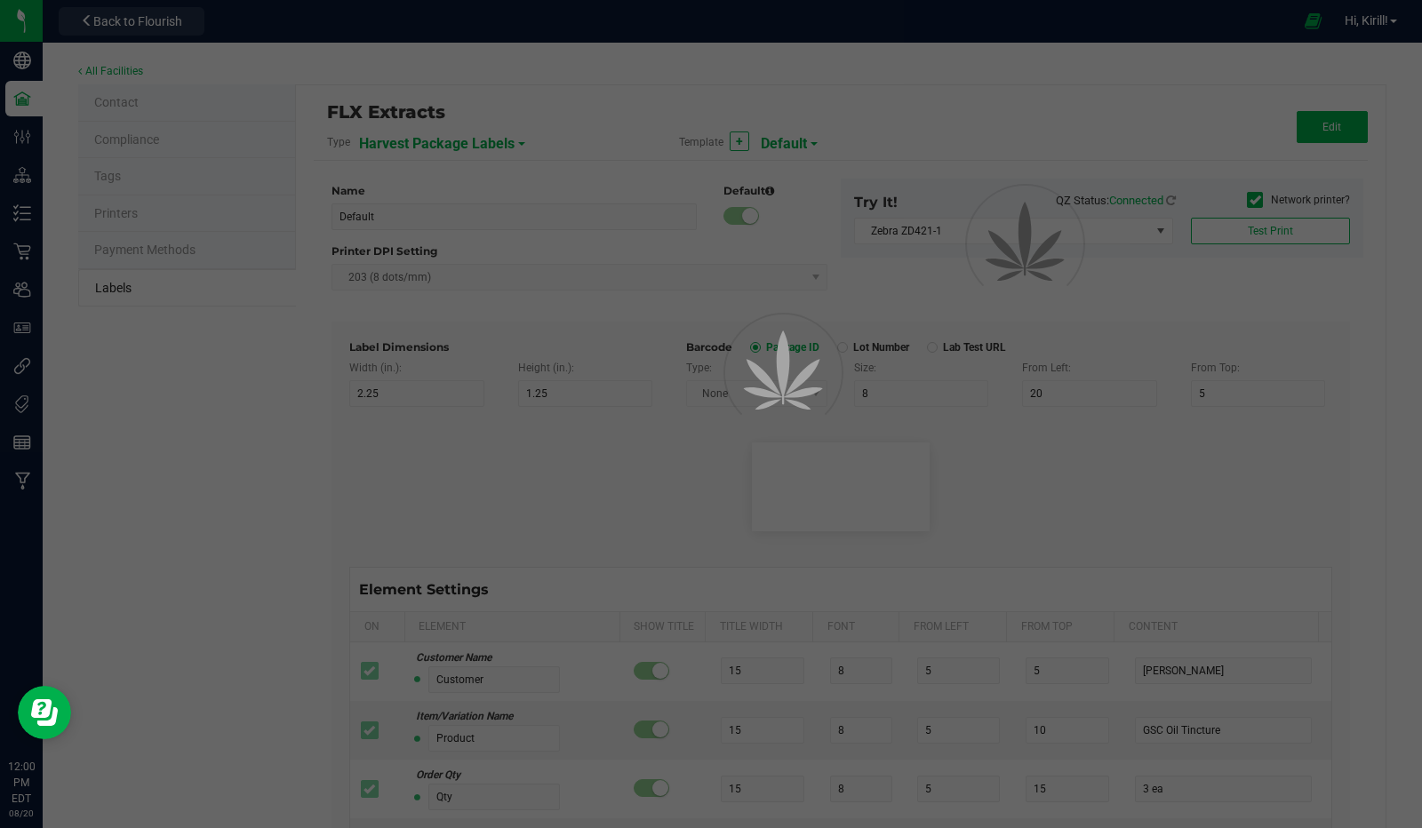
type input "4"
type input "3"
type input "5"
type input "40"
type input "Package ID"
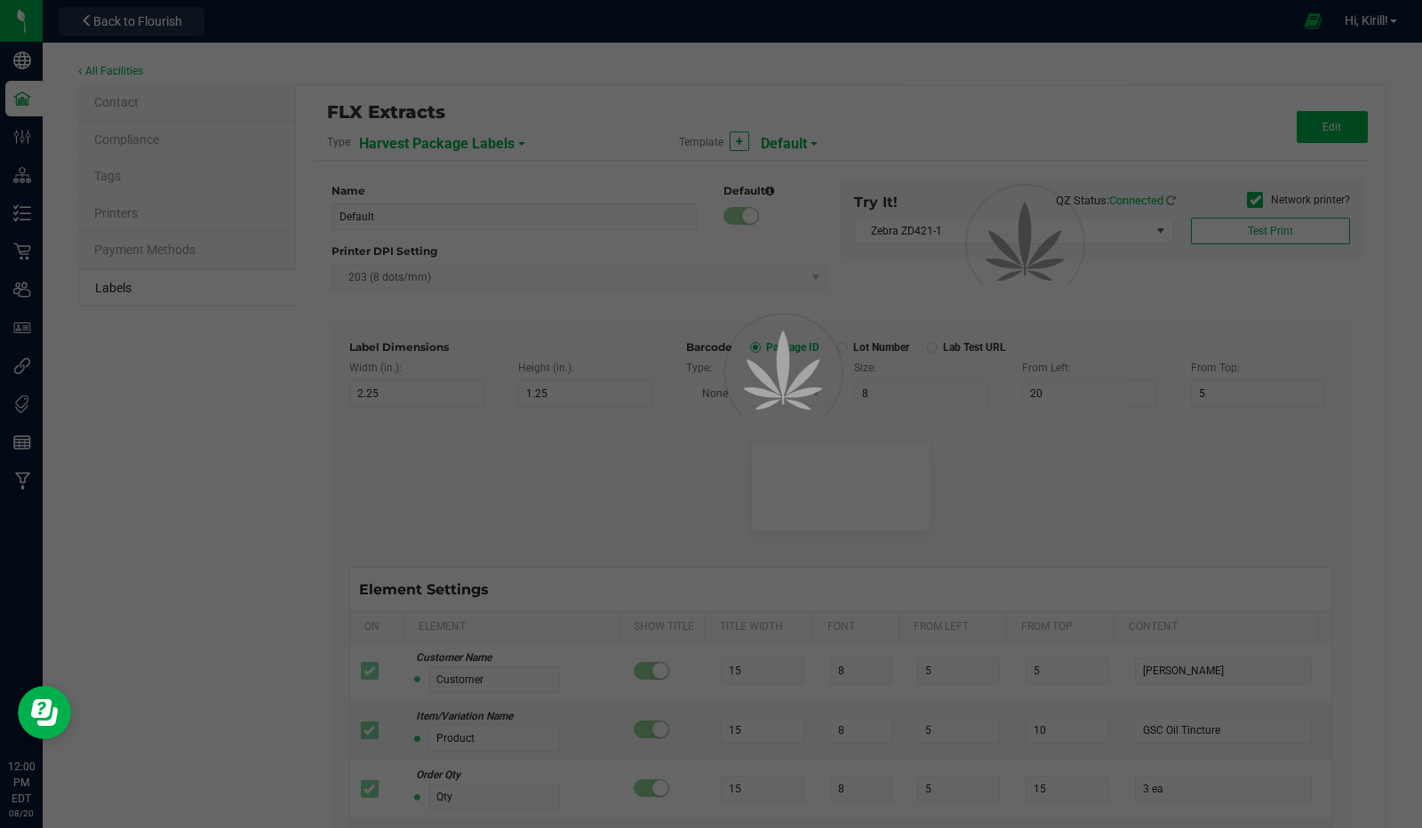
type input "25"
type input "10"
type input "CADMODS-20200420-096"
type input "SKU Name"
type input "25"
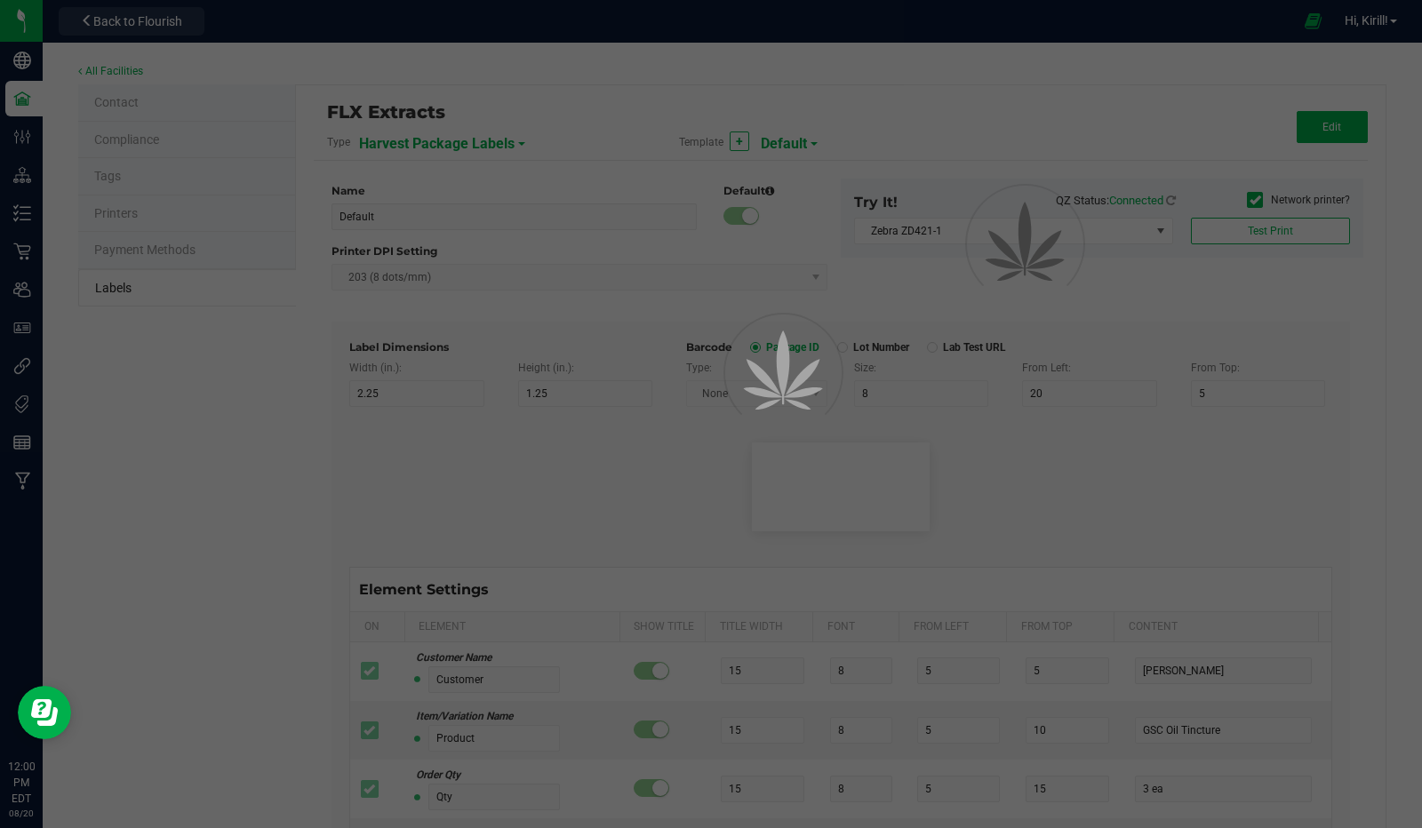
type input "10"
type input "Gelato Pen"
type input "Strain"
type input "25"
type input "10"
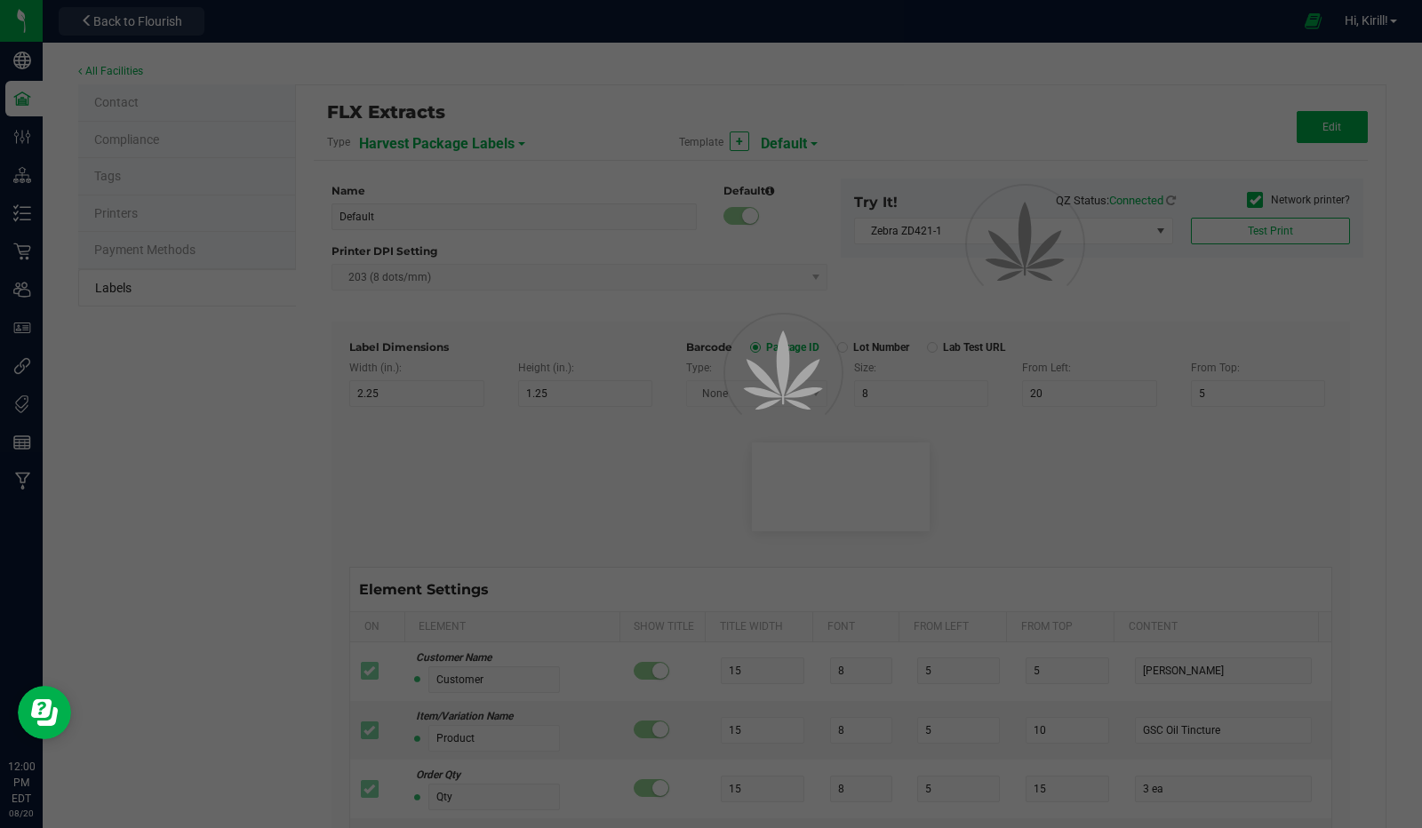
type input "Gelato"
type input "Size"
type input "25"
type input "10"
type input "44 ea"
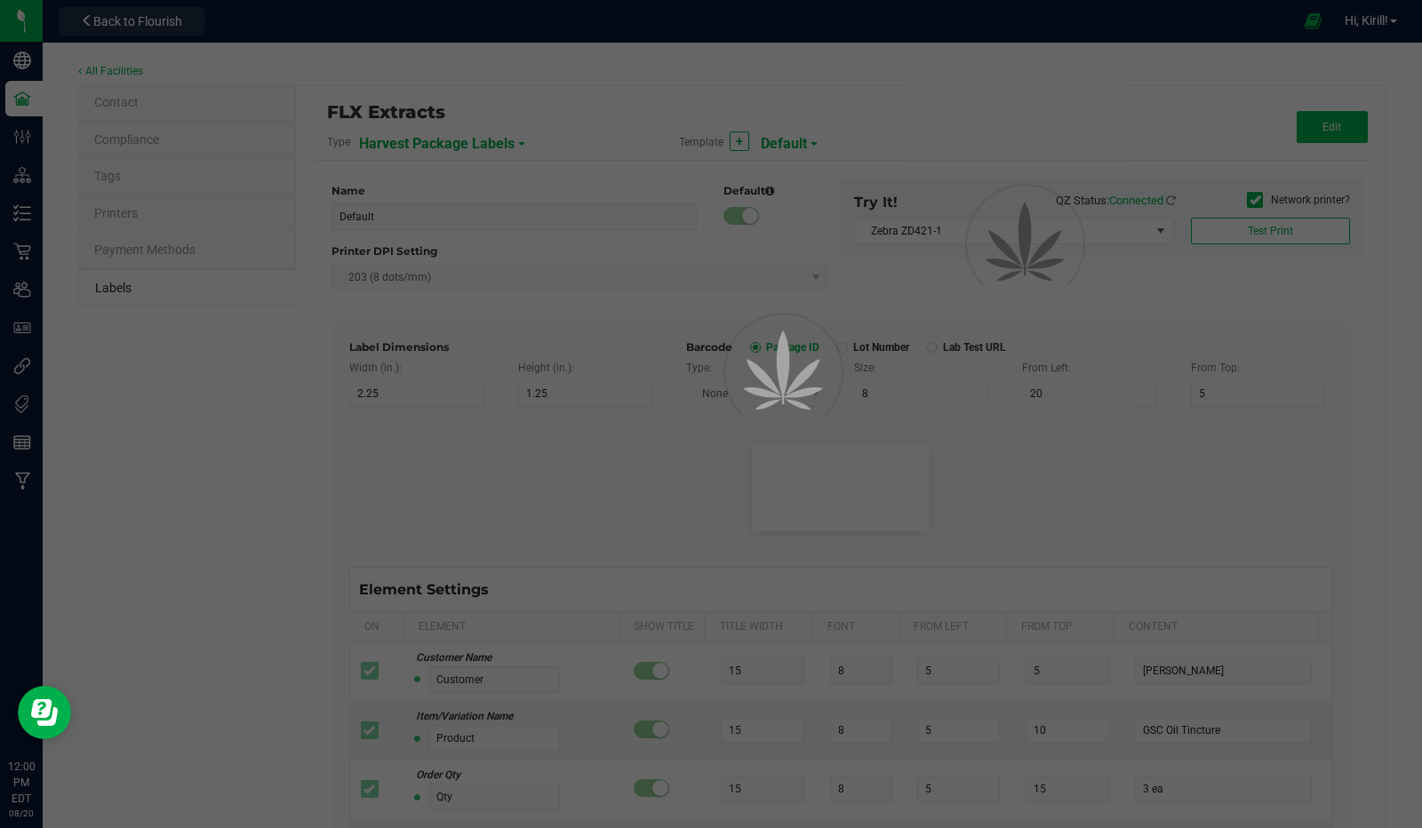
type input "Harvest"
type input "25"
type input "10"
type input "GELATO-20200420"
type input "Package Date"
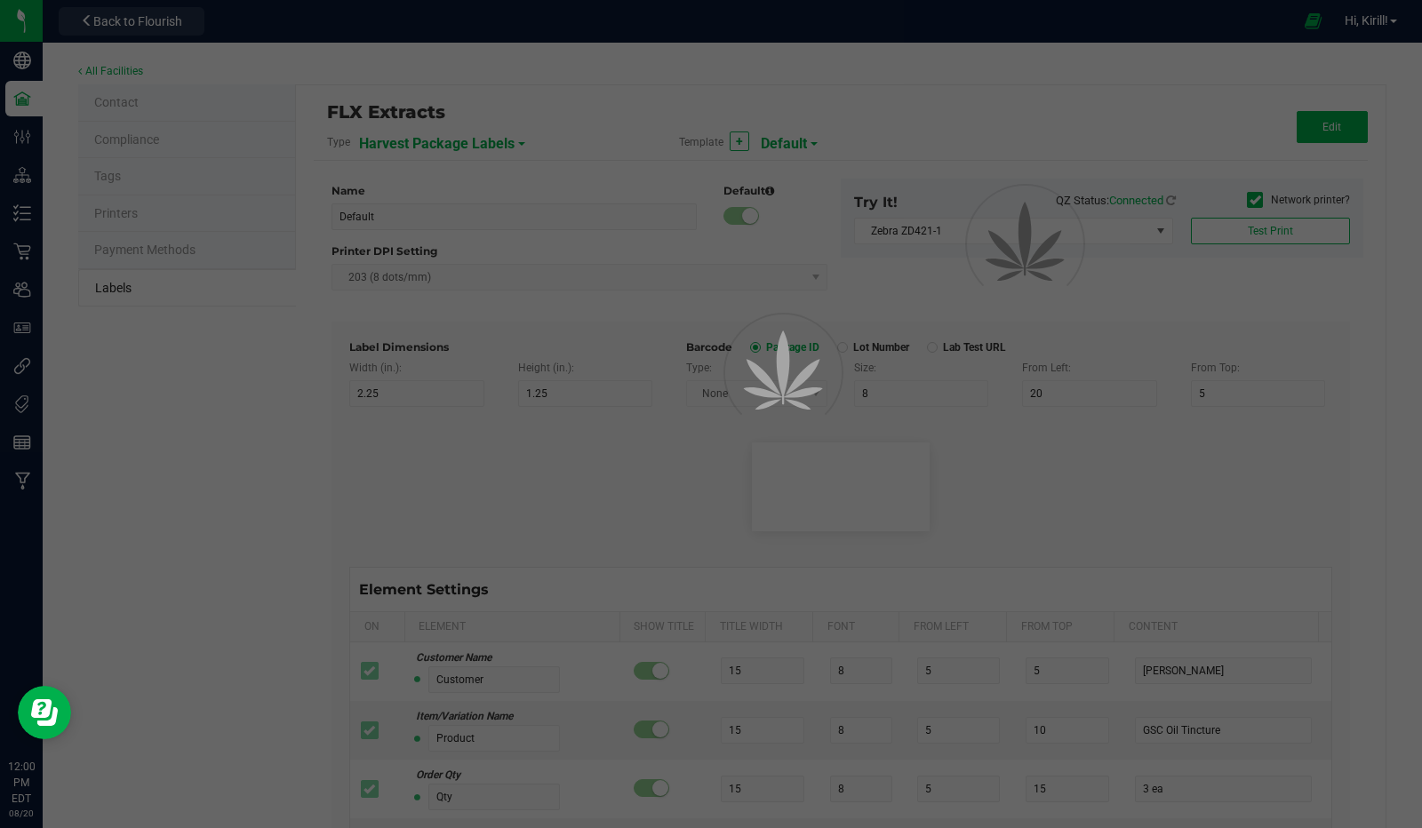
type input "25"
type input "10"
type input "30"
type input "[DATE] 10:14pm"
type input "Harvest Date"
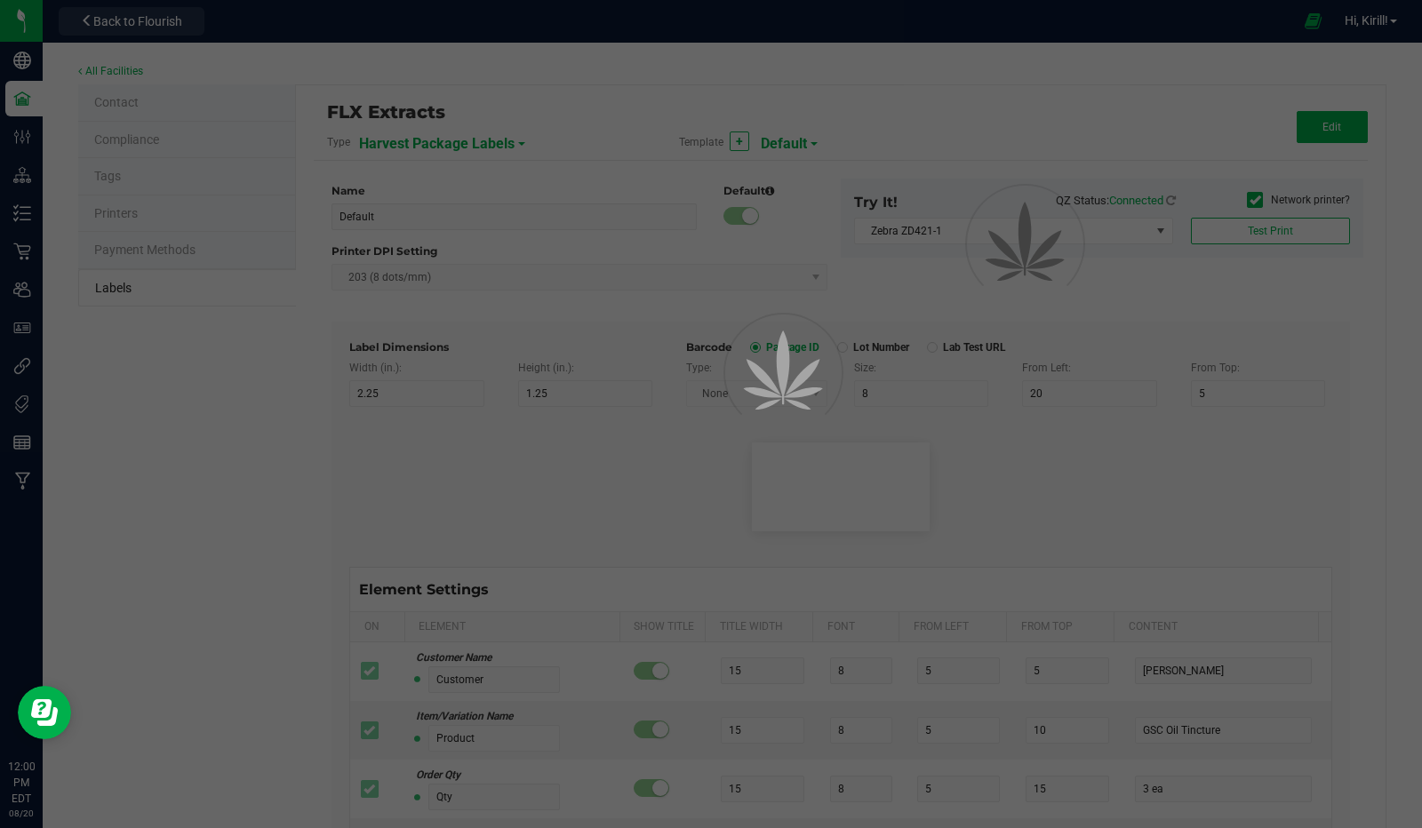
type input "25"
type input "10"
type input "25"
type input "[DATE]"
type input "Lot Number"
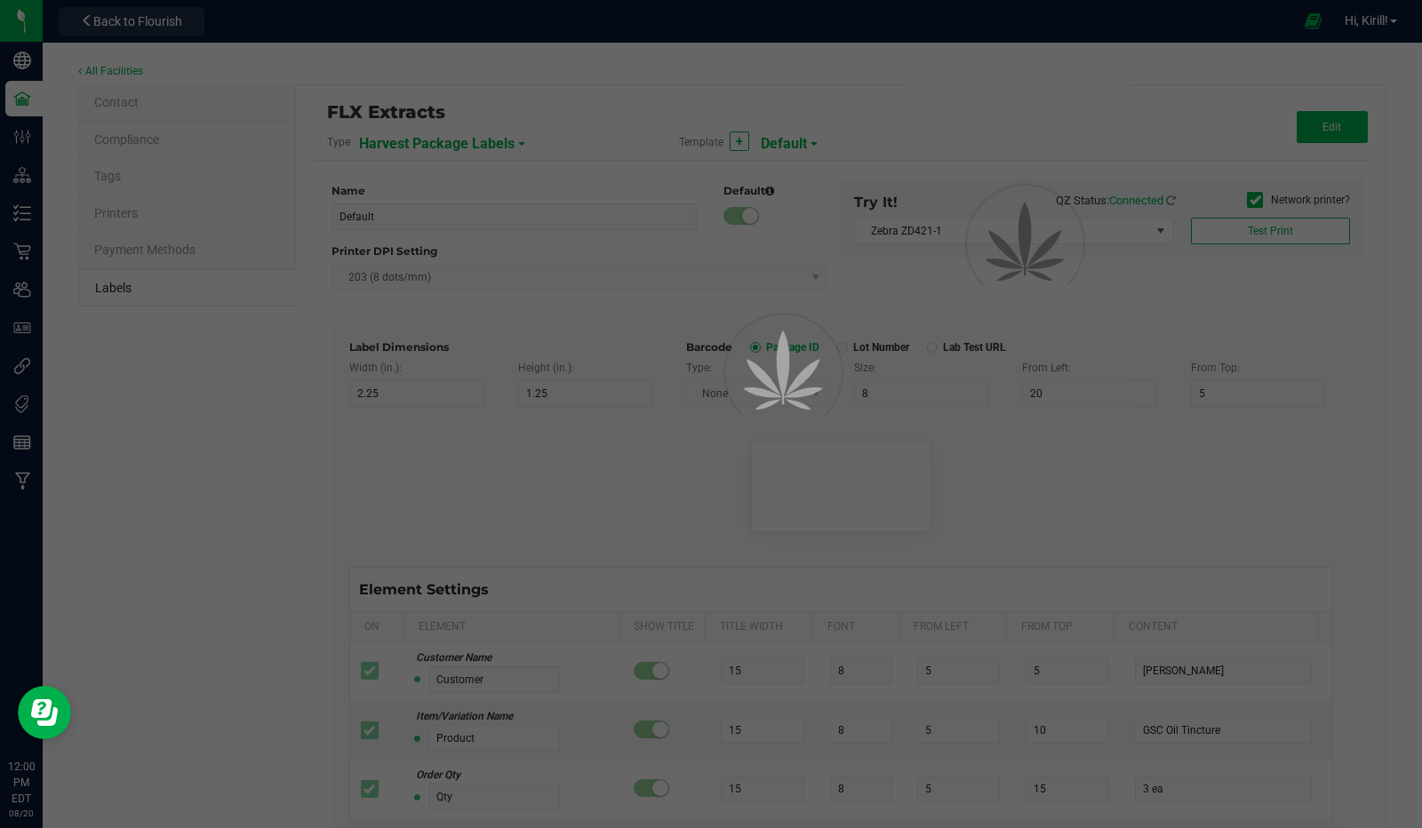
type input "25"
type input "10"
type input "35"
type input "LOT918234"
type input "Ref Field 1"
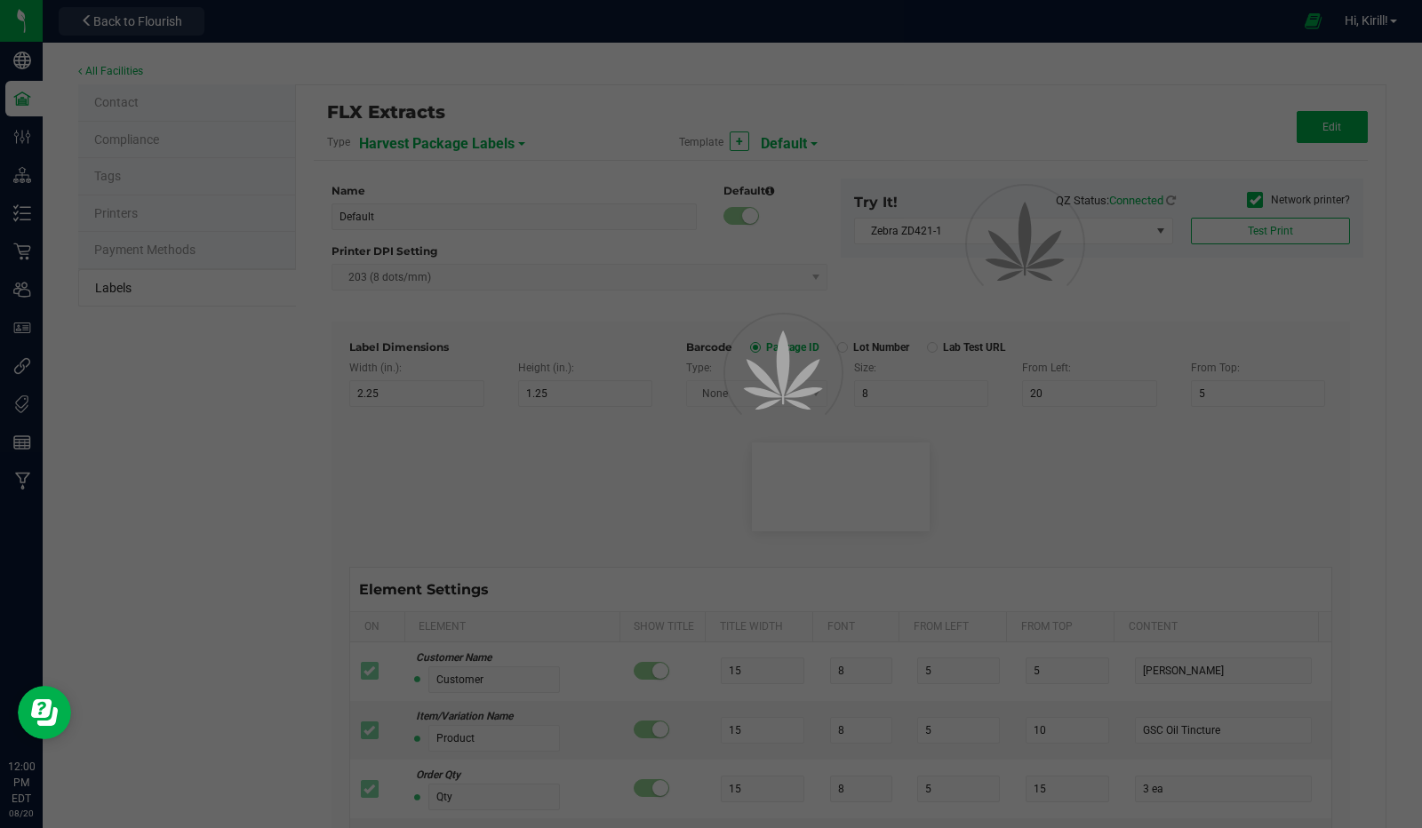
type input "25"
type input "10"
type input "35"
type input "Ref Field 1 Value"
type input "Ref Field 2"
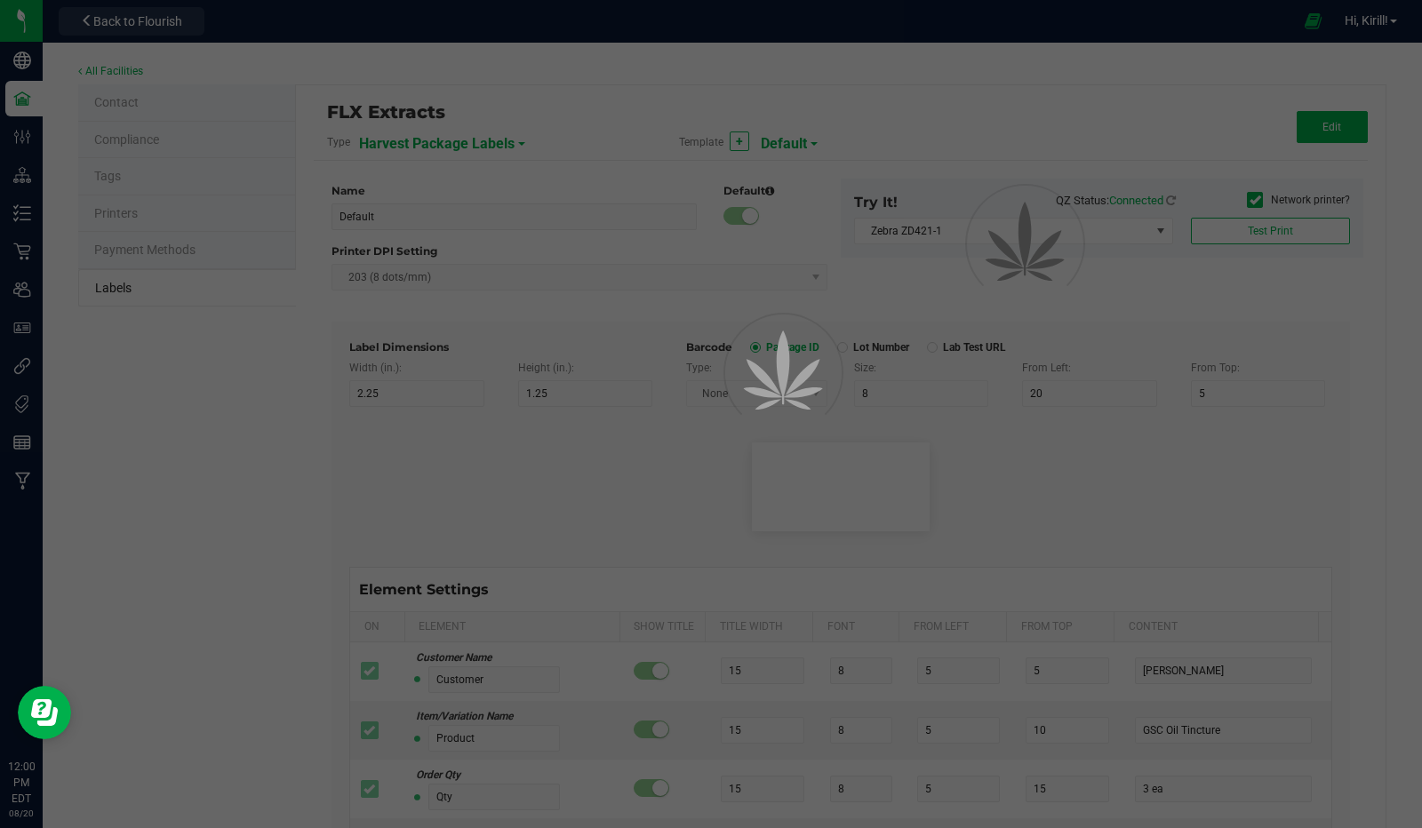
type input "25"
type input "10"
type input "35"
type input "Ref Field 2 Value"
type input "Ref Field 3"
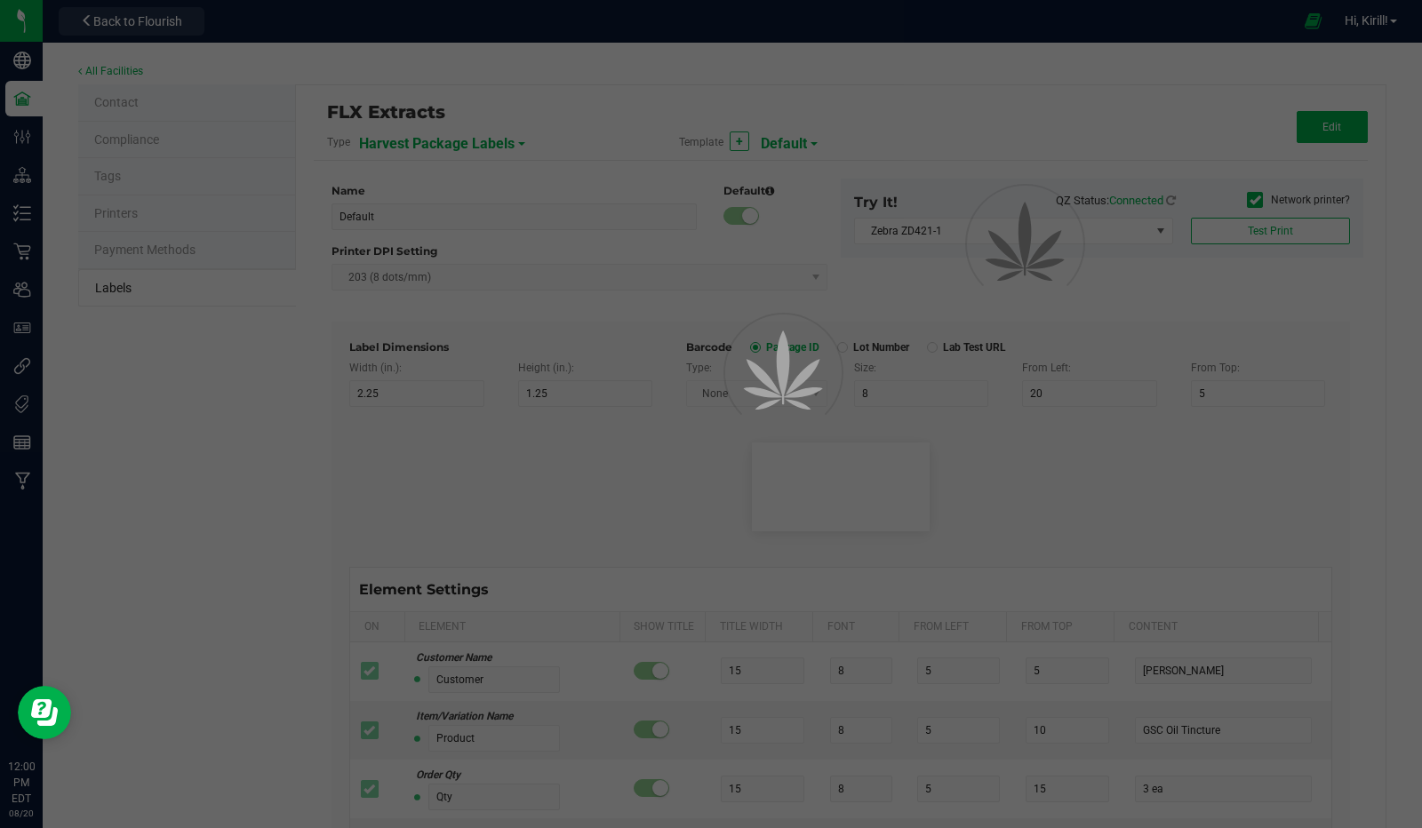
type input "25"
type input "10"
type input "35"
type input "Ref Field 3 Value"
type input "Item Ref Field 1"
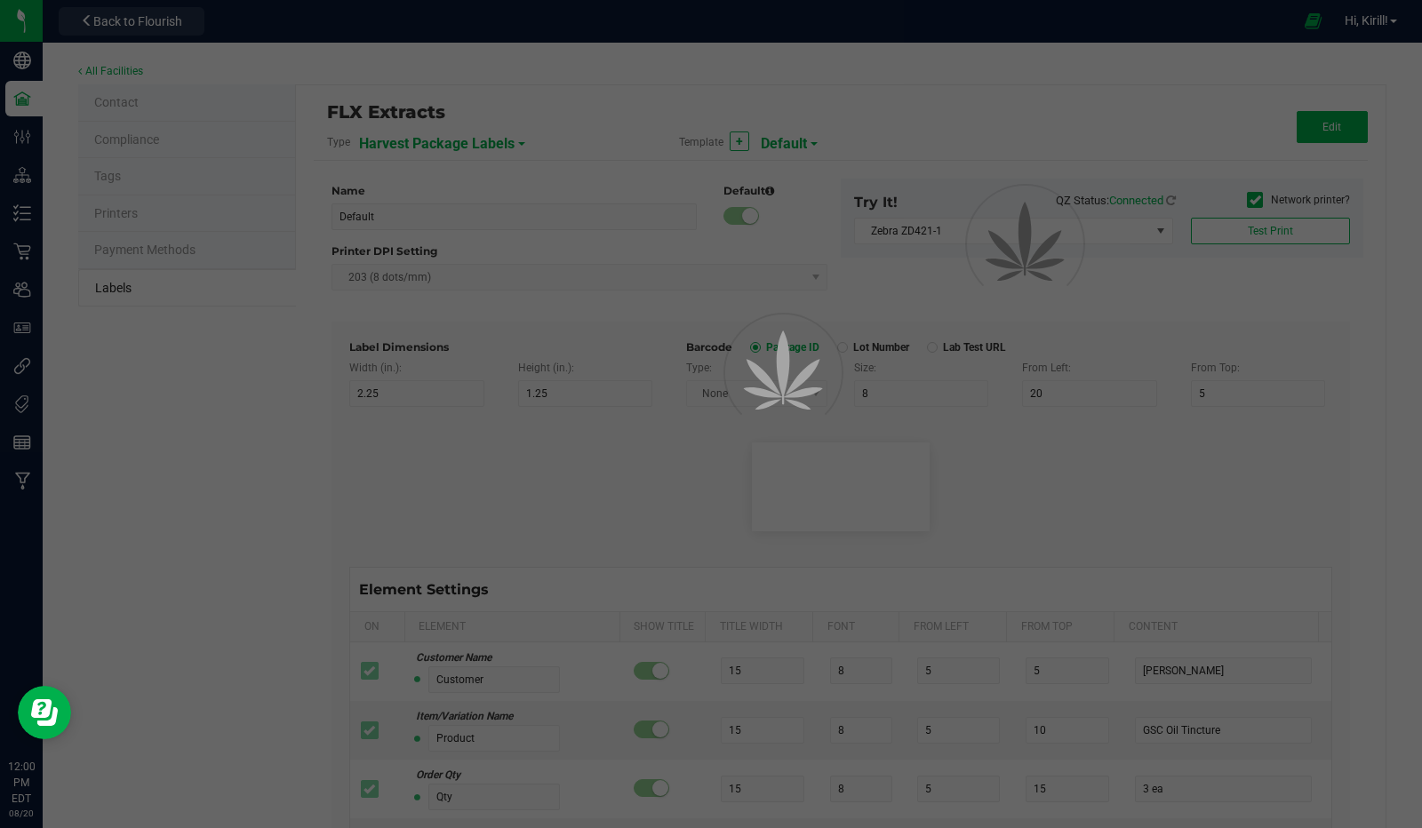
type input "25"
type input "10"
type input "35"
type input "Item Ref Field 1 Value"
type input "Item Ref Field 2"
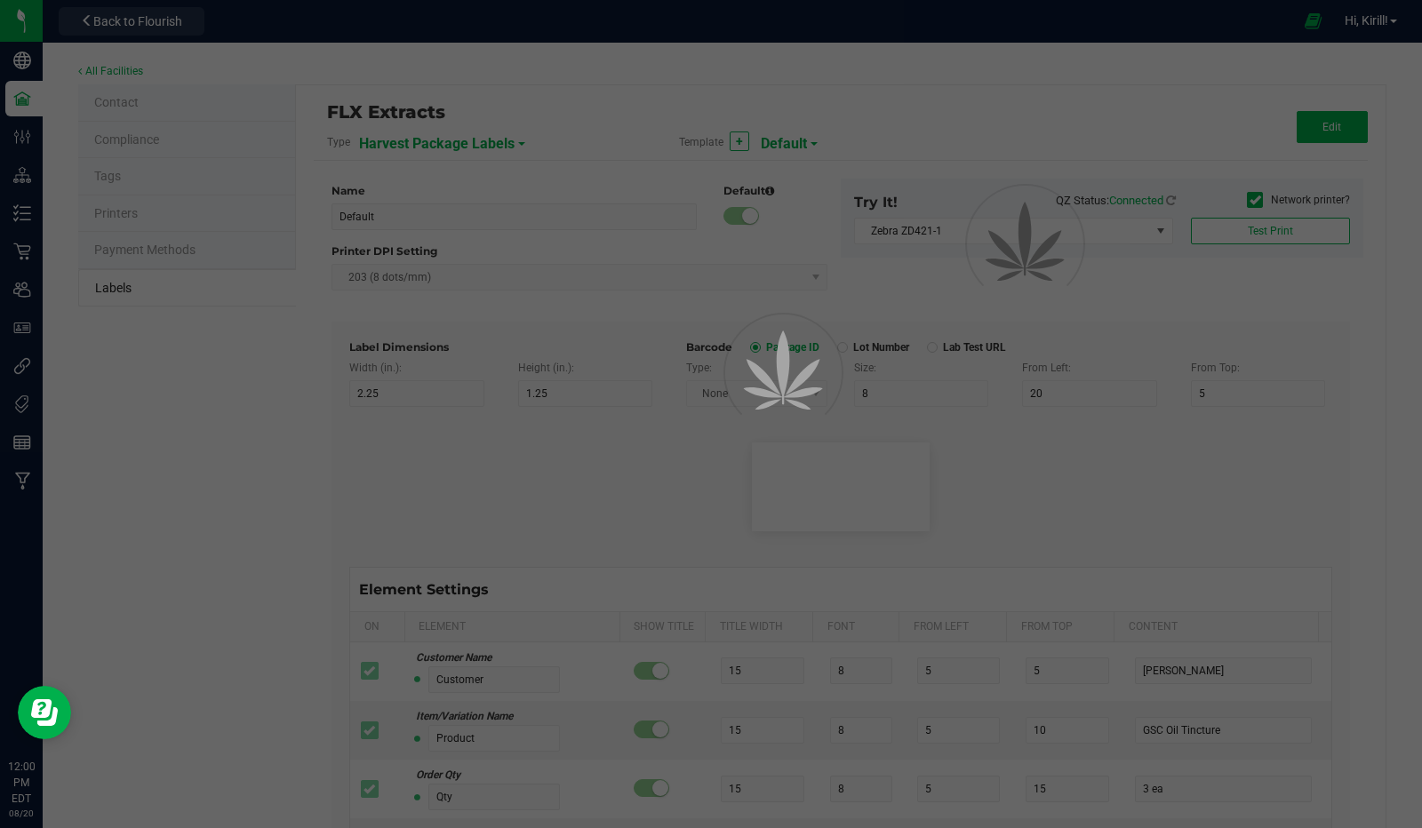
type input "25"
type input "10"
type input "35"
type input "Item Ref Field 2 Value"
type input "Item Ref Field 3"
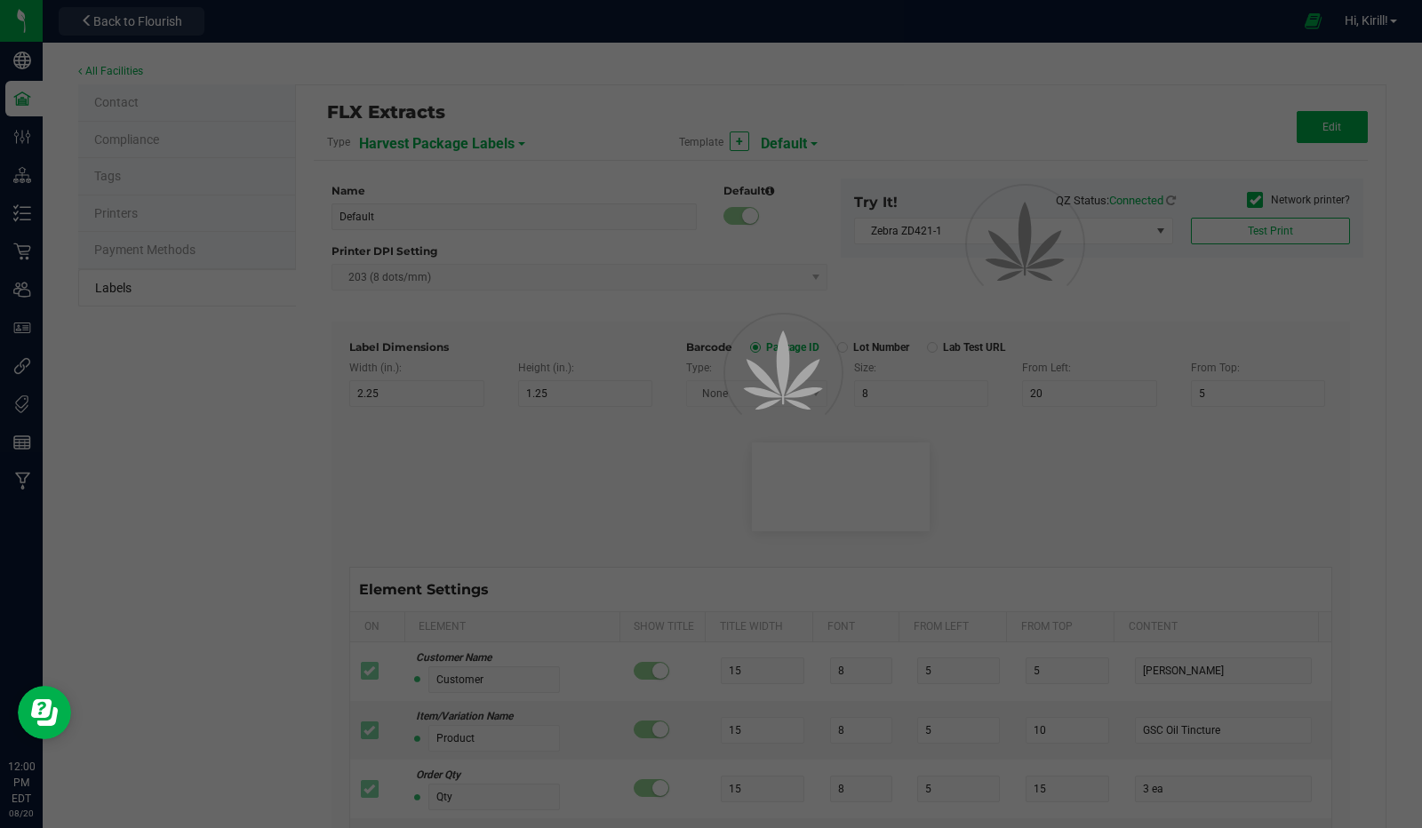
type input "25"
type input "10"
type input "35"
type input "Item Ref Field 3 Value"
type input "Item Ref Field 4"
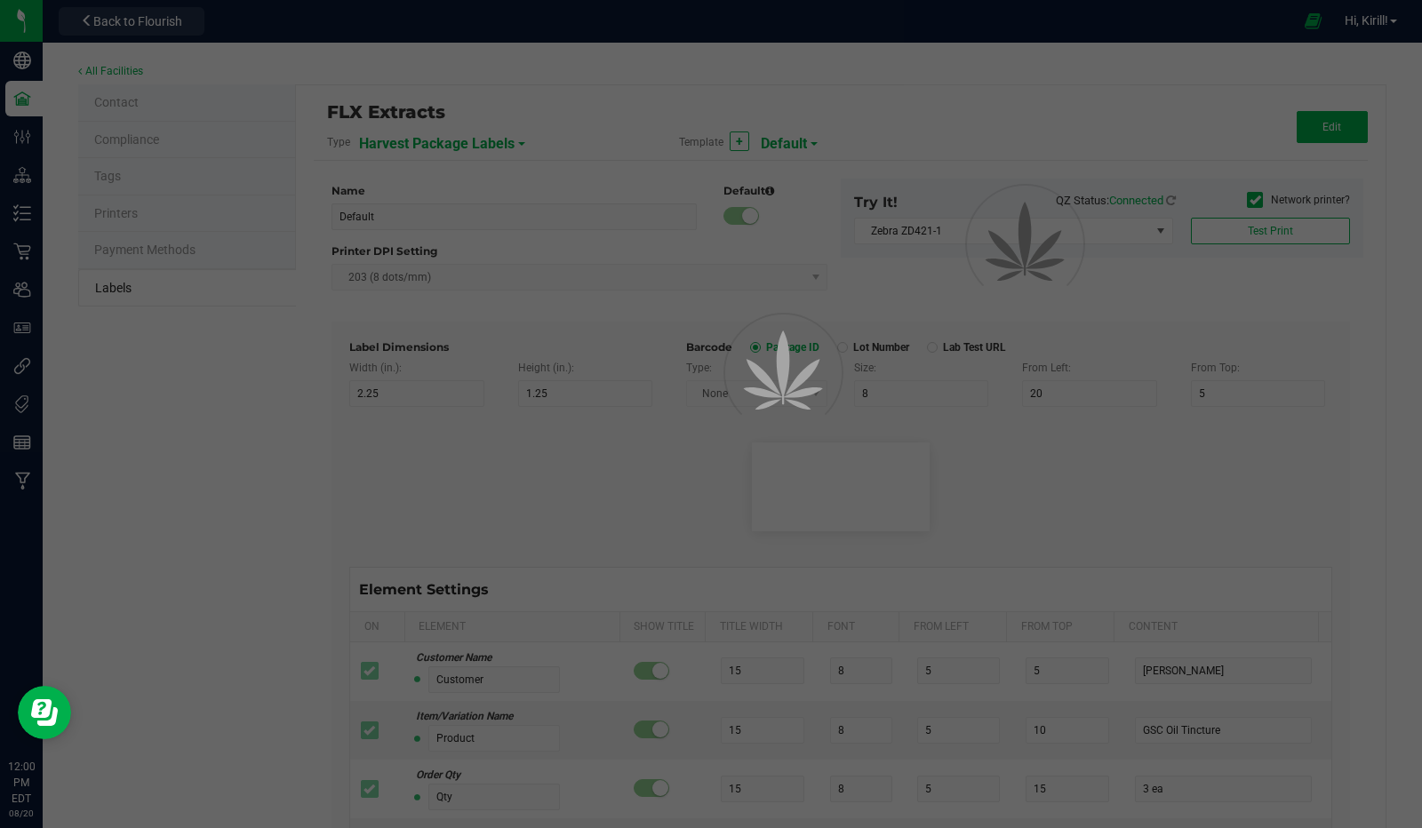
type input "25"
type input "10"
type input "35"
type input "Item Ref Field 4 Value"
type input "Item Ref Field 5"
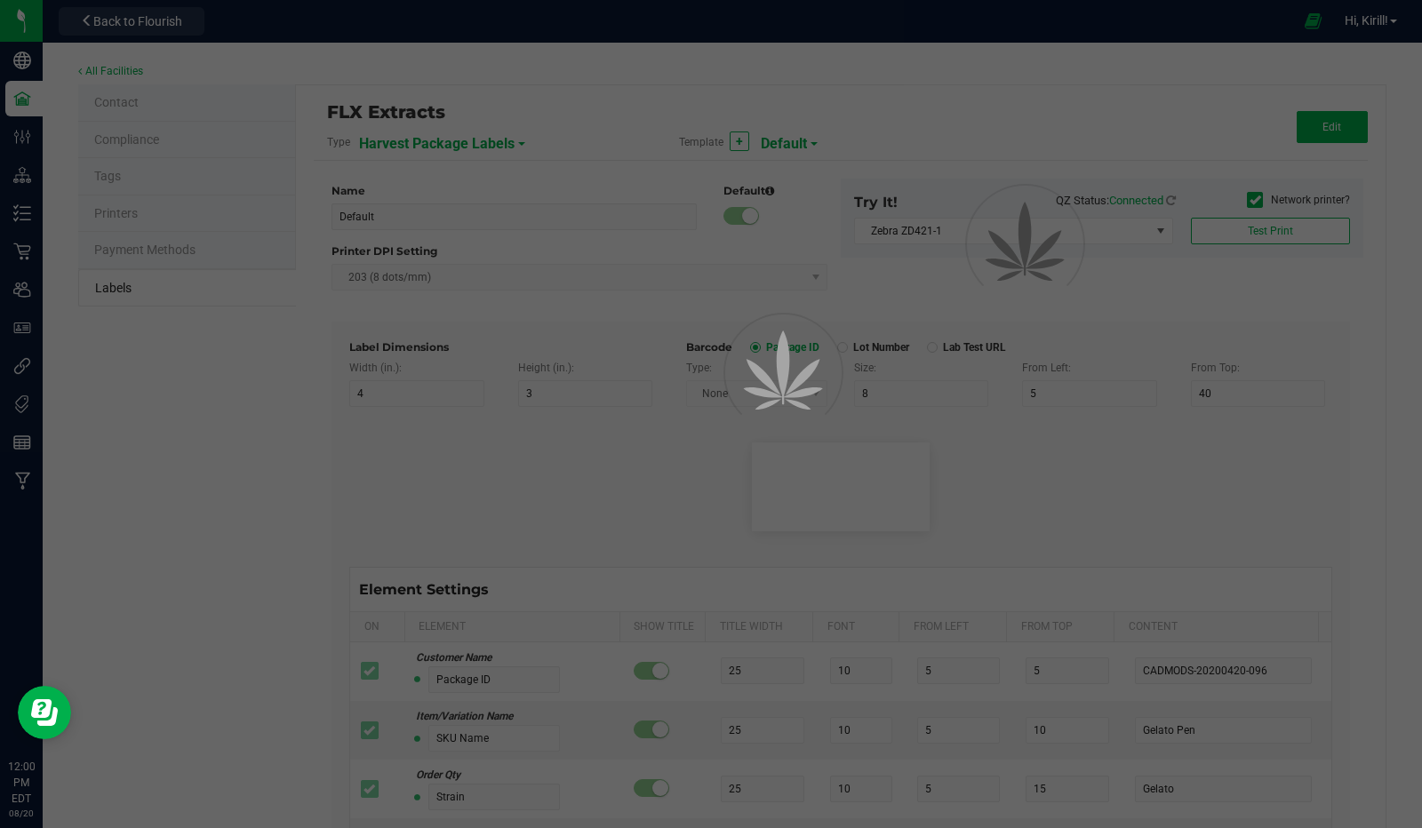
type input "25"
type input "10"
type input "35"
type input "Item Ref Field 5 Value"
type input "NDC Number"
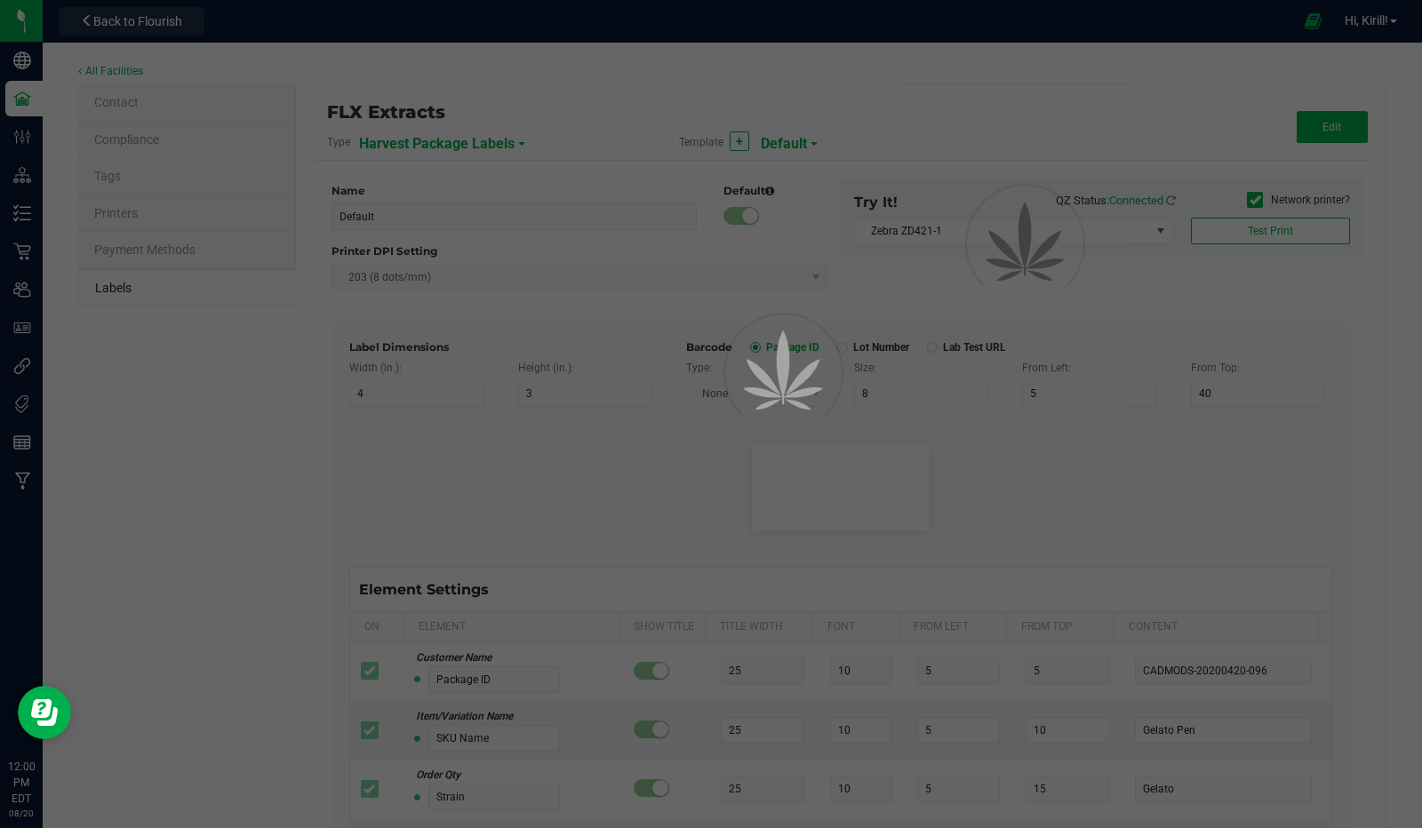
type input "25"
type input "10"
type input "35"
type input "[PHONE_NUMBER]"
type input "Number of Servings"
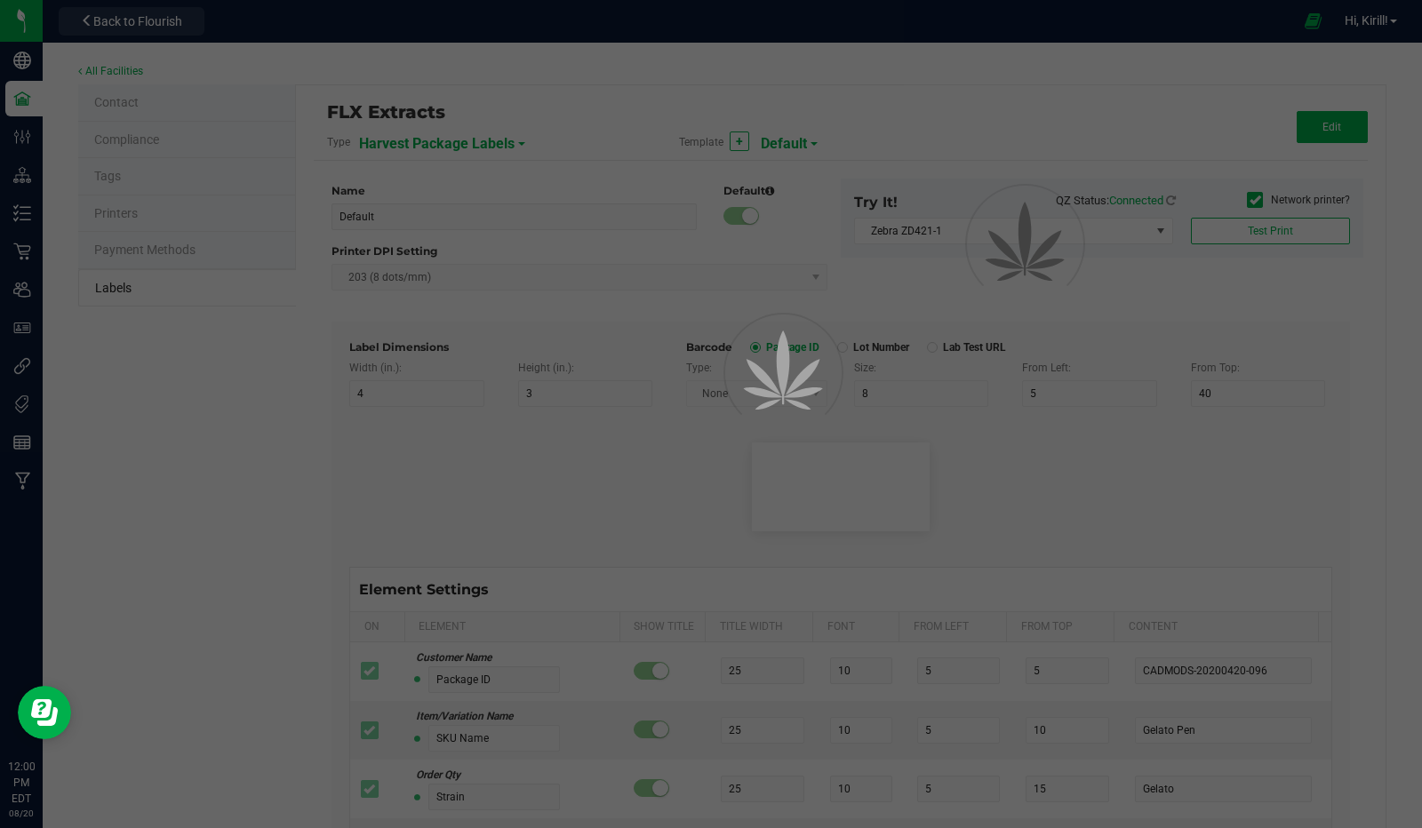
type input "25"
type input "10"
type input "35"
type input "4 servings/item"
type input "Serving Size"
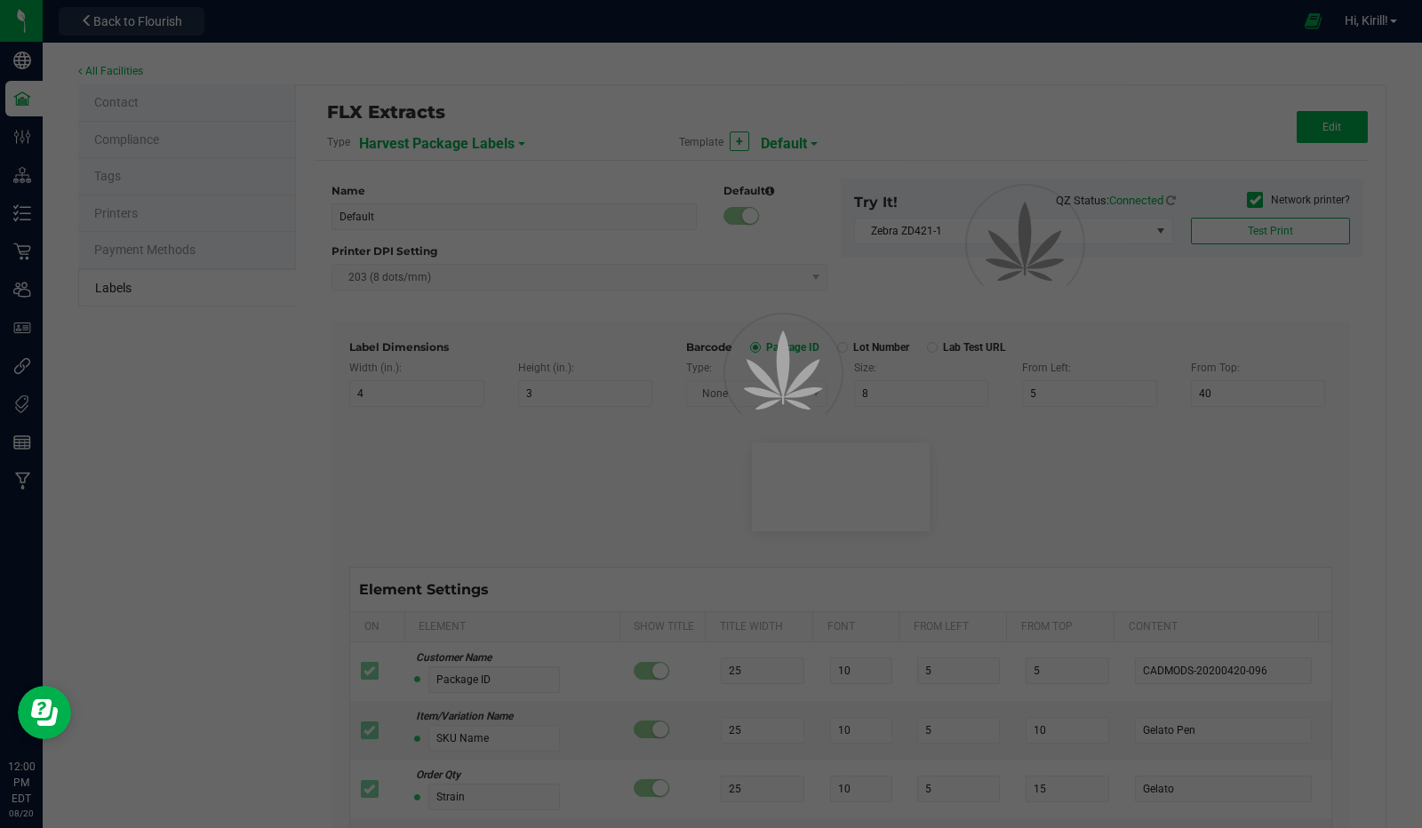
type input "25"
type input "10"
type input "35"
type input "1 cup"
type input "Serving Size (Grams)"
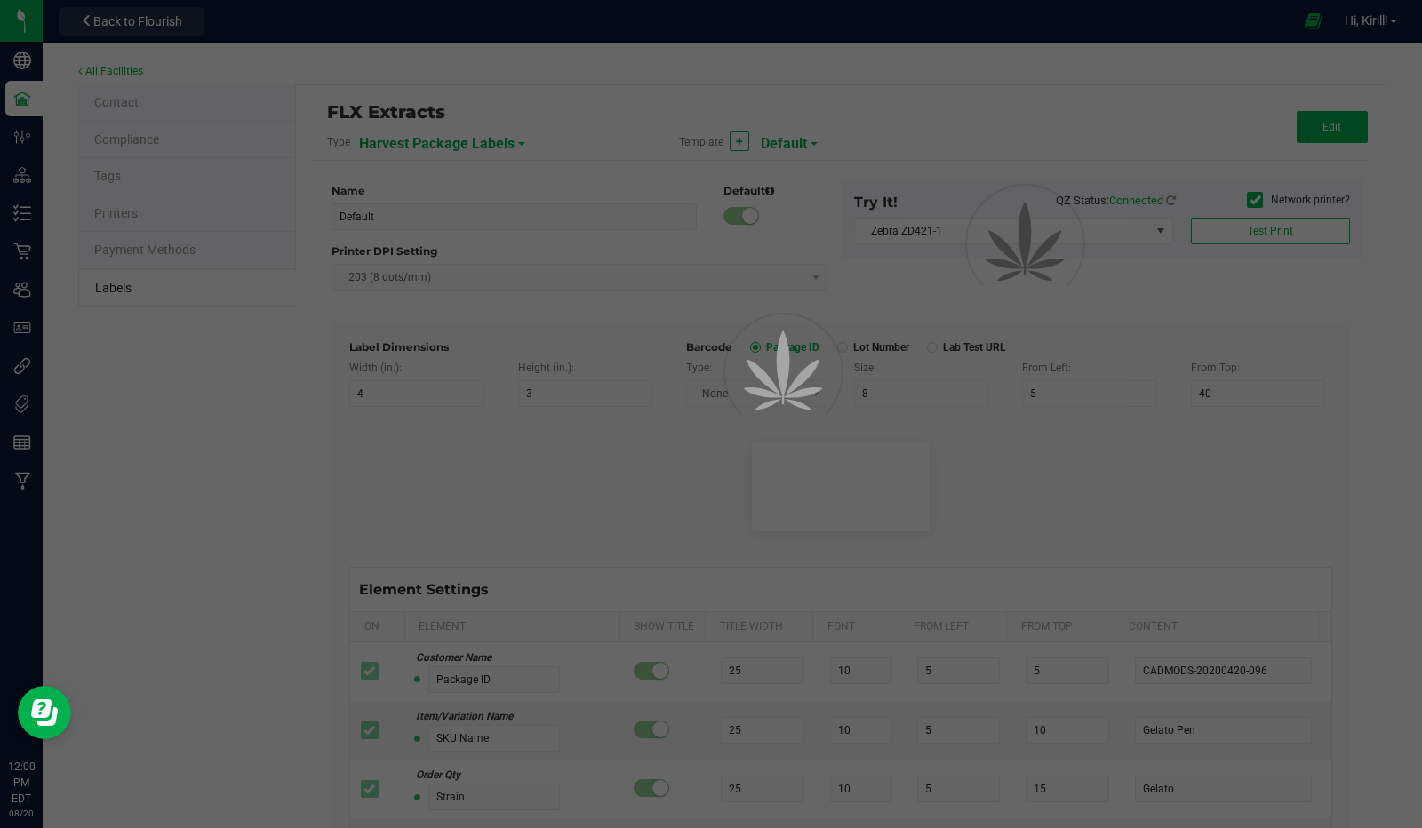
type input "25"
type input "10"
type input "35"
type input "4 g"
type input "Item Ingredients"
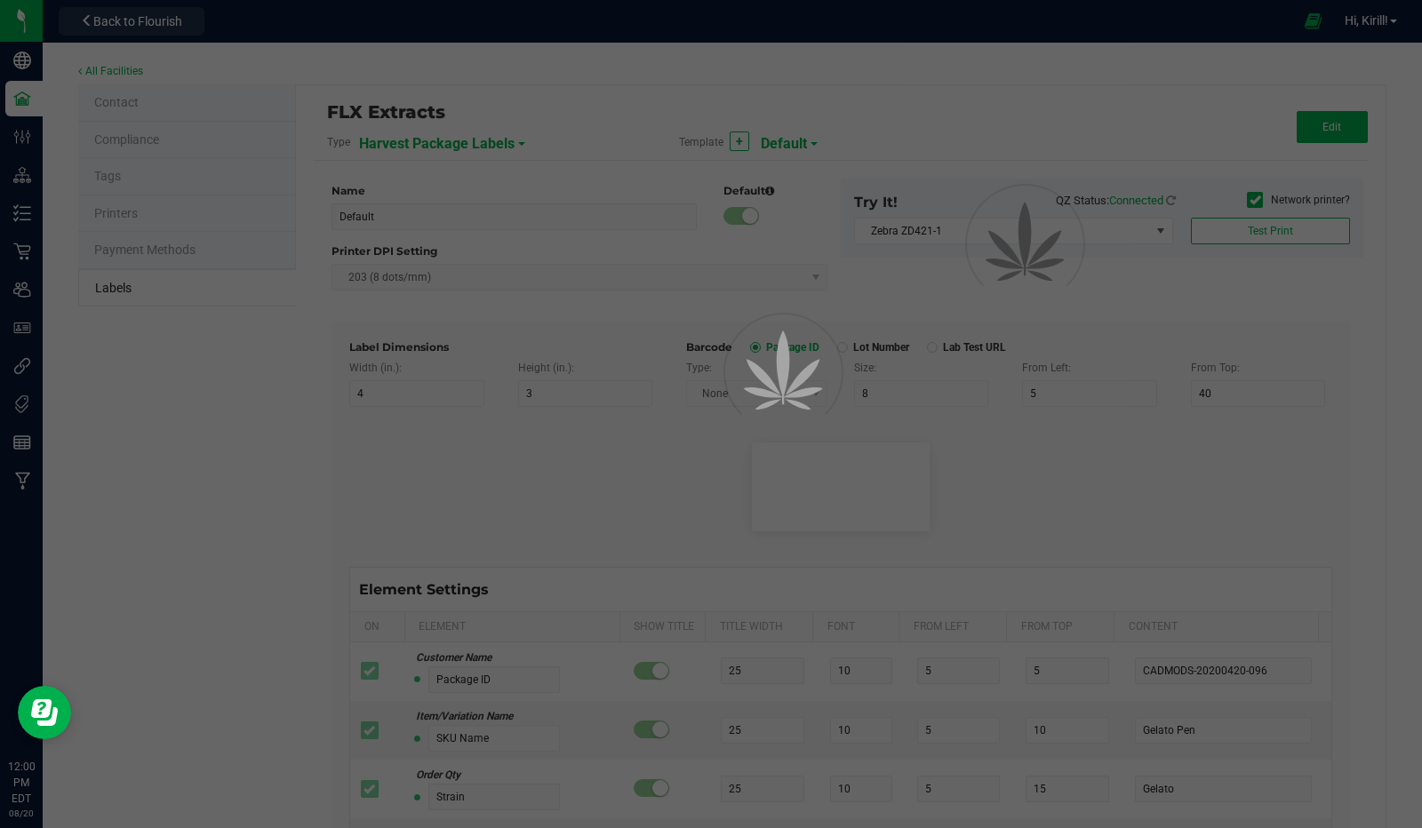
type input "25"
type input "10"
type input "35"
type input "Ingredient one, ingredient two"
type input "Allergens"
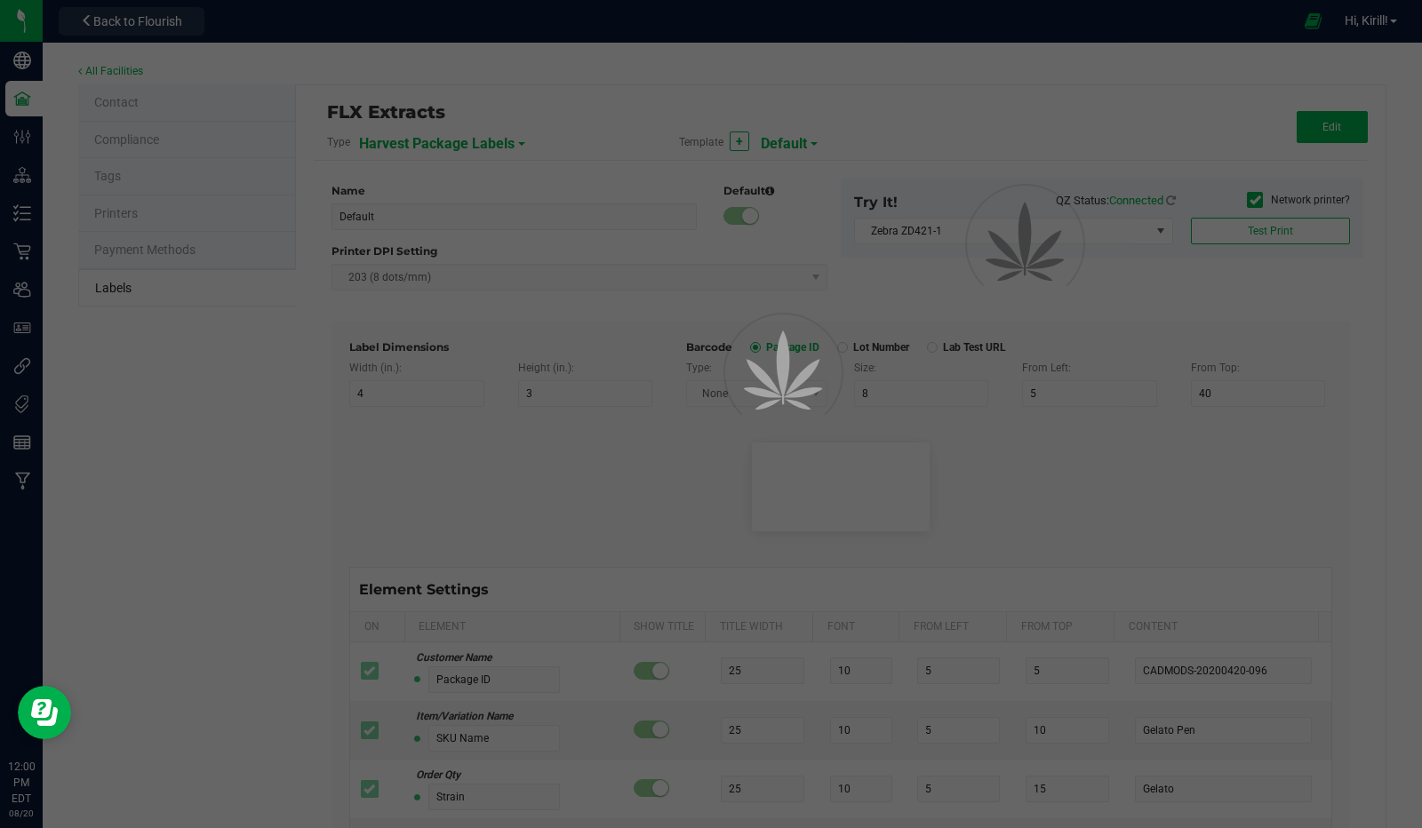
type input "25"
type input "10"
type input "35"
type input "Tree Nuts, Soy, Wheat"
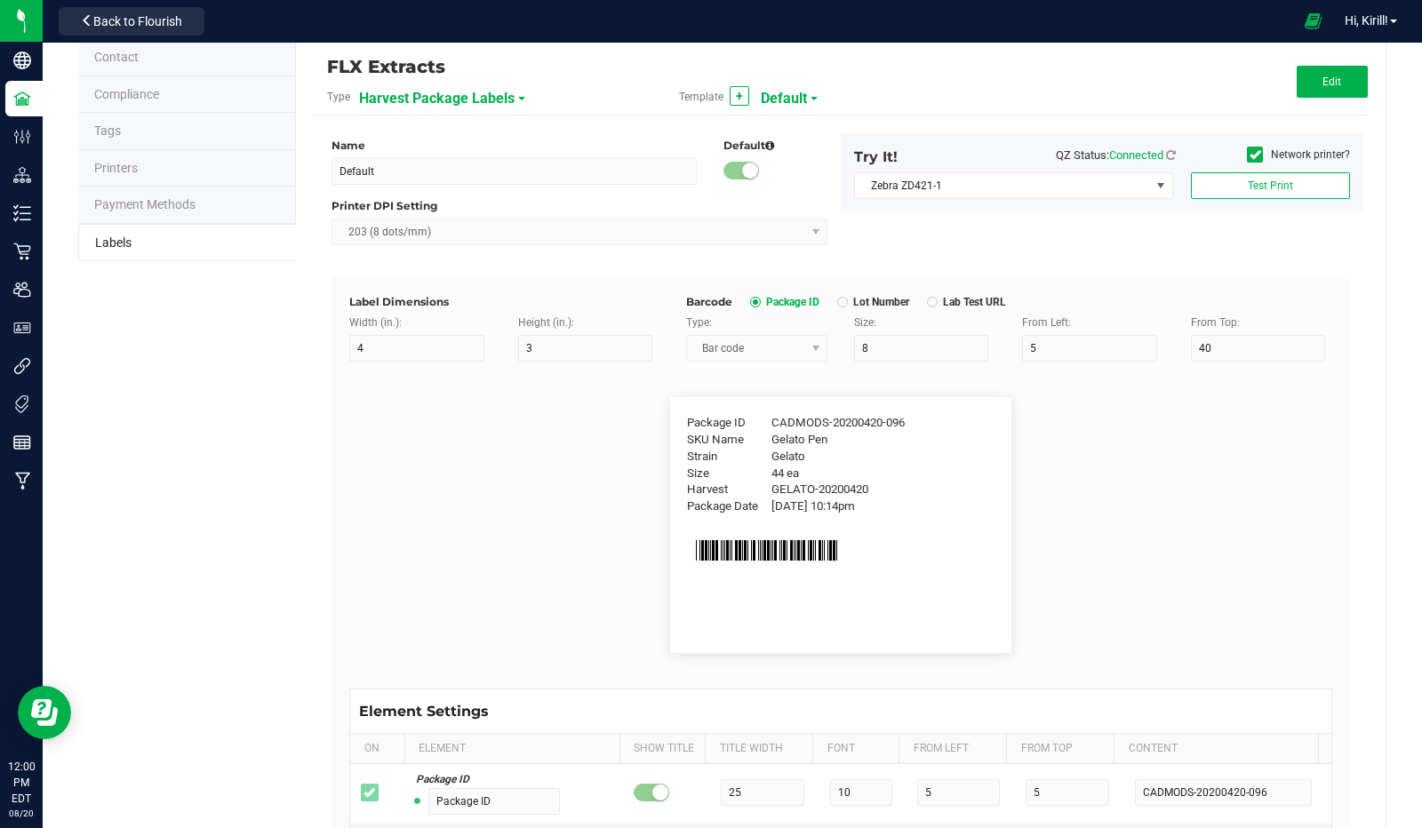
scroll to position [48, 0]
click at [807, 99] on div "Template + Default" at bounding box center [840, 94] width 351 height 30
click at [810, 94] on span at bounding box center [813, 96] width 7 height 4
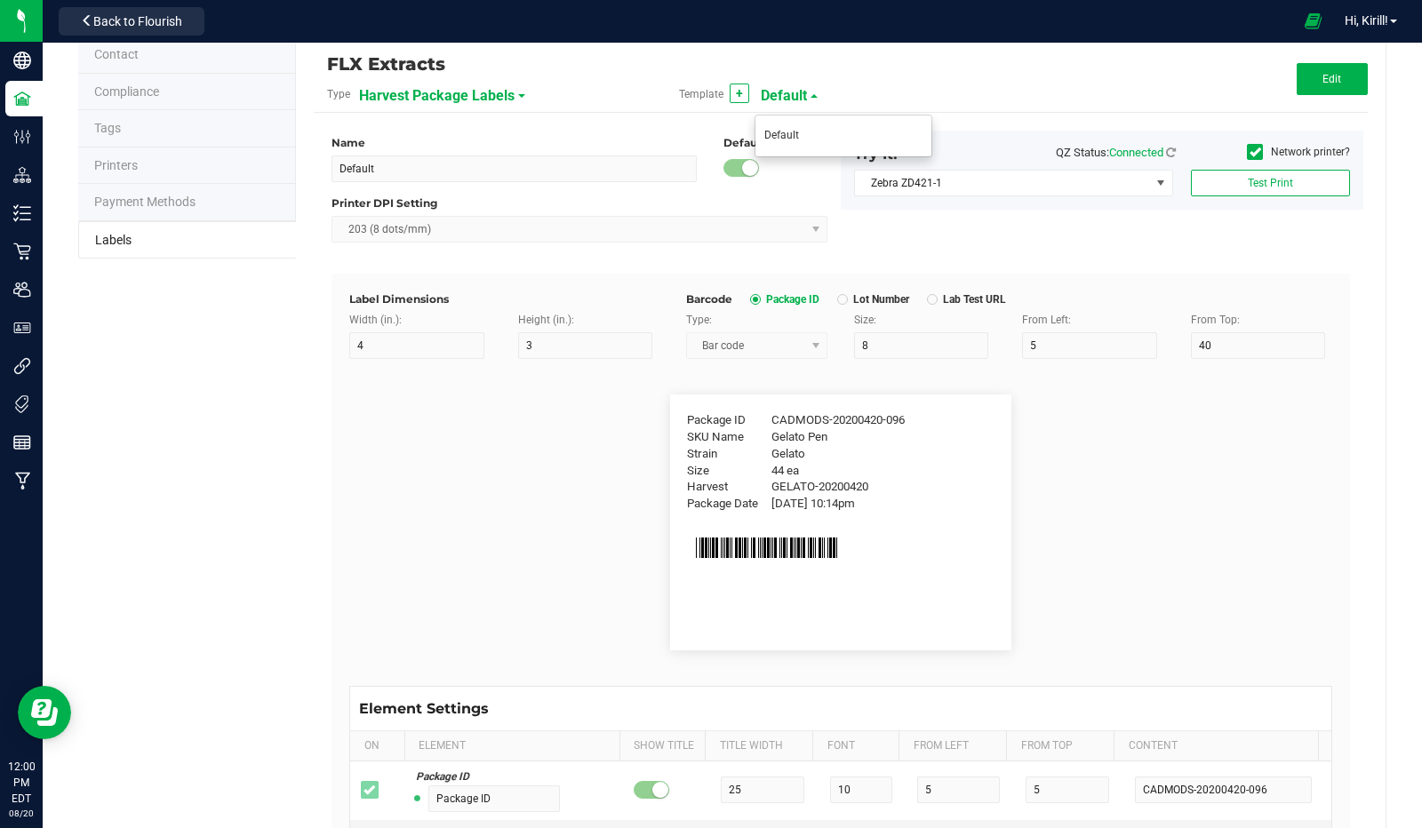
click at [935, 86] on div "Template + Default" at bounding box center [840, 94] width 351 height 30
click at [1330, 80] on button "Edit" at bounding box center [1331, 79] width 71 height 32
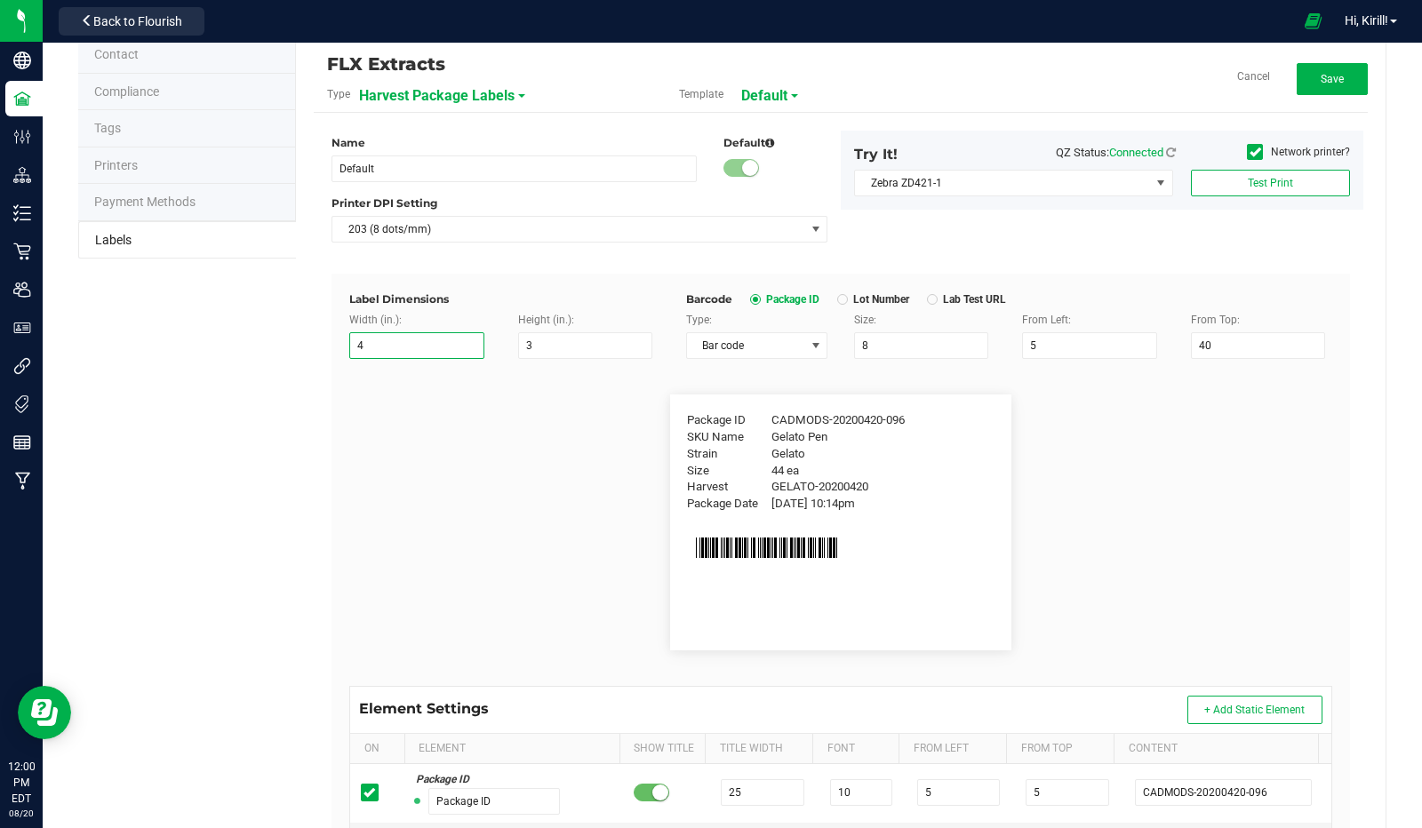
click at [405, 354] on input "4" at bounding box center [416, 345] width 134 height 27
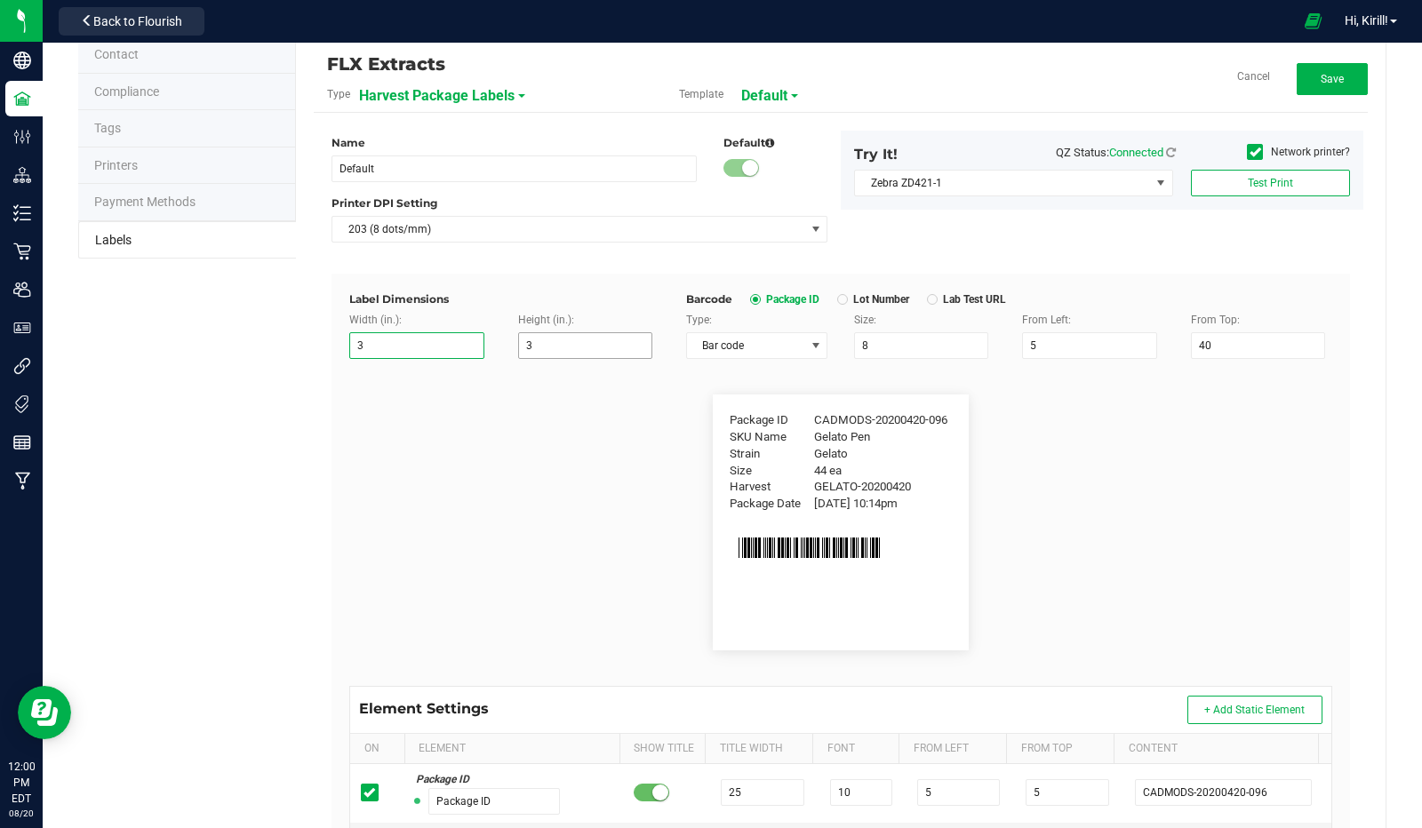
type input "3"
click at [546, 340] on input "3" at bounding box center [585, 345] width 134 height 27
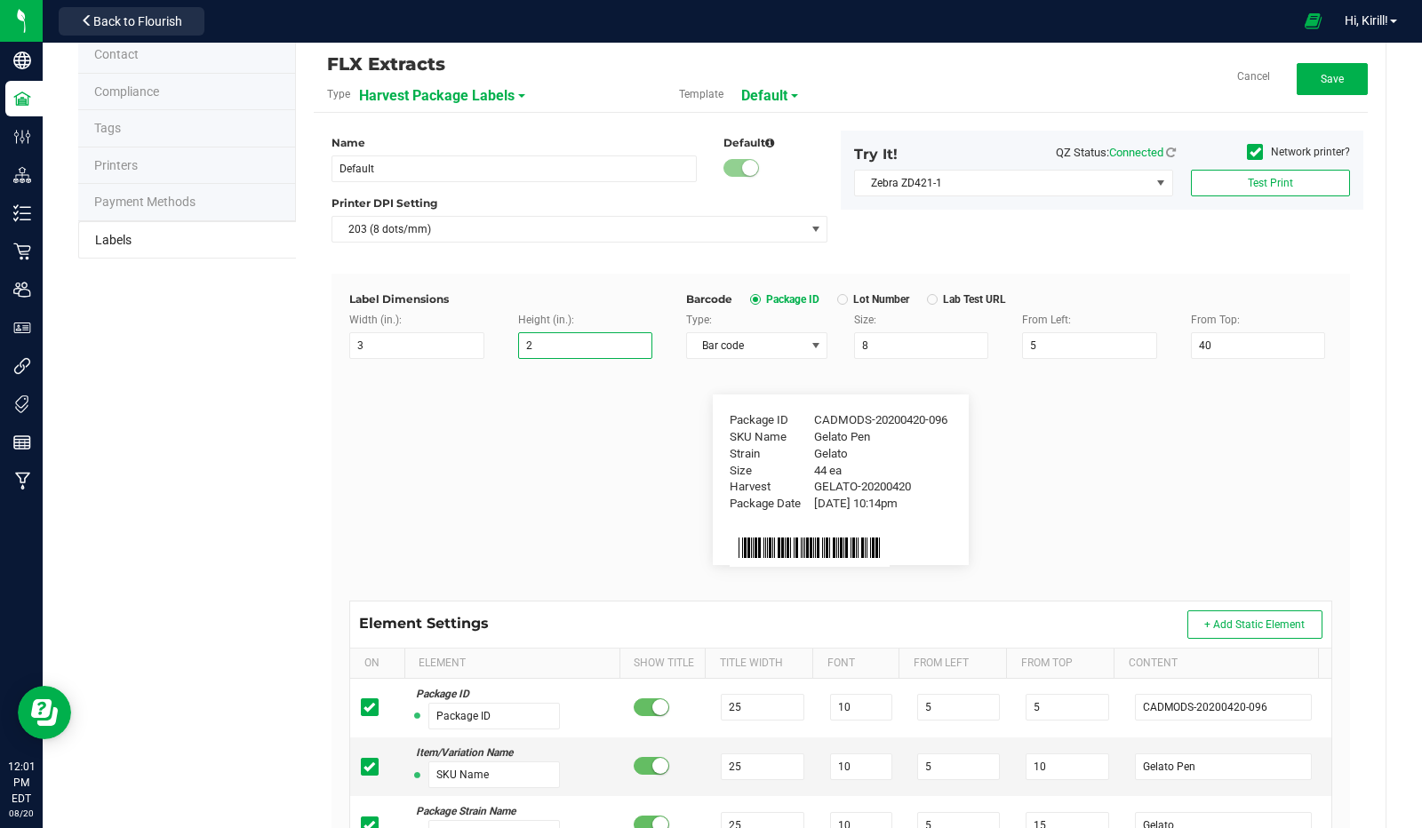
type input "2"
click at [1066, 450] on flourish-label-viewer "Package ID CADMODS-20200420-096 SKU Name Gelato Pen Strain Gelato Size 44 ea Ha…" at bounding box center [840, 479] width 983 height 171
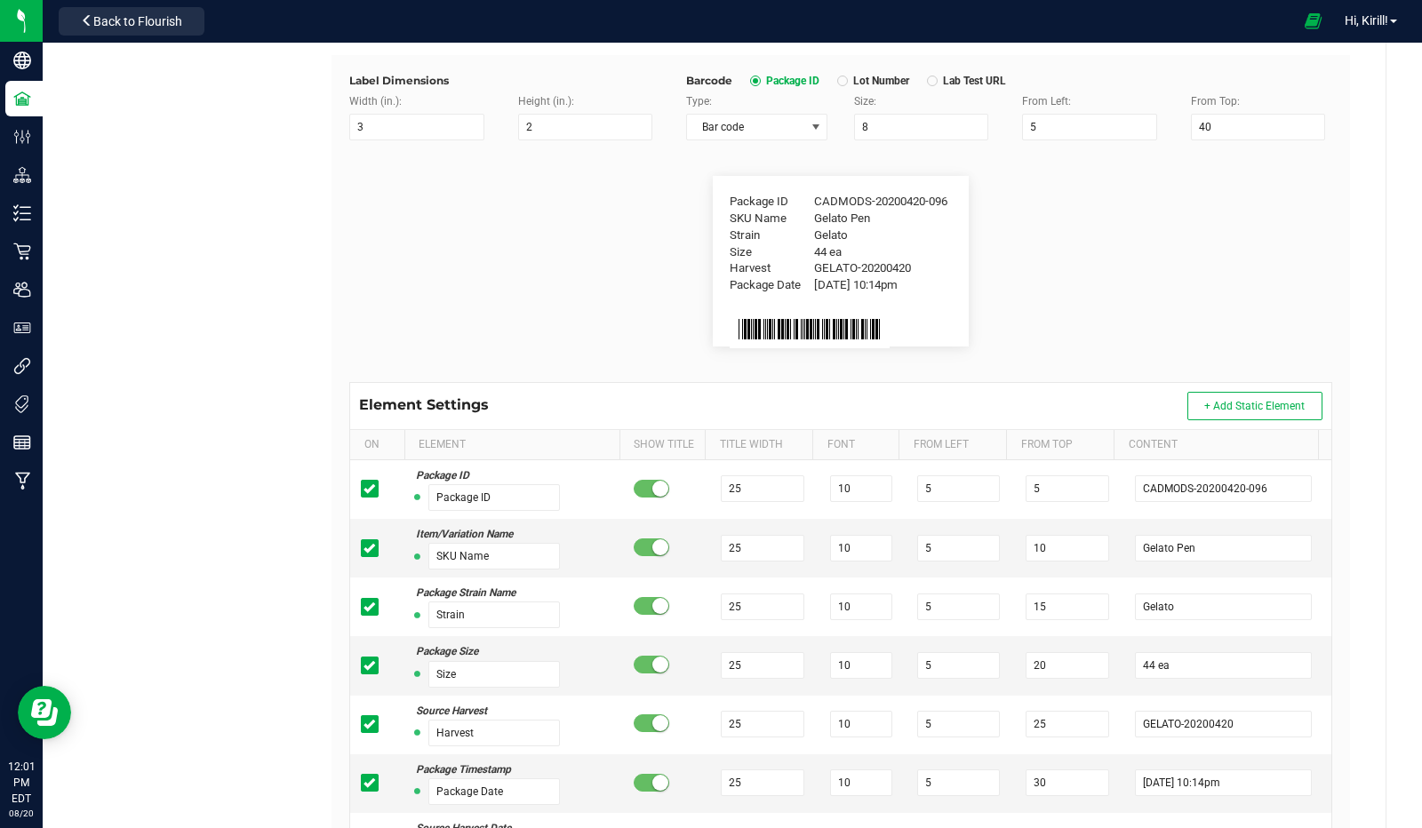
scroll to position [0, 0]
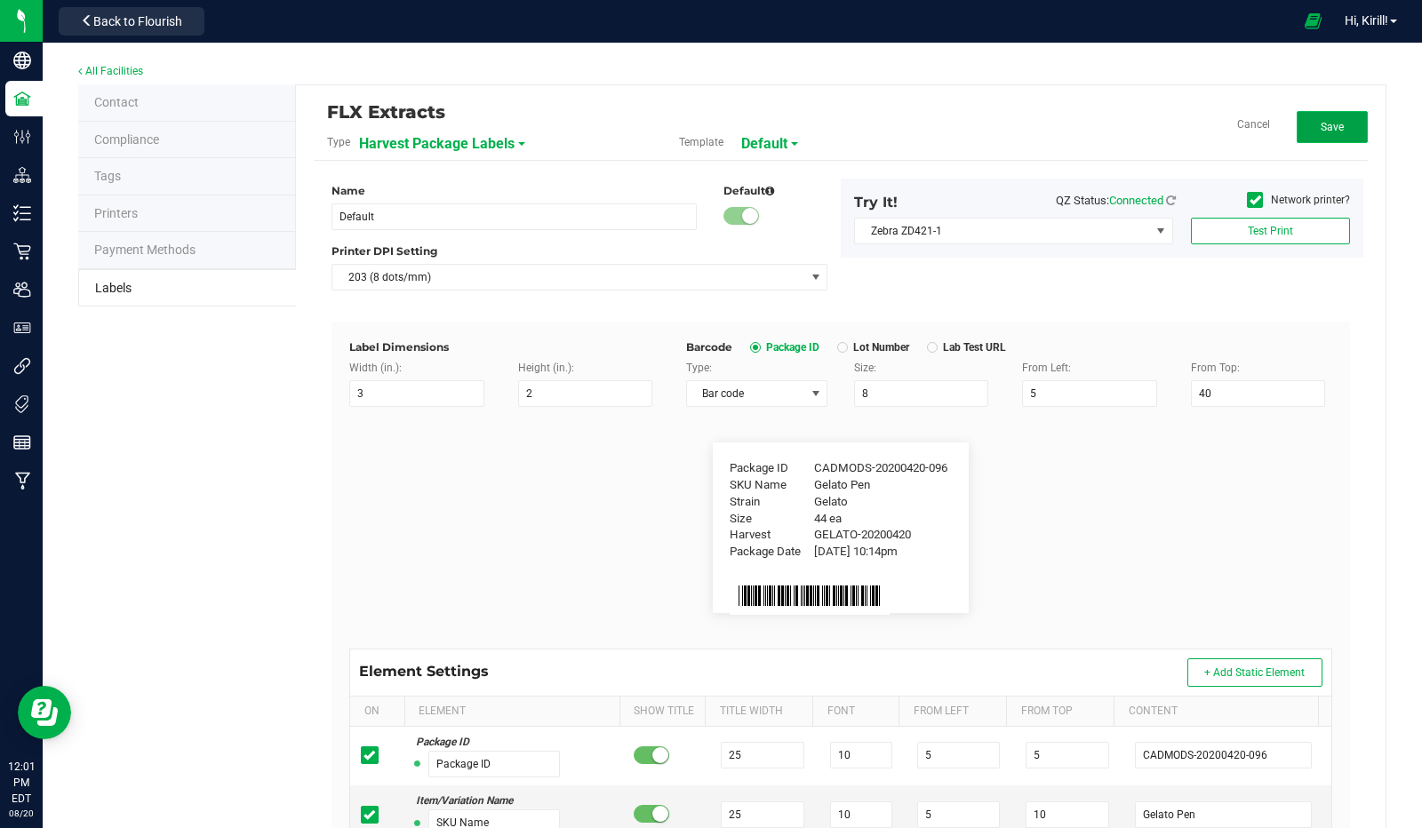
click at [1311, 138] on button "Save" at bounding box center [1331, 127] width 71 height 32
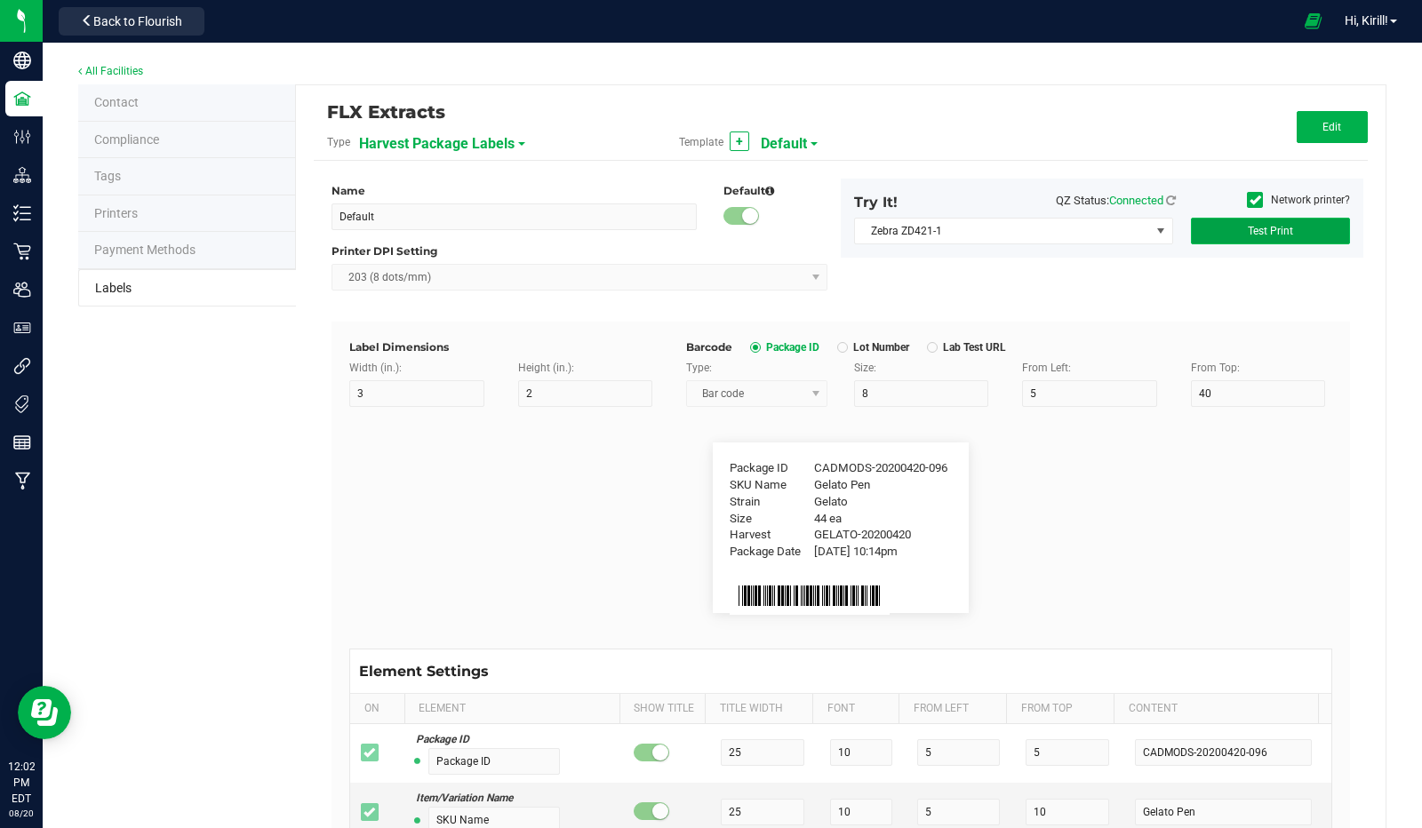
click at [1279, 222] on button "Test Print" at bounding box center [1270, 231] width 159 height 27
